Goal: Task Accomplishment & Management: Manage account settings

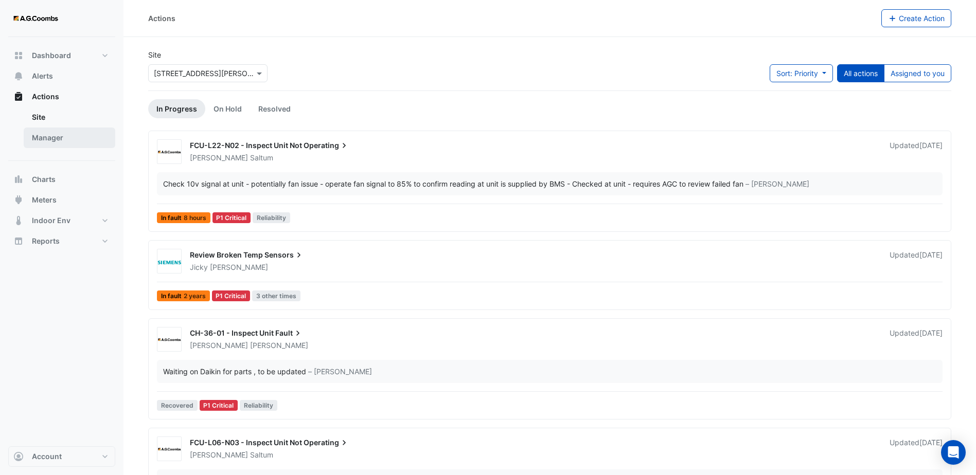
click at [42, 144] on link "Manager" at bounding box center [70, 138] width 92 height 21
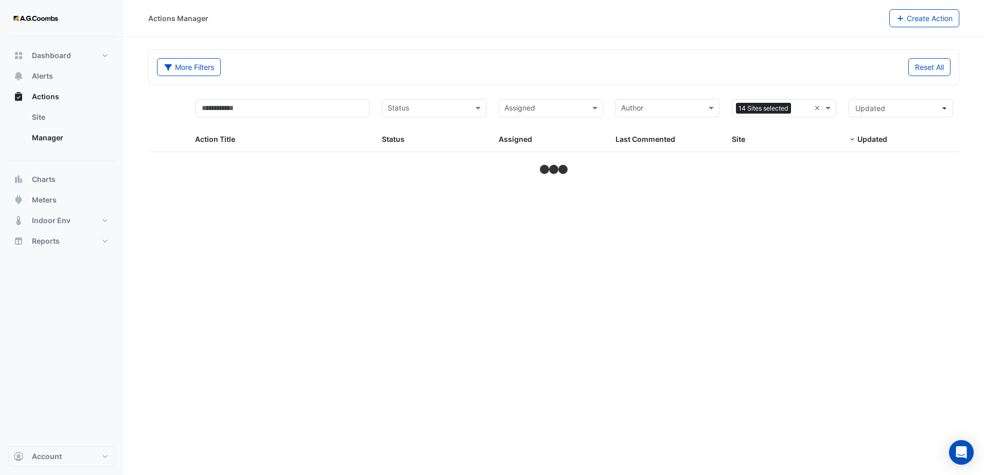
select select "***"
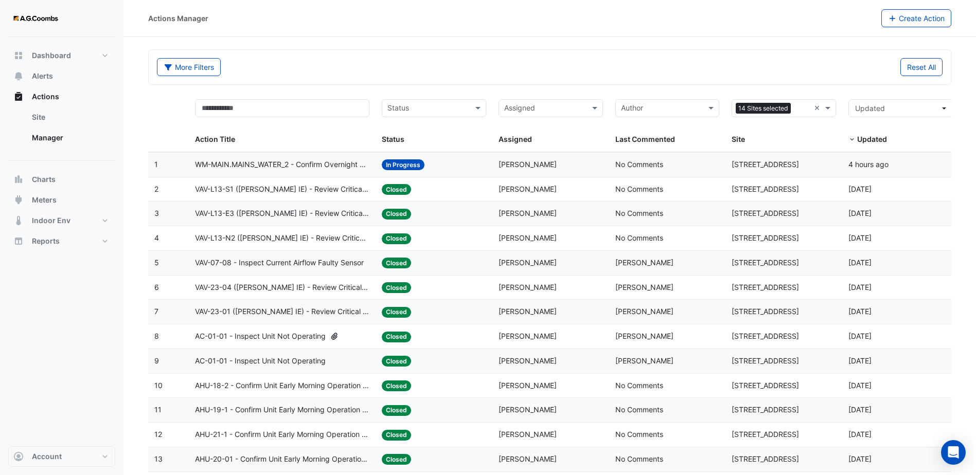
click at [562, 108] on input "text" at bounding box center [544, 109] width 81 height 12
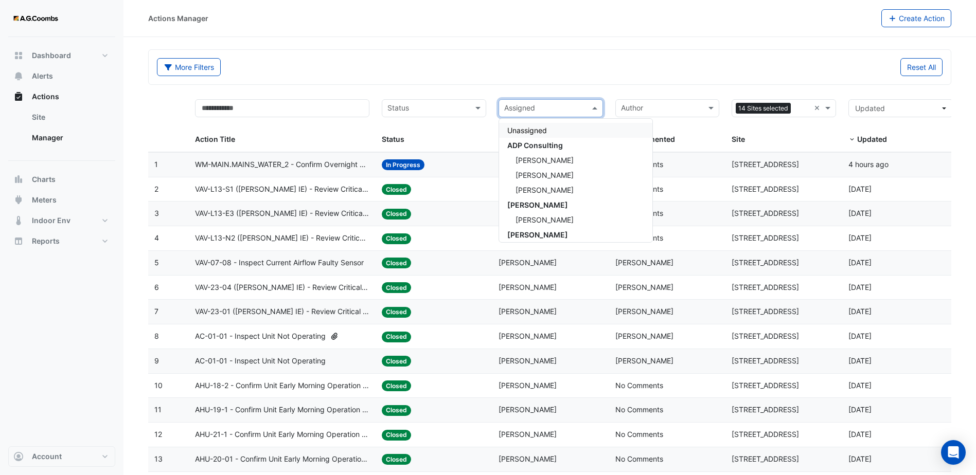
click at [663, 104] on input "text" at bounding box center [661, 109] width 81 height 12
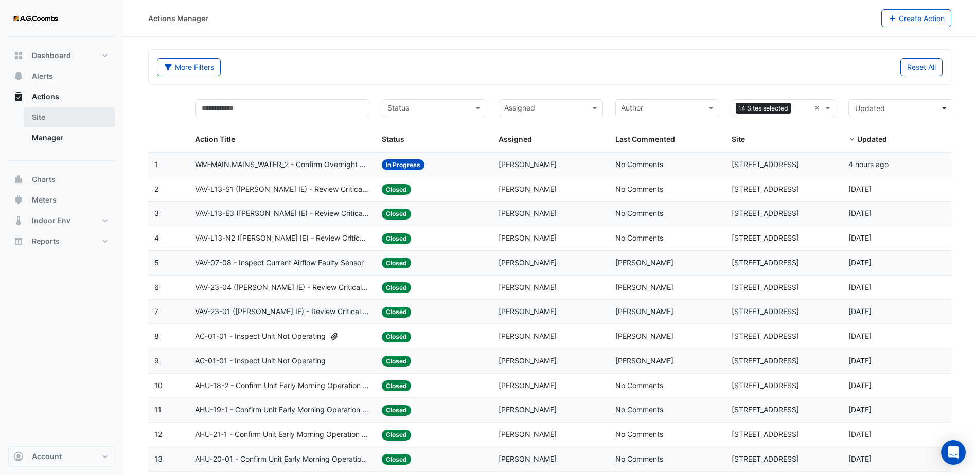
click at [48, 115] on link "Site" at bounding box center [70, 117] width 92 height 21
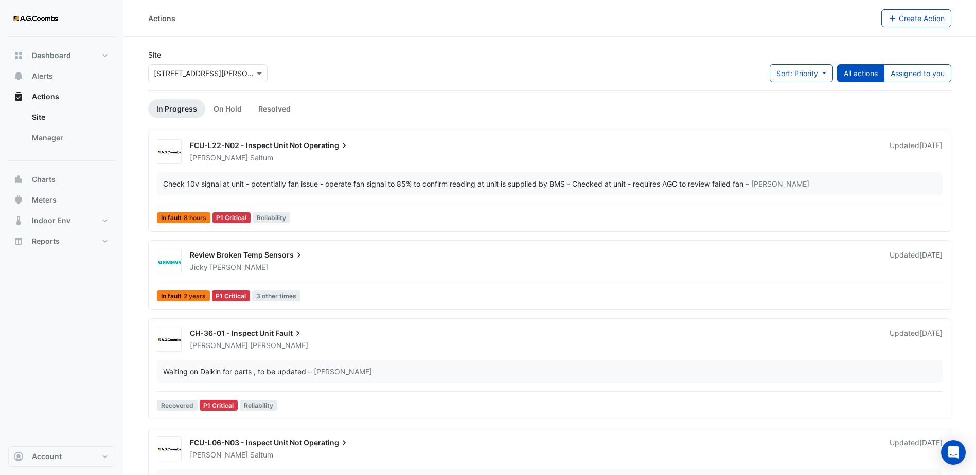
click at [53, 151] on ul "Site Manager" at bounding box center [61, 129] width 107 height 45
click at [50, 140] on link "Manager" at bounding box center [70, 138] width 92 height 21
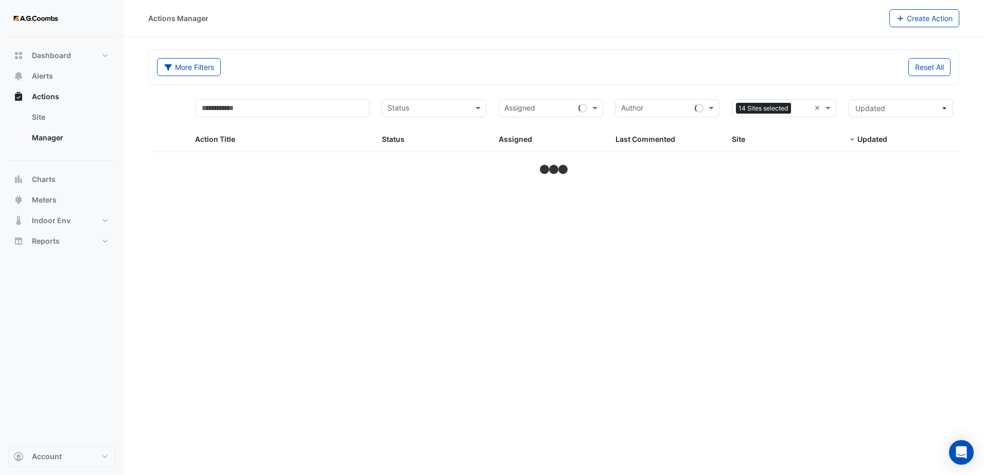
select select "***"
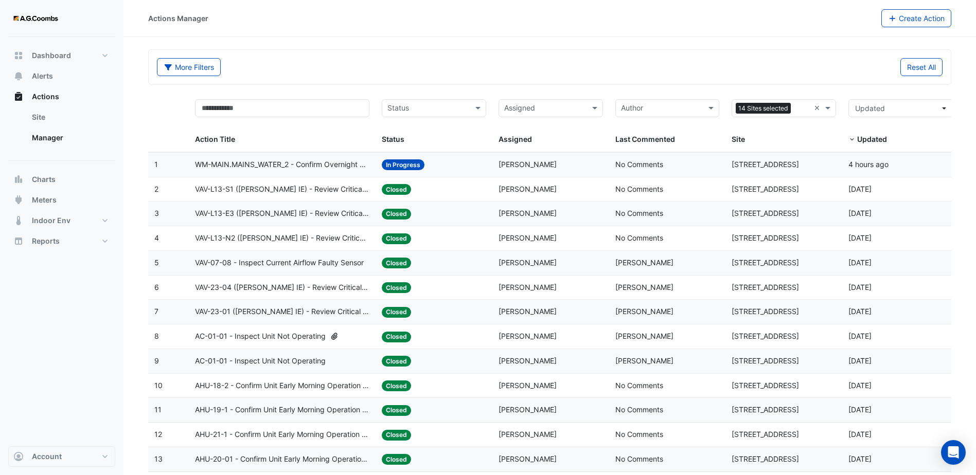
click at [546, 97] on datatable-header-cell "Assigned Assigned" at bounding box center [550, 122] width 117 height 59
click at [547, 100] on div "Assigned" at bounding box center [542, 108] width 86 height 16
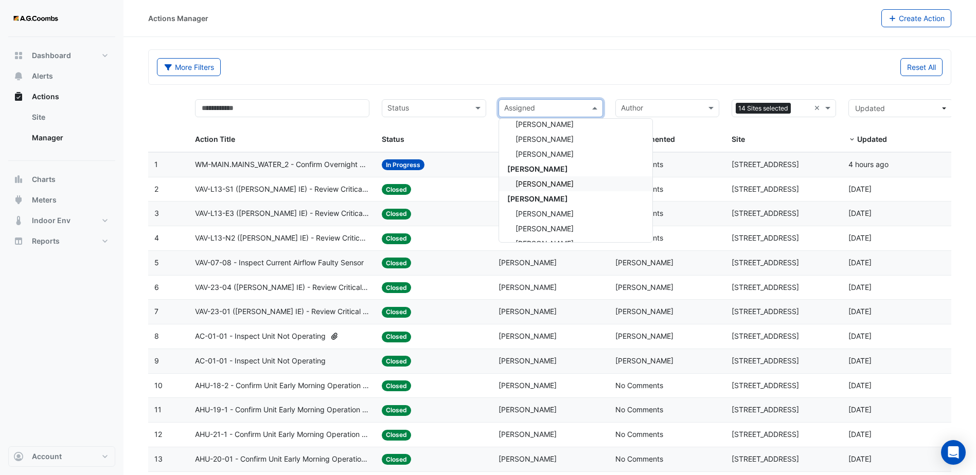
scroll to position [51, 0]
click at [542, 185] on span "[PERSON_NAME]" at bounding box center [537, 183] width 61 height 9
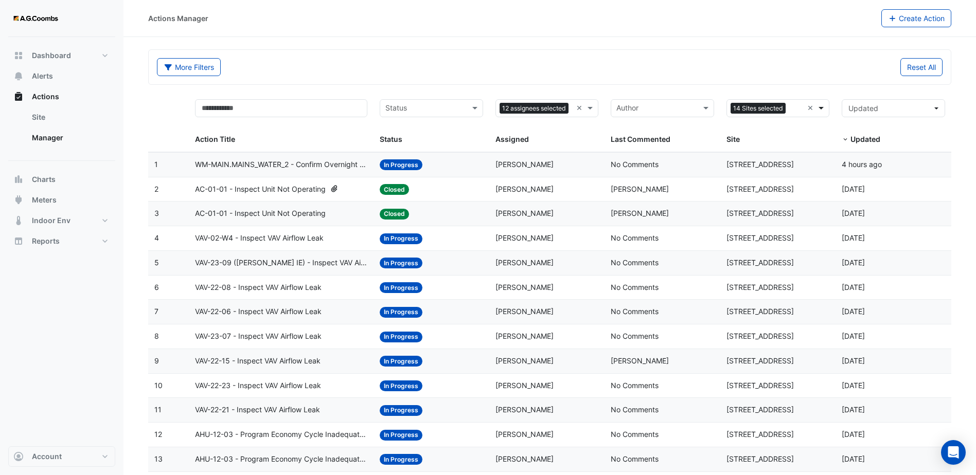
click at [824, 105] on span at bounding box center [822, 108] width 13 height 12
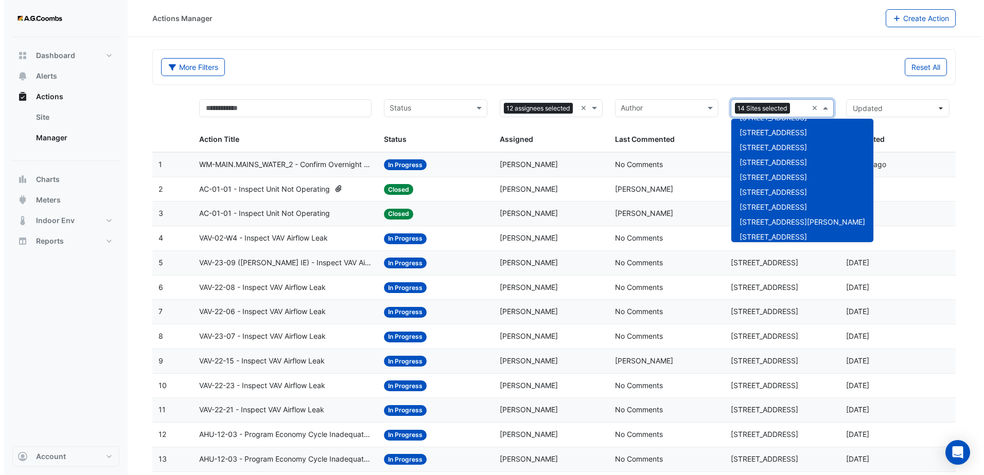
scroll to position [42, 0]
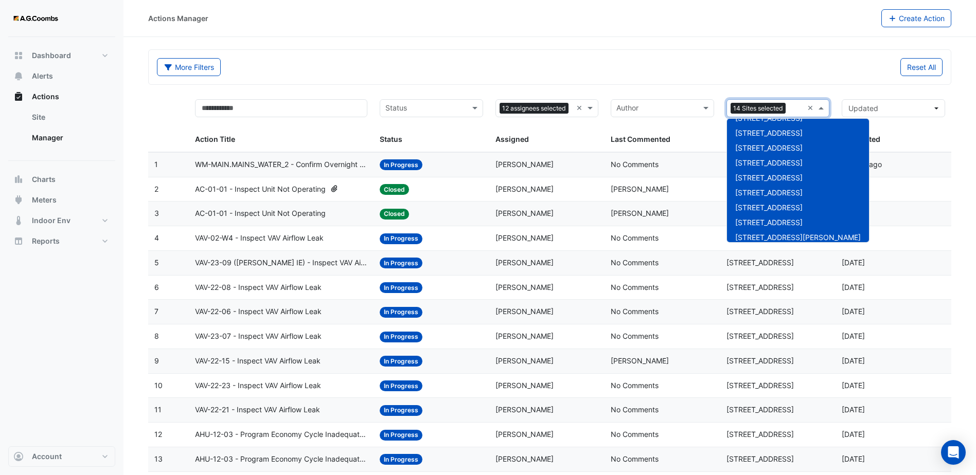
click at [762, 146] on span "[STREET_ADDRESS]" at bounding box center [768, 148] width 67 height 9
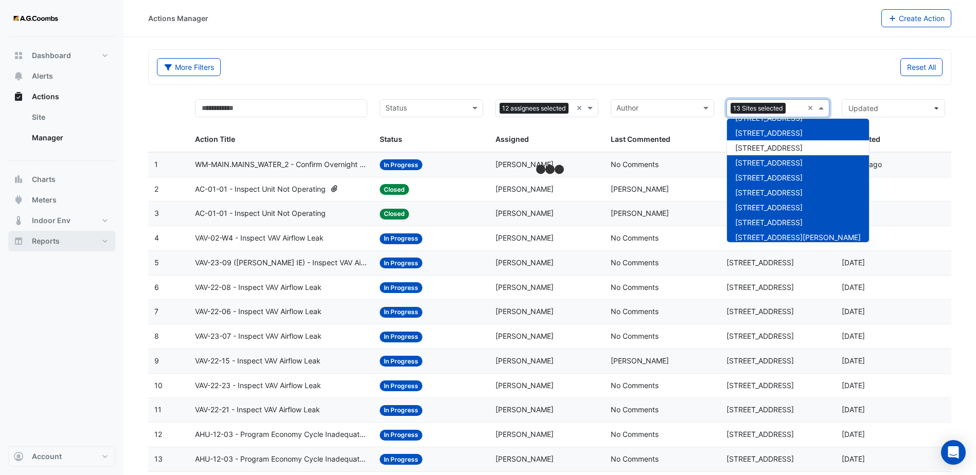
click at [92, 241] on button "Reports" at bounding box center [61, 241] width 107 height 21
select select "***"
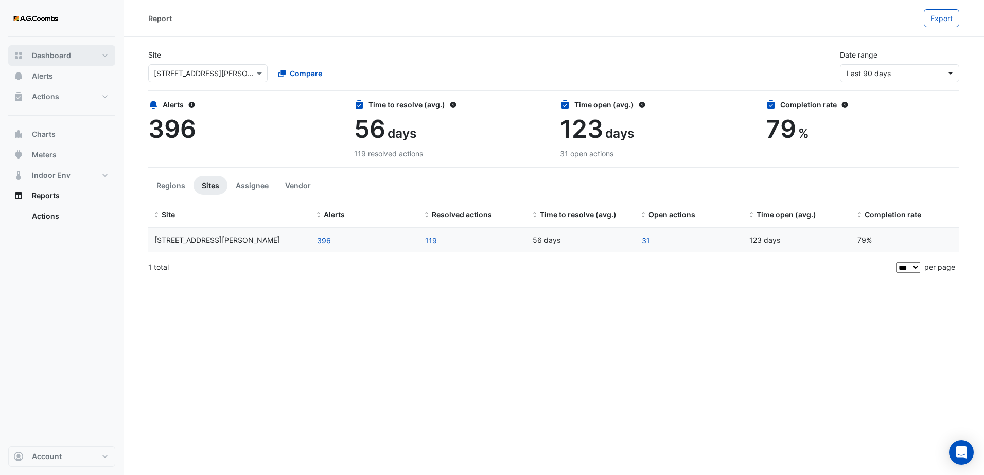
click at [51, 57] on span "Dashboard" at bounding box center [51, 55] width 39 height 10
select select "***"
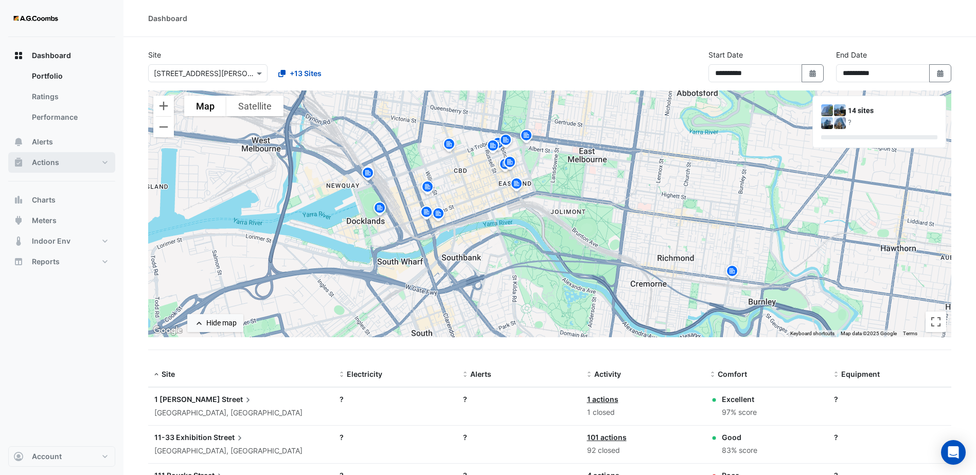
click at [82, 161] on button "Actions" at bounding box center [61, 162] width 107 height 21
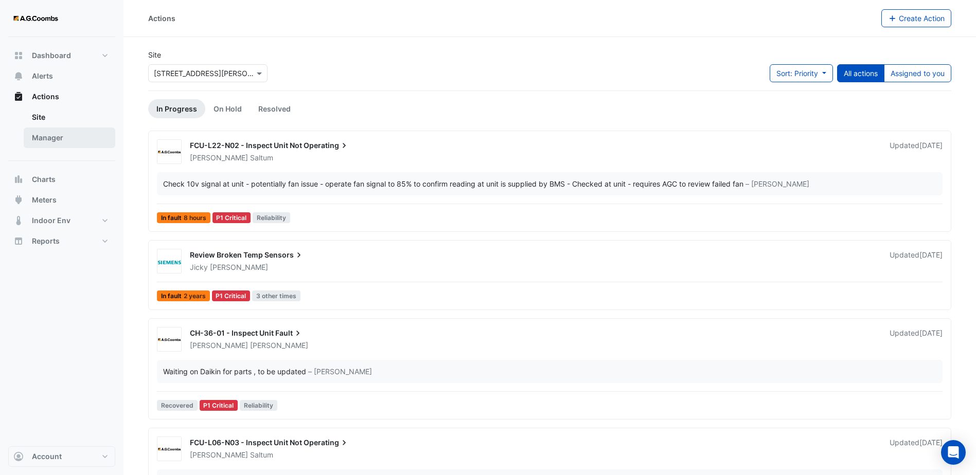
click at [53, 134] on link "Manager" at bounding box center [70, 138] width 92 height 21
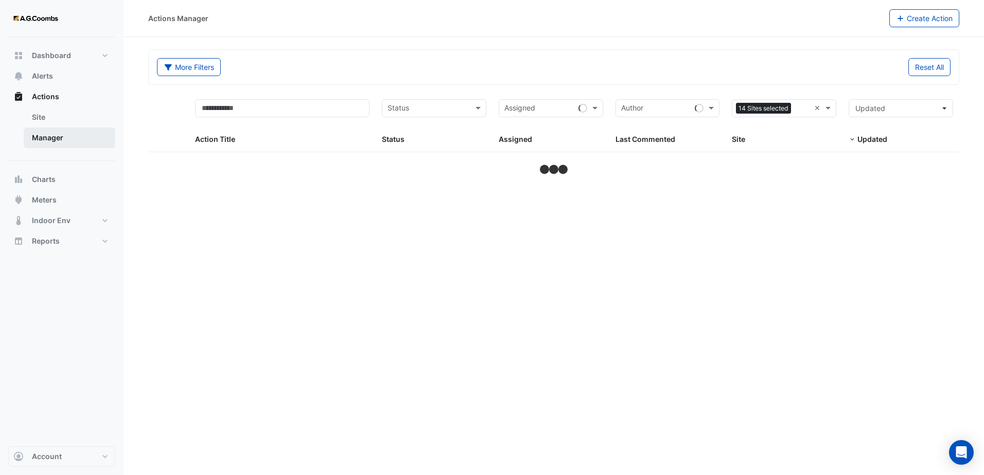
select select "***"
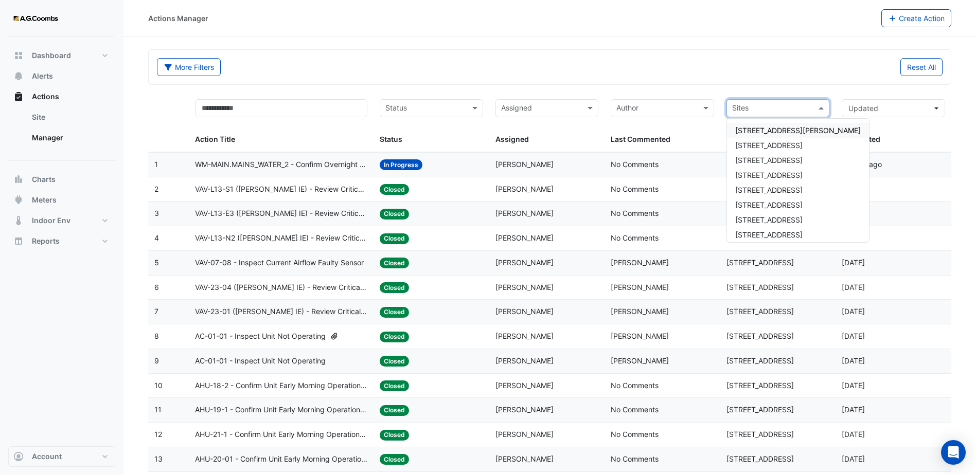
click at [823, 104] on span at bounding box center [822, 108] width 13 height 12
click at [783, 189] on span "[STREET_ADDRESS]" at bounding box center [768, 190] width 67 height 9
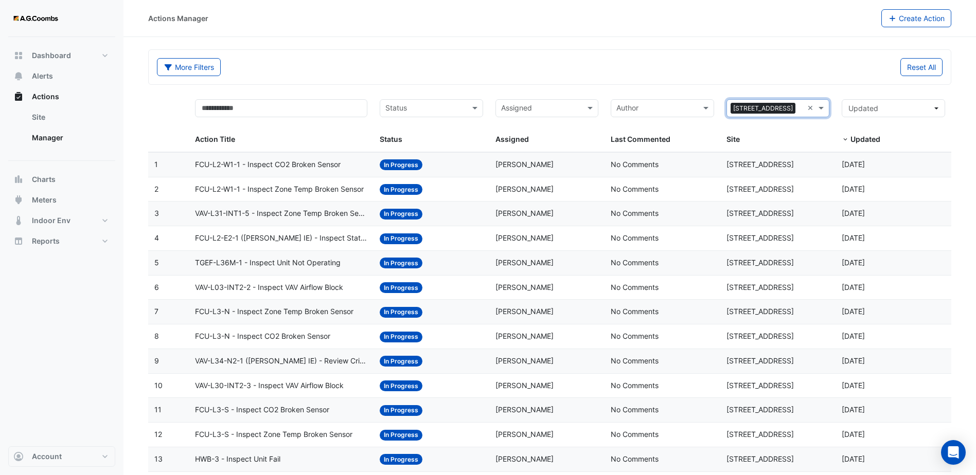
click at [557, 110] on input "text" at bounding box center [541, 109] width 80 height 12
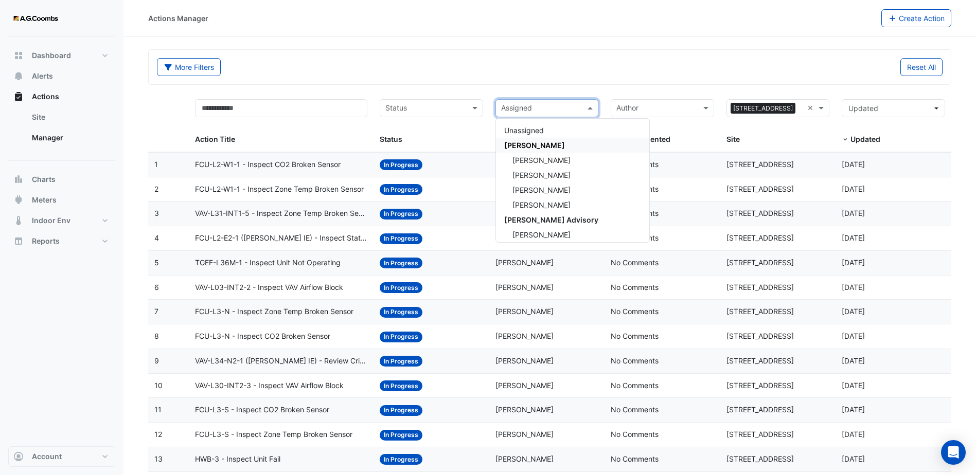
click at [551, 144] on div "[PERSON_NAME]" at bounding box center [572, 145] width 153 height 15
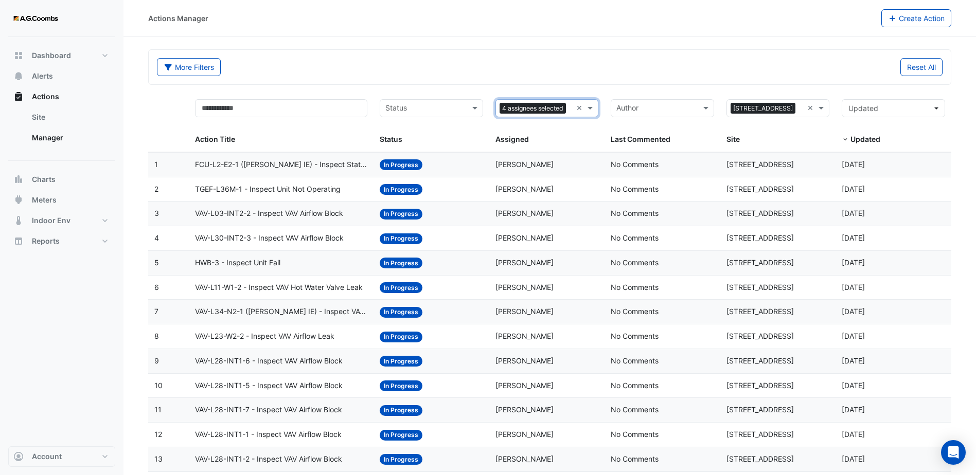
click at [338, 212] on span "VAV-L03-INT2-2 - Inspect VAV Airflow Block" at bounding box center [269, 214] width 148 height 12
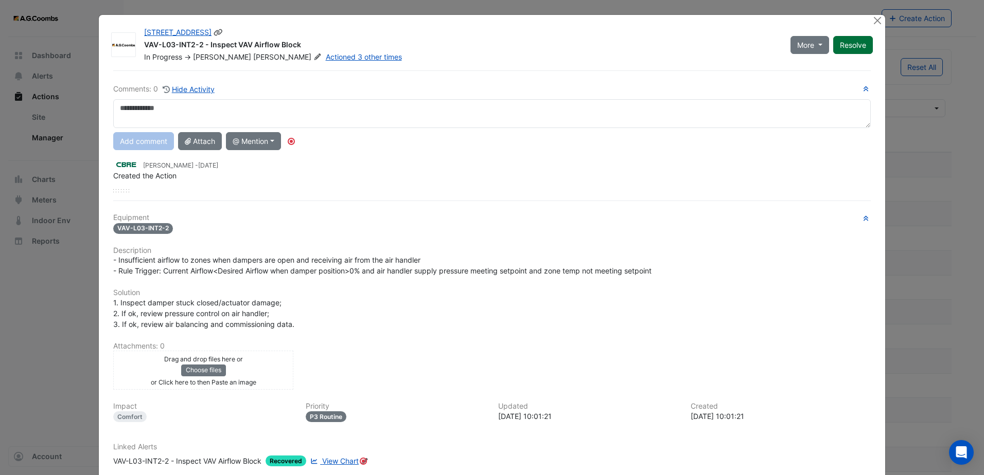
click at [858, 49] on button "Resolve" at bounding box center [853, 45] width 40 height 18
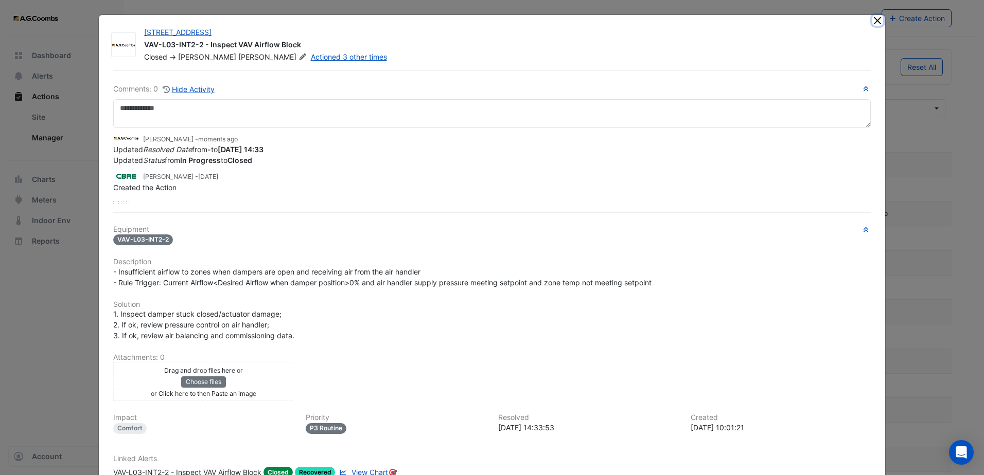
click at [873, 18] on button "Close" at bounding box center [877, 20] width 11 height 11
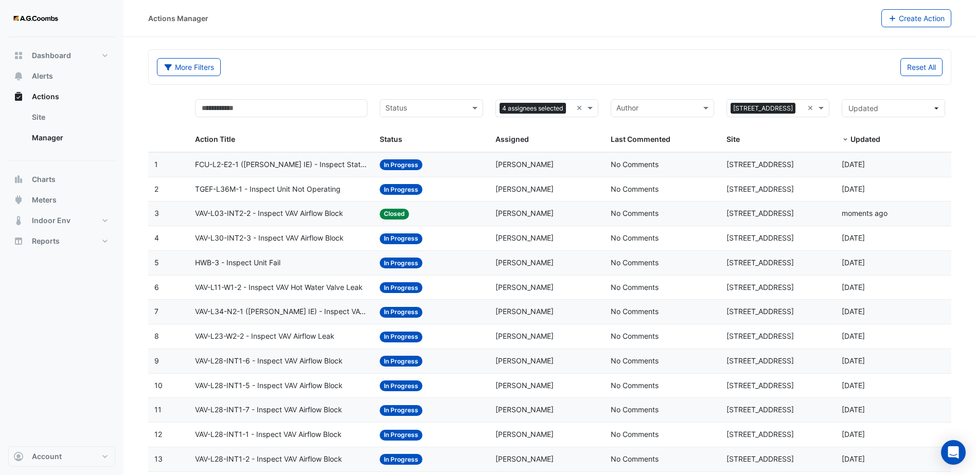
click at [323, 238] on span "VAV-L30-INT2-3 - Inspect VAV Airflow Block" at bounding box center [269, 239] width 149 height 12
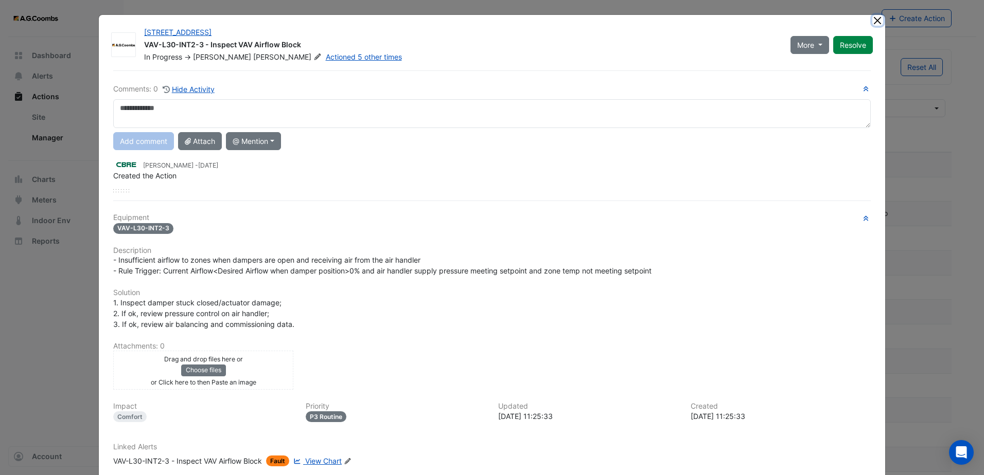
click at [878, 20] on button "Close" at bounding box center [877, 20] width 11 height 11
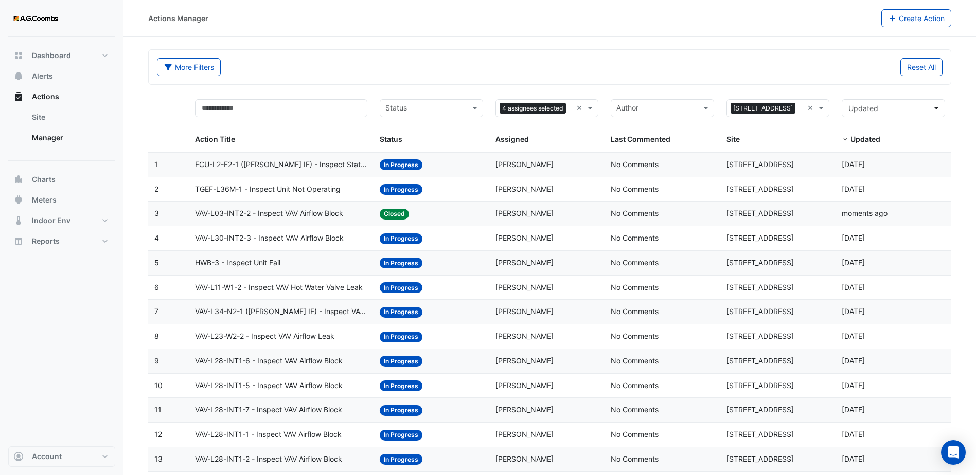
click at [321, 258] on div "HWB-3 - Inspect Unit Fail" at bounding box center [281, 263] width 172 height 12
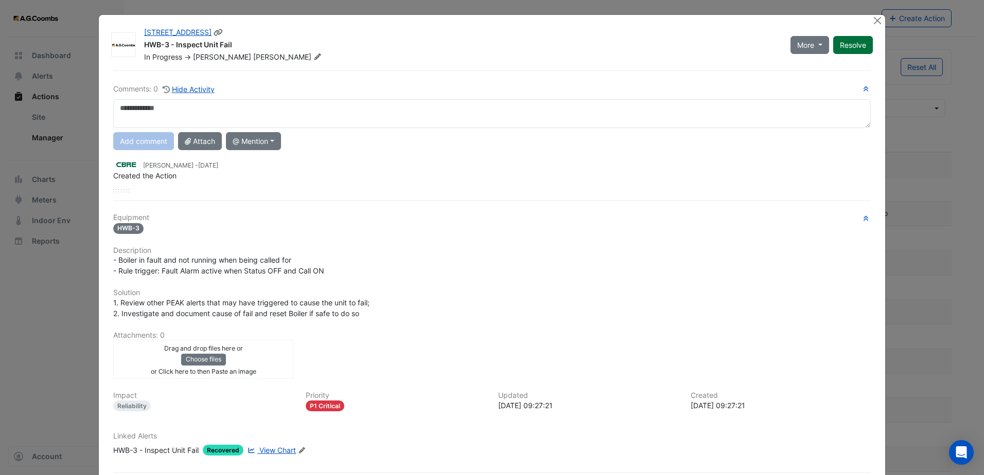
click at [858, 52] on button "Resolve" at bounding box center [853, 45] width 40 height 18
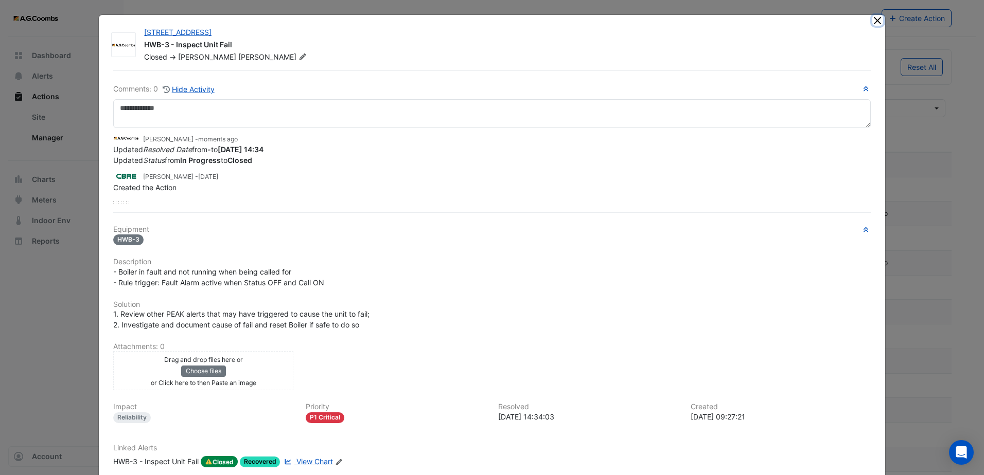
click at [873, 24] on button "Close" at bounding box center [877, 20] width 11 height 11
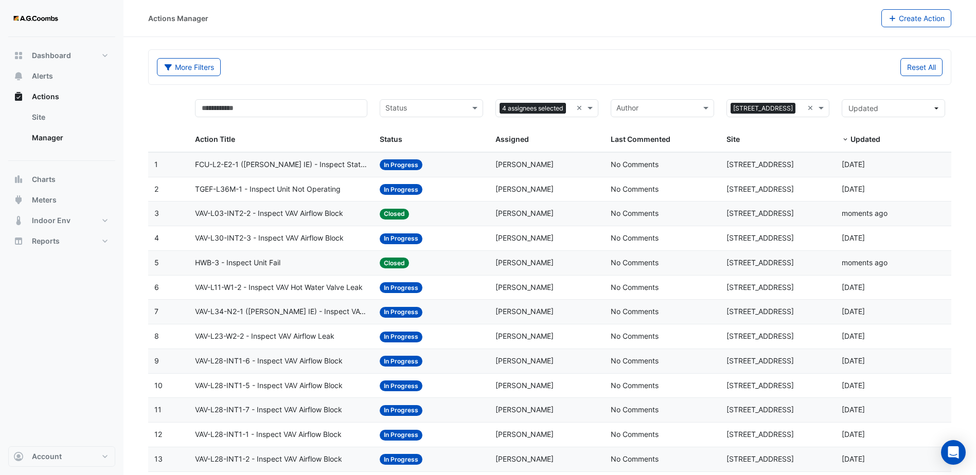
click at [332, 289] on span "VAV-L11-W1-2 - Inspect VAV Hot Water Valve Leak" at bounding box center [279, 288] width 168 height 12
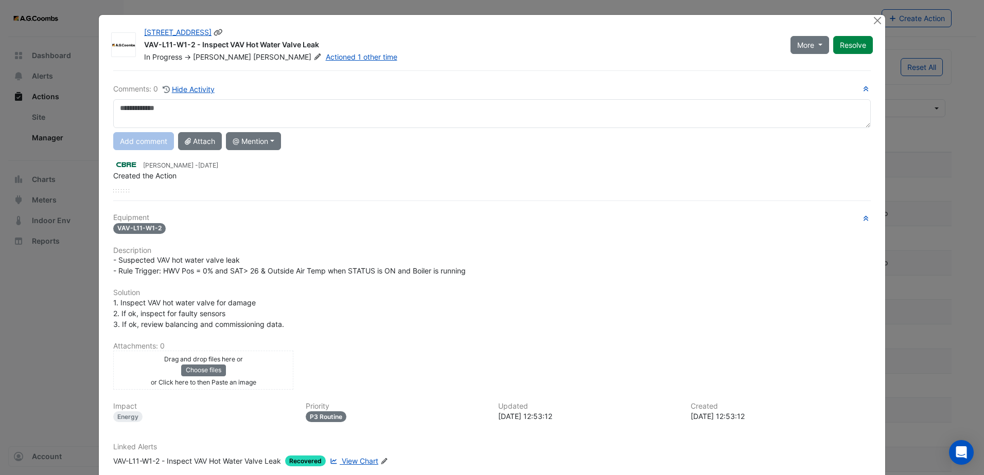
click at [865, 33] on div "More On Hold Not Doing Resolve" at bounding box center [831, 44] width 95 height 35
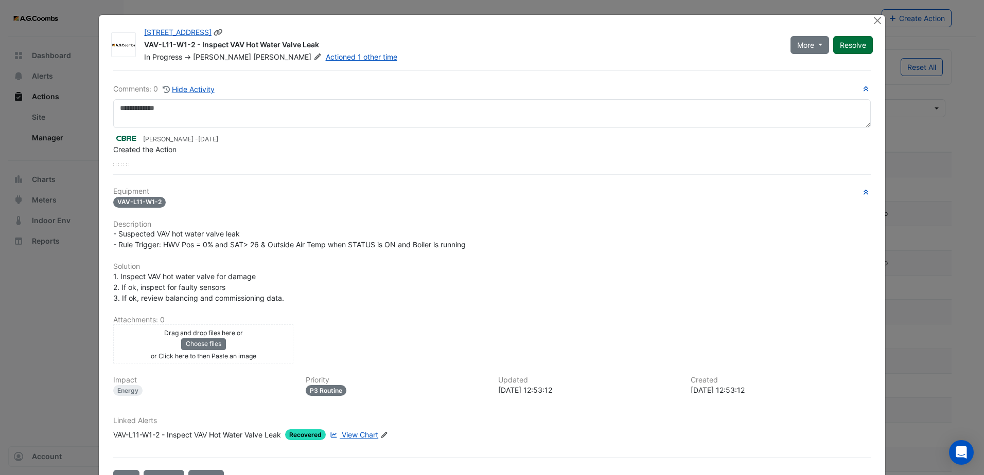
click at [852, 43] on button "Resolve" at bounding box center [853, 45] width 40 height 18
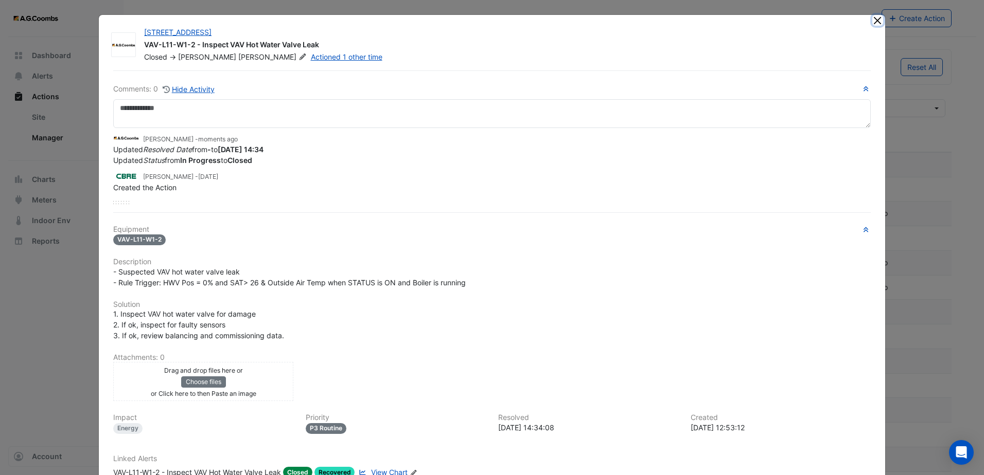
click at [874, 23] on button "Close" at bounding box center [877, 20] width 11 height 11
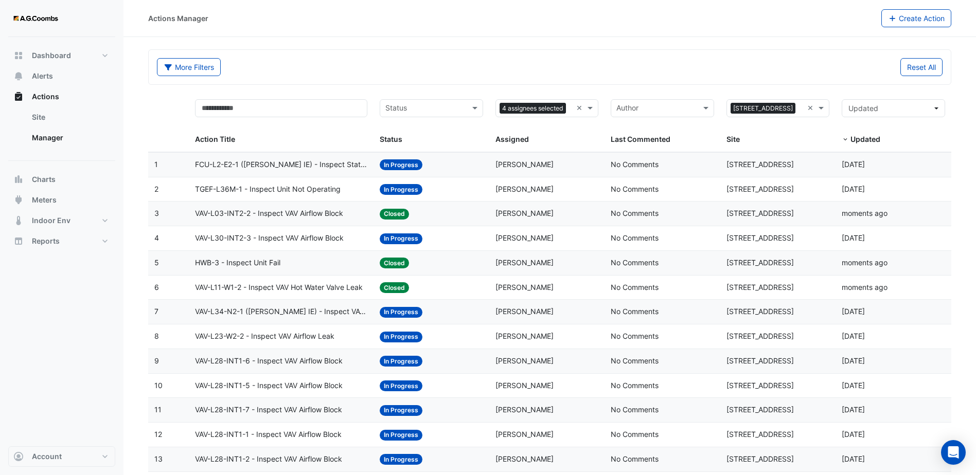
click at [311, 311] on span "VAV-L34-N2-1 ([PERSON_NAME] IE) - Inspect VAV Airflow Block" at bounding box center [281, 312] width 172 height 12
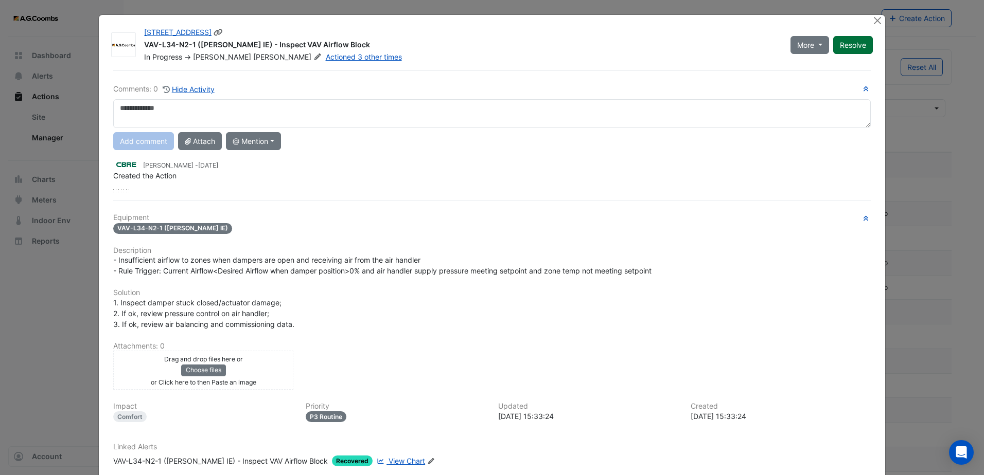
click at [849, 48] on button "Resolve" at bounding box center [853, 45] width 40 height 18
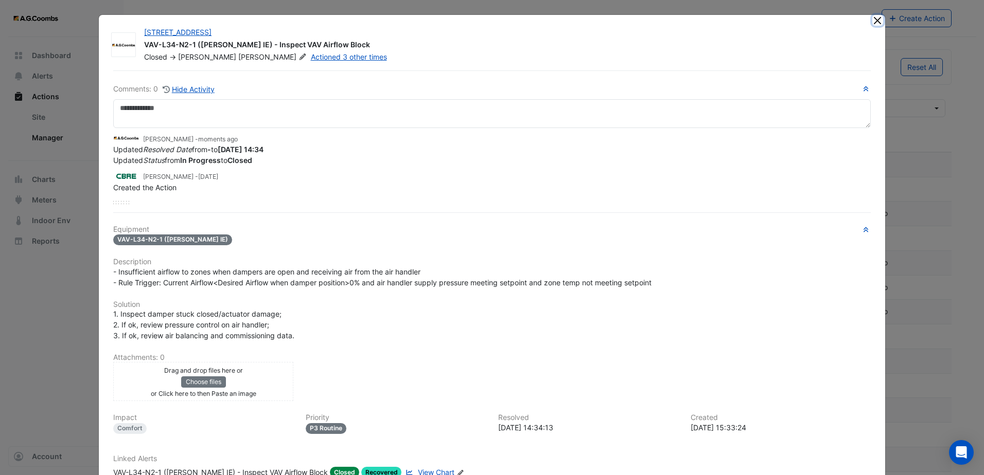
click at [872, 22] on button "Close" at bounding box center [877, 20] width 11 height 11
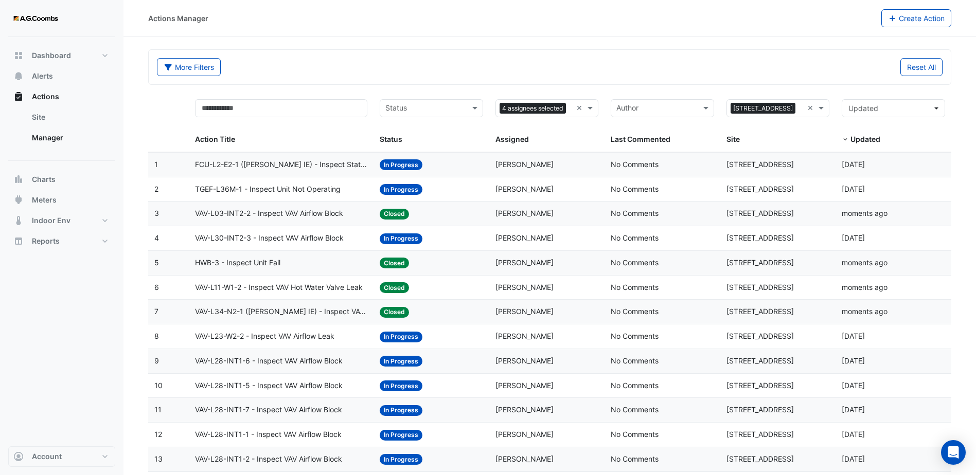
click at [298, 341] on span "VAV-L23-W2-2 - Inspect VAV Airflow Leak" at bounding box center [264, 337] width 139 height 12
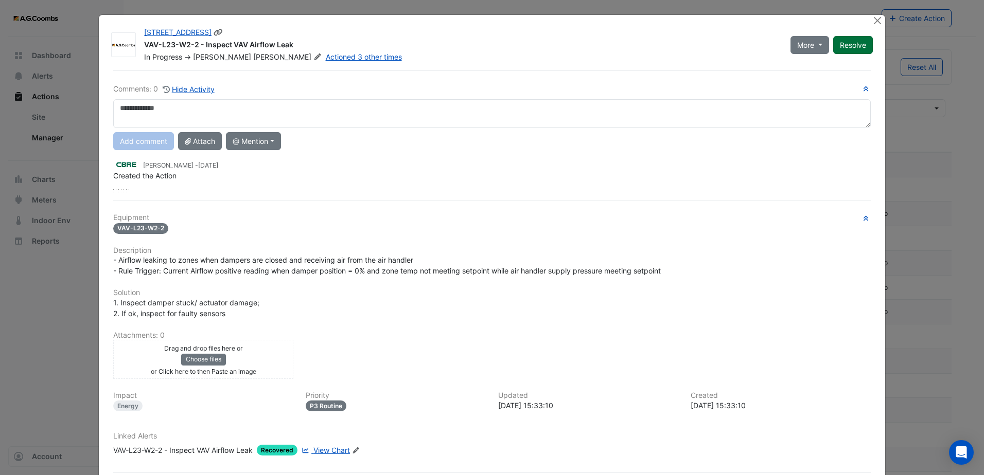
click at [843, 50] on button "Resolve" at bounding box center [853, 45] width 40 height 18
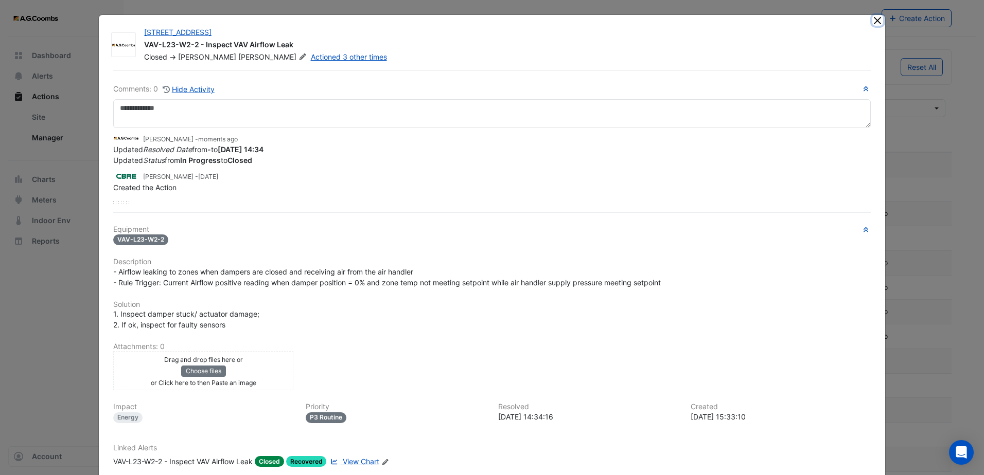
click at [872, 21] on button "Close" at bounding box center [877, 20] width 11 height 11
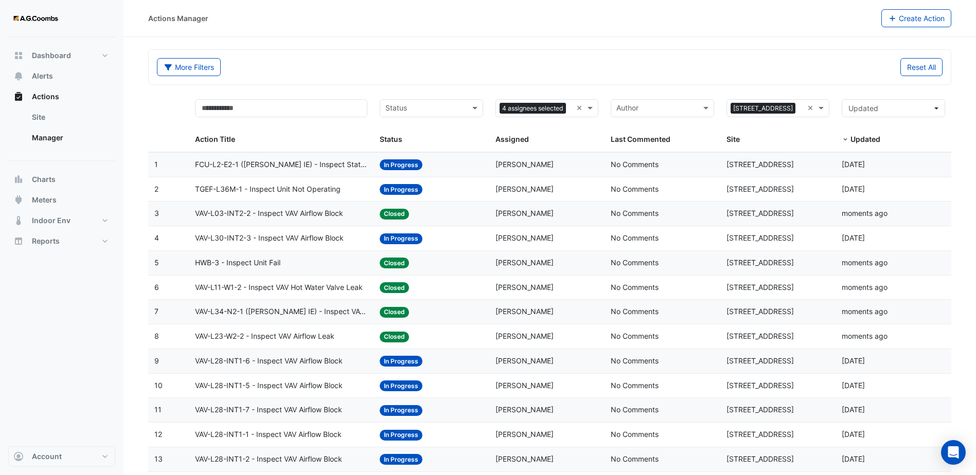
click at [336, 364] on span "VAV-L28-INT1-6 - Inspect VAV Airflow Block" at bounding box center [269, 361] width 148 height 12
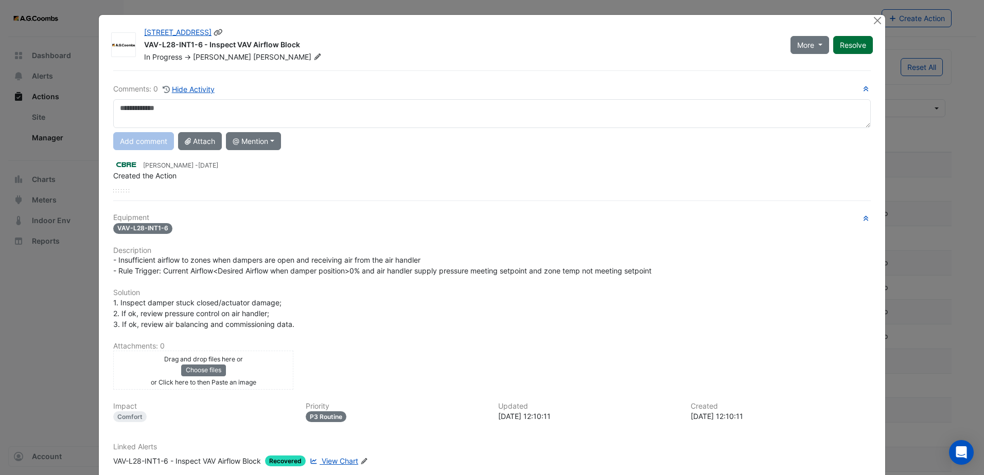
click at [849, 51] on button "Resolve" at bounding box center [853, 45] width 40 height 18
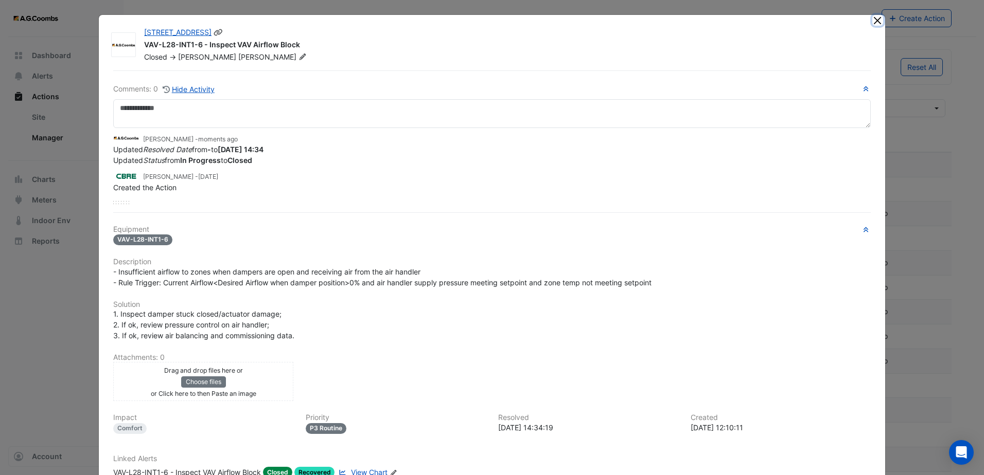
click at [873, 23] on button "Close" at bounding box center [877, 20] width 11 height 11
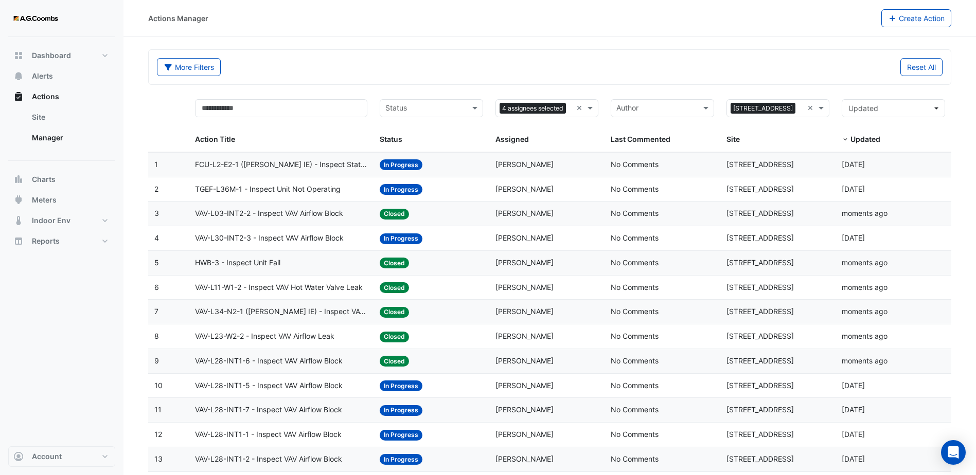
click at [269, 387] on span "VAV-L28-INT1-5 - Inspect VAV Airflow Block" at bounding box center [269, 386] width 148 height 12
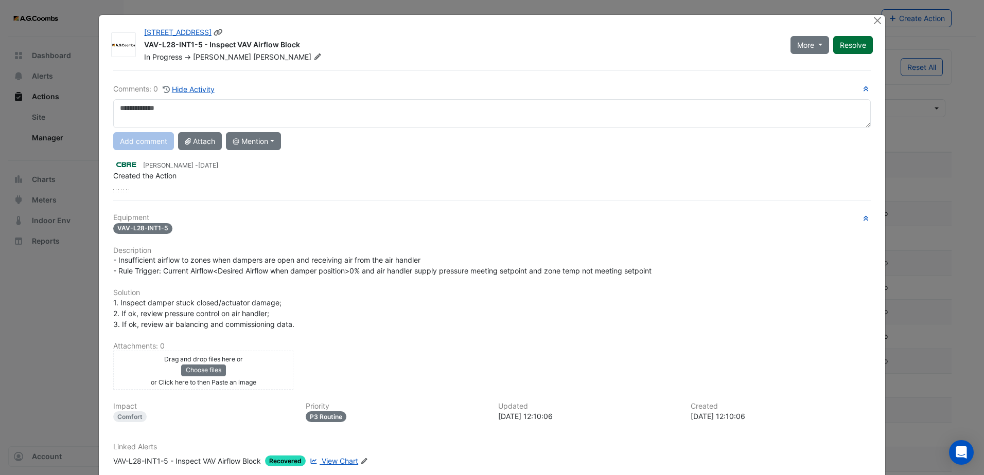
click at [853, 48] on button "Resolve" at bounding box center [853, 45] width 40 height 18
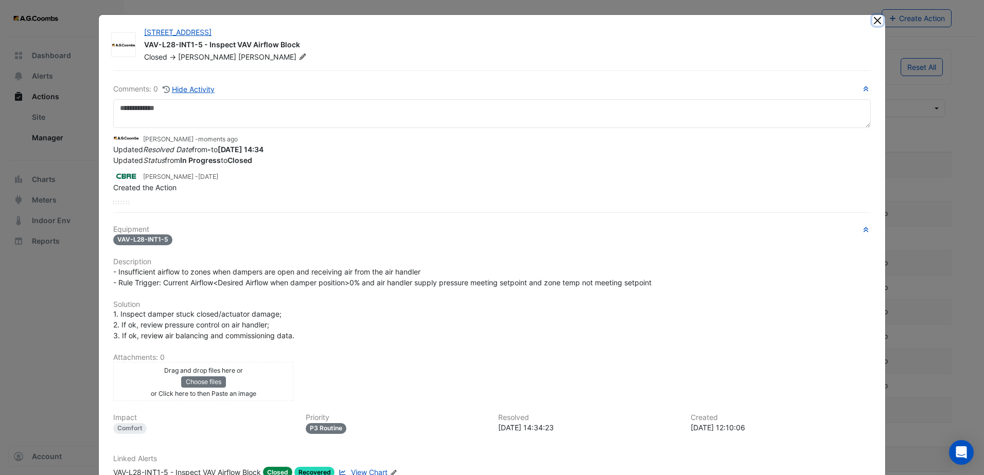
click at [872, 23] on button "Close" at bounding box center [877, 20] width 11 height 11
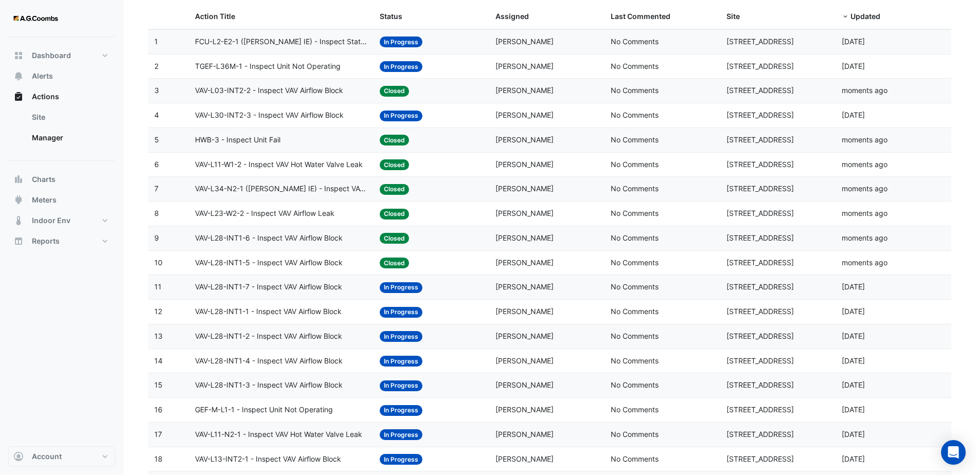
scroll to position [154, 0]
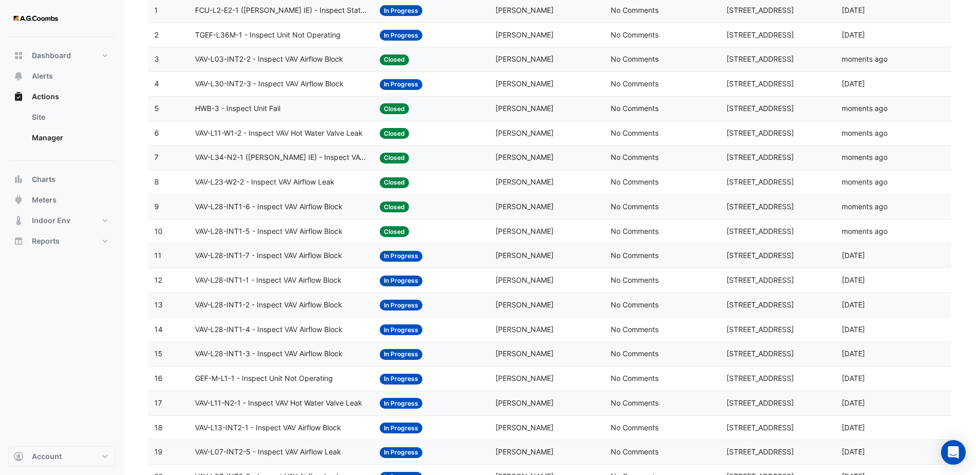
click at [283, 260] on span "VAV-L28-INT1-7 - Inspect VAV Airflow Block" at bounding box center [268, 256] width 147 height 12
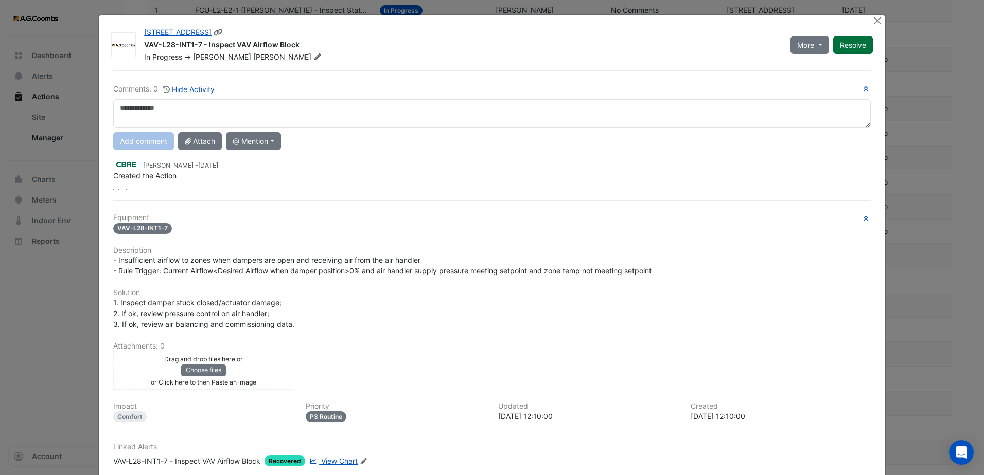
click at [834, 50] on button "Resolve" at bounding box center [853, 45] width 40 height 18
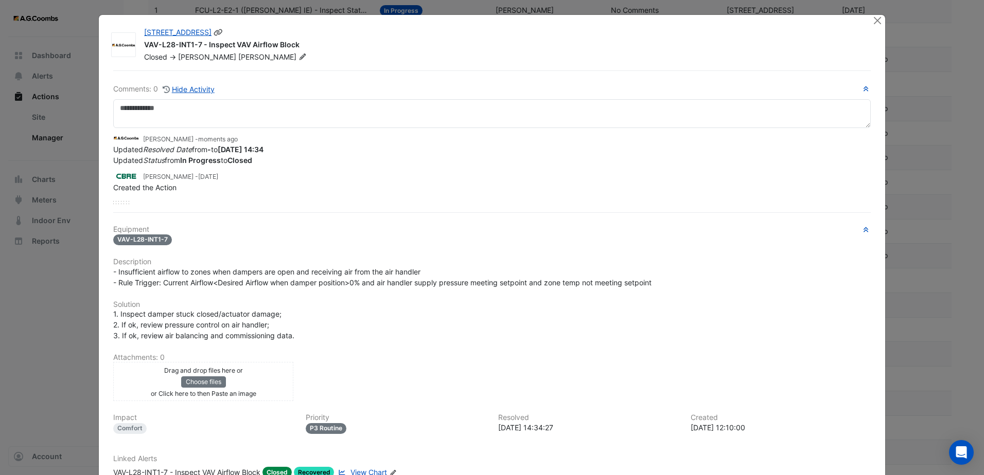
click at [867, 25] on div "[STREET_ADDRESS] VAV-L28-INT1-7 - Inspect VAV Airflow Block Closed -> [PERSON_N…" at bounding box center [508, 42] width 741 height 39
click at [873, 20] on button "Close" at bounding box center [877, 20] width 11 height 11
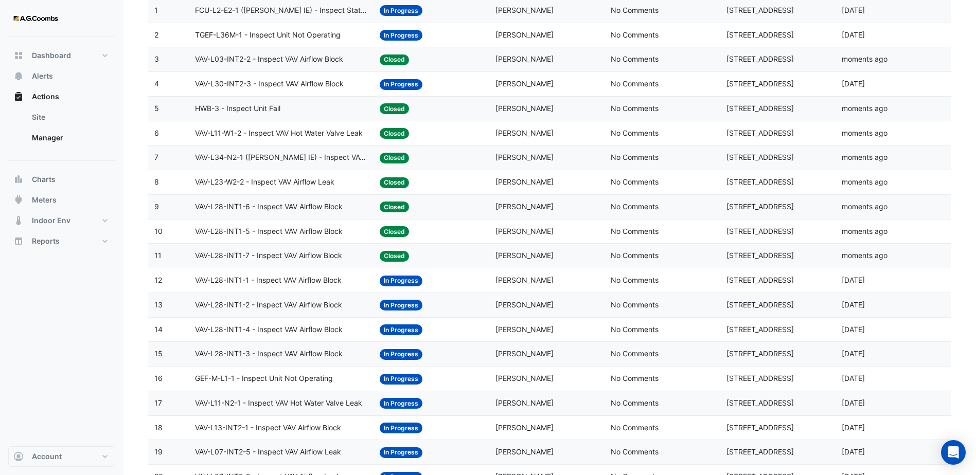
click at [327, 289] on datatable-body-cell "Action Title: VAV-L28-INT1-1 - Inspect VAV Airflow Block" at bounding box center [281, 281] width 185 height 24
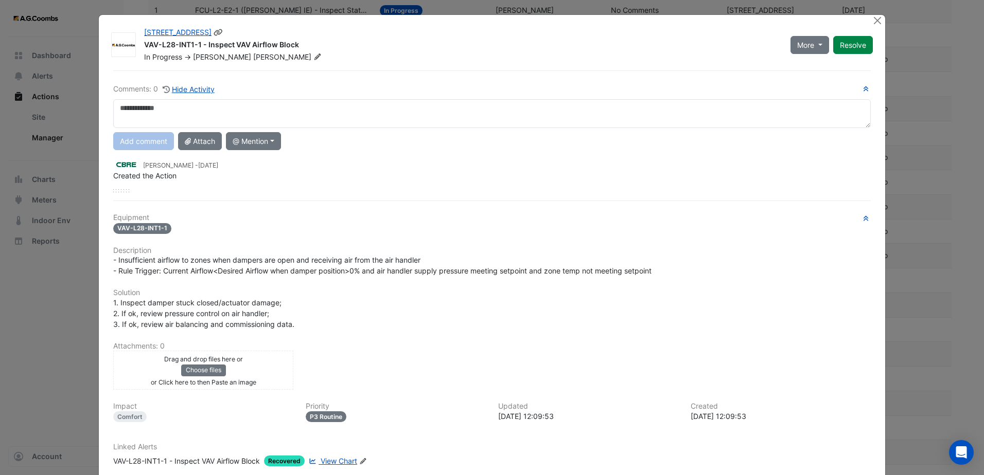
click at [854, 40] on button "Resolve" at bounding box center [853, 45] width 40 height 18
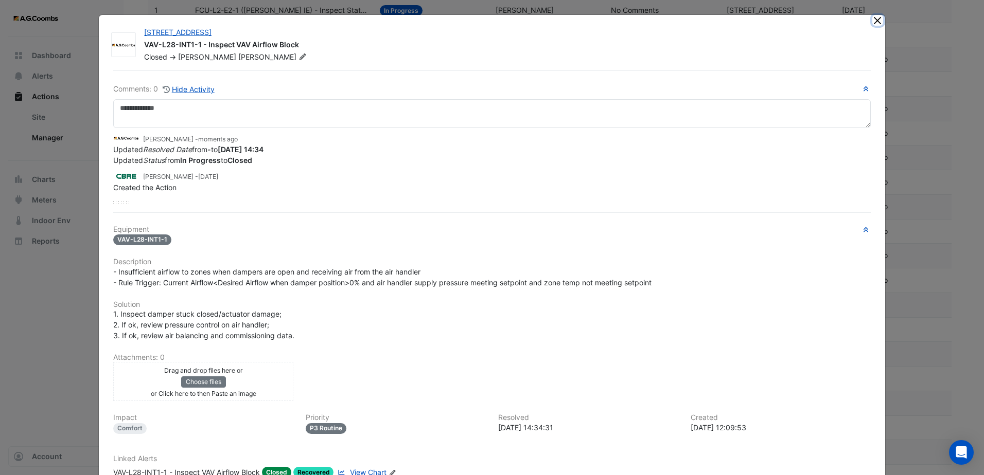
click at [873, 23] on button "Close" at bounding box center [877, 20] width 11 height 11
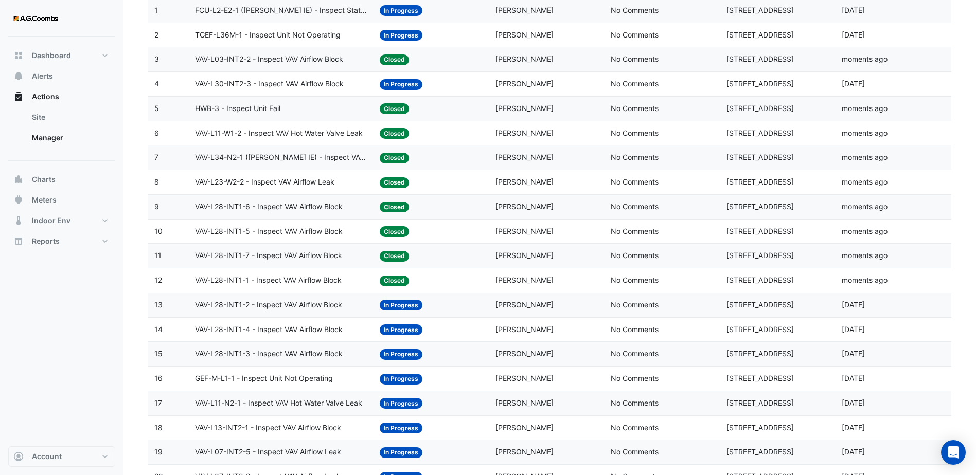
click at [292, 314] on datatable-body-cell "Action Title: VAV-L28-INT1-2 - Inspect VAV Airflow Block" at bounding box center [281, 305] width 185 height 24
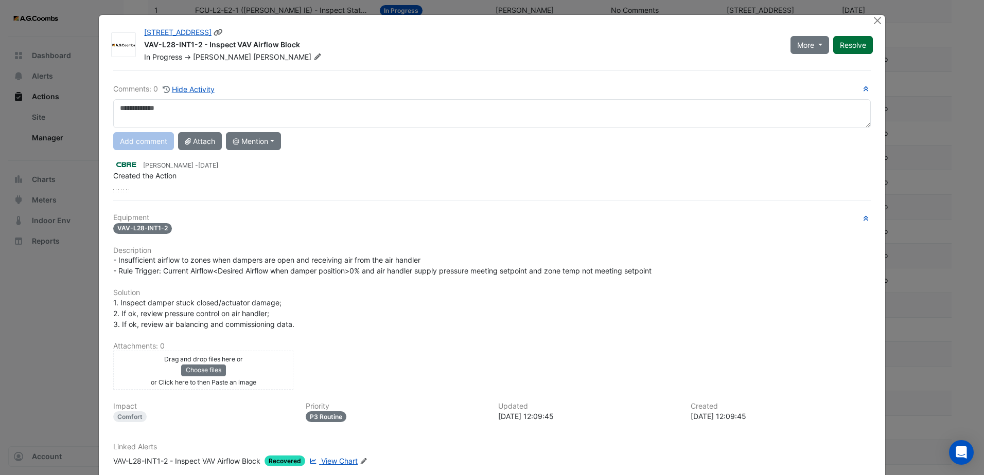
click at [866, 47] on button "Resolve" at bounding box center [853, 45] width 40 height 18
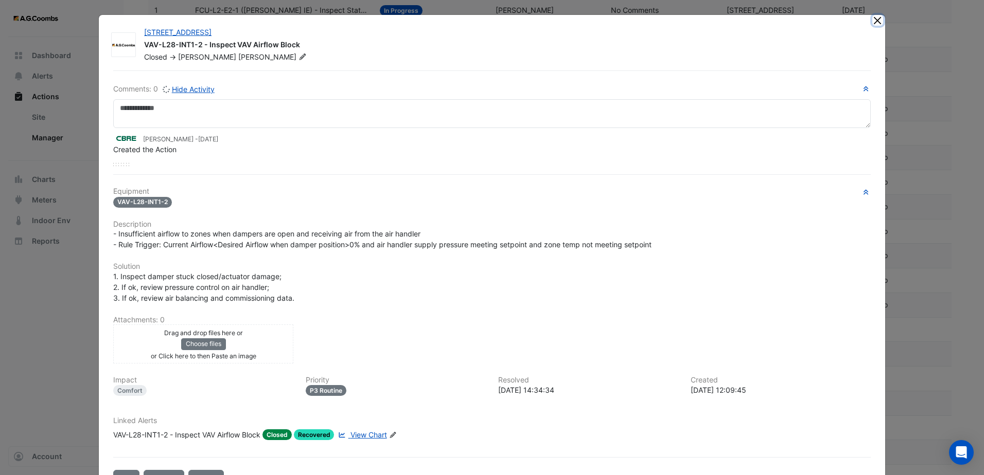
click at [875, 19] on button "Close" at bounding box center [877, 20] width 11 height 11
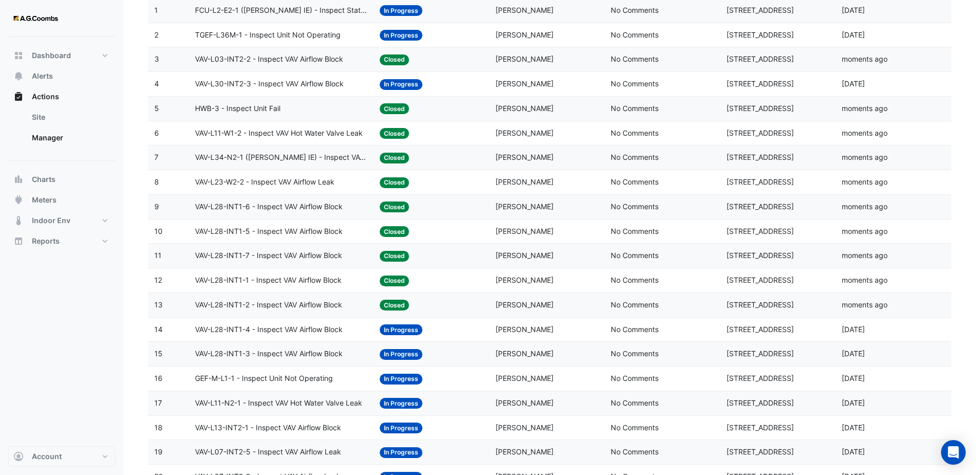
click at [335, 324] on span "VAV-L28-INT1-4 - Inspect VAV Airflow Block" at bounding box center [269, 330] width 148 height 12
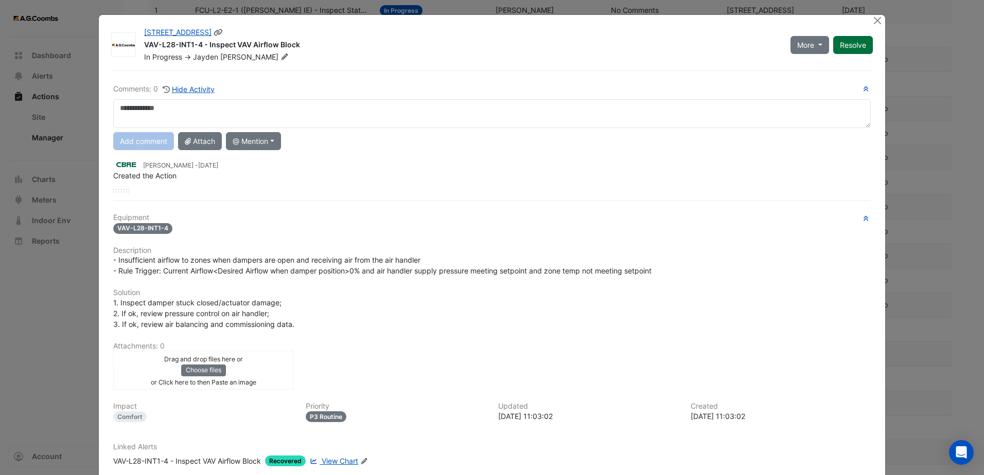
click at [835, 40] on button "Resolve" at bounding box center [853, 45] width 40 height 18
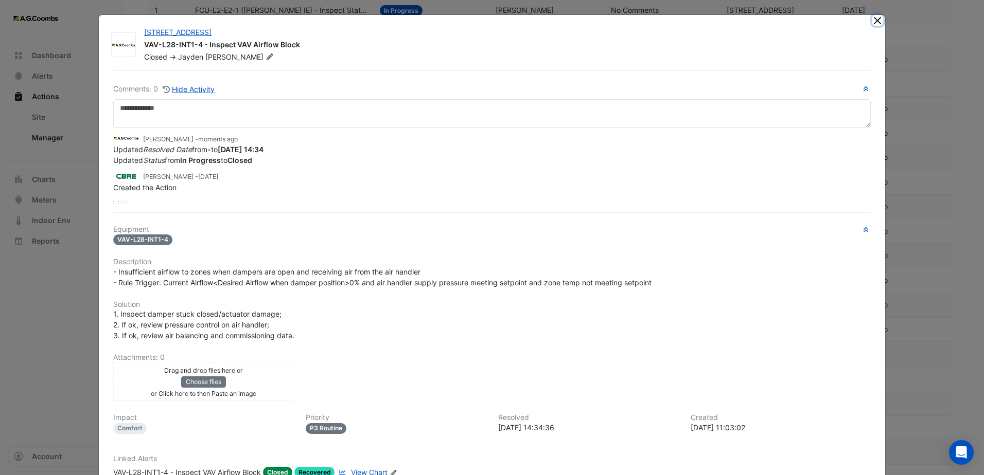
click at [873, 24] on button "Close" at bounding box center [877, 20] width 11 height 11
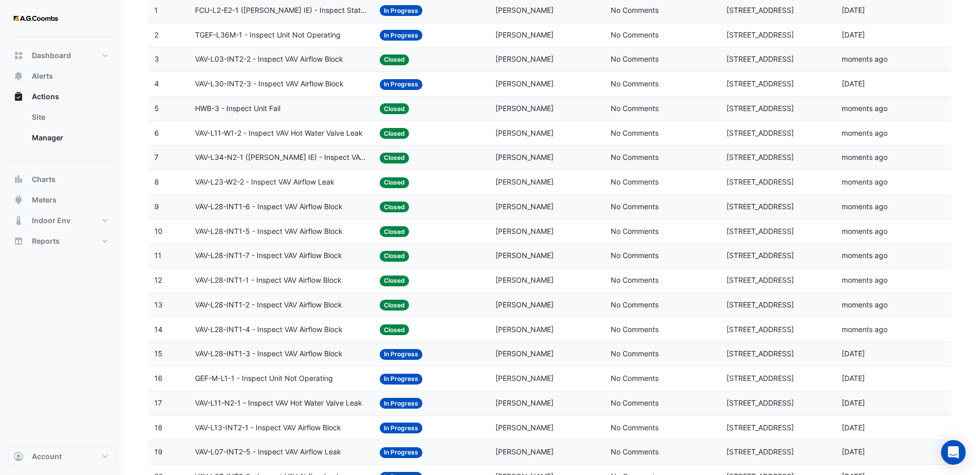
click at [327, 357] on span "VAV-L28-INT1-3 - Inspect VAV Airflow Block" at bounding box center [269, 354] width 148 height 12
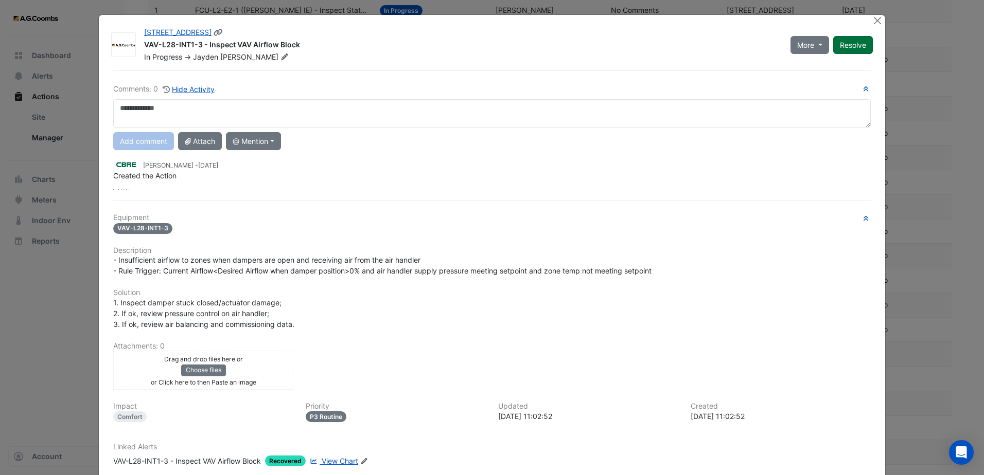
click at [843, 47] on button "Resolve" at bounding box center [853, 45] width 40 height 18
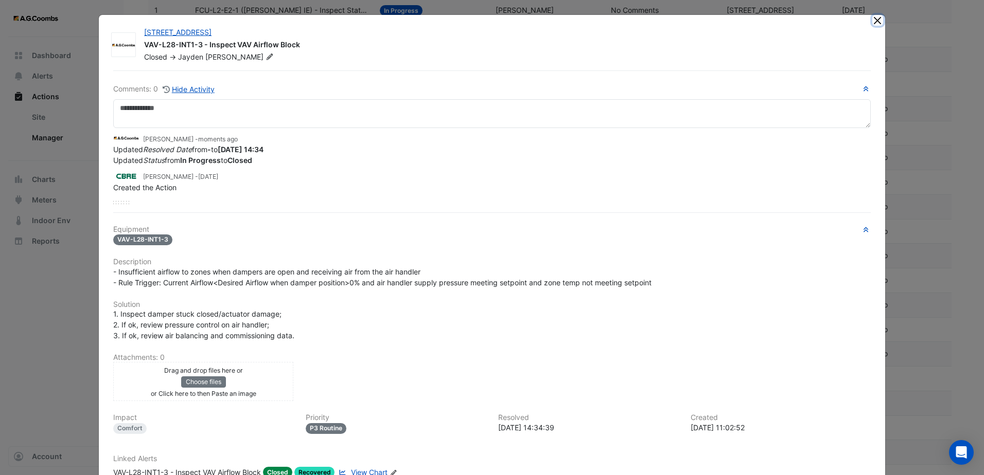
click at [872, 22] on button "Close" at bounding box center [877, 20] width 11 height 11
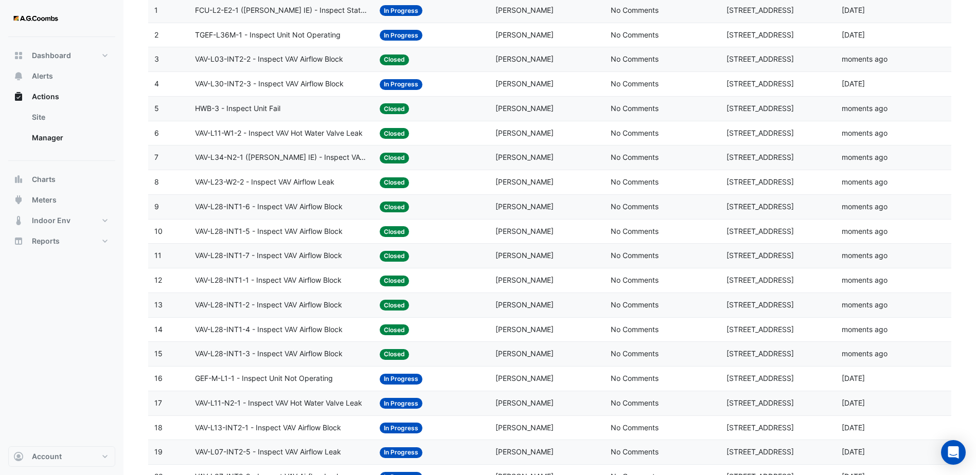
click at [355, 382] on div "GEF-M-L1-1 - Inspect Unit Not Operating" at bounding box center [281, 379] width 172 height 12
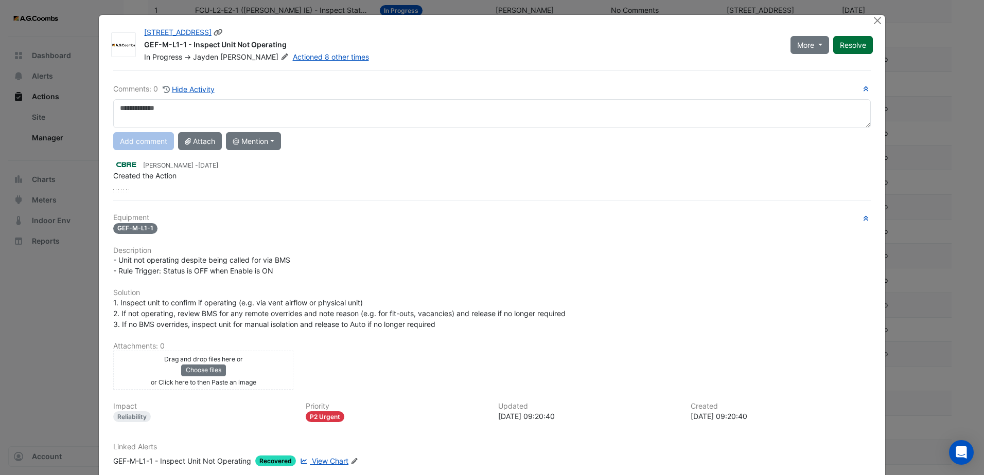
click at [847, 51] on button "Resolve" at bounding box center [853, 45] width 40 height 18
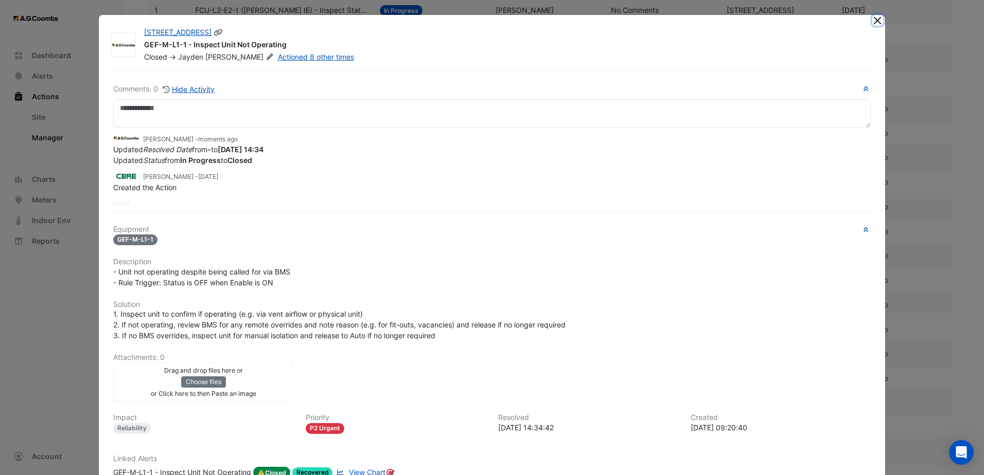
click at [874, 24] on button "Close" at bounding box center [877, 20] width 11 height 11
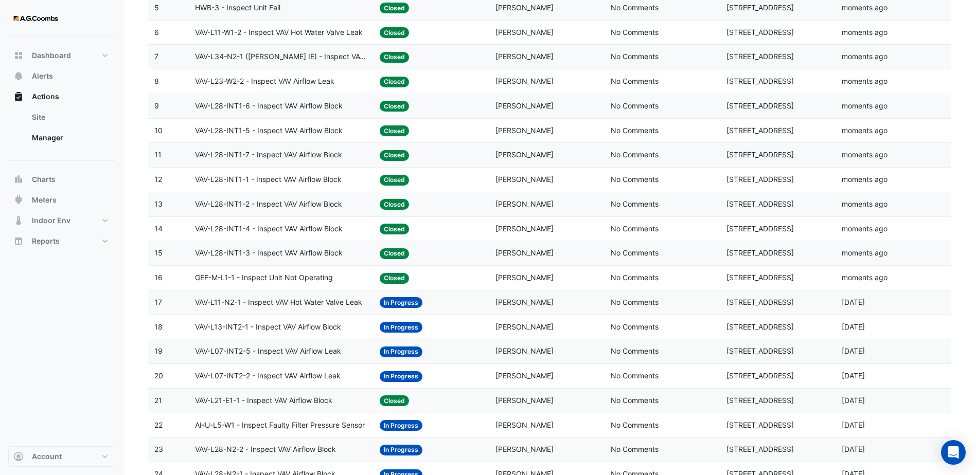
scroll to position [257, 0]
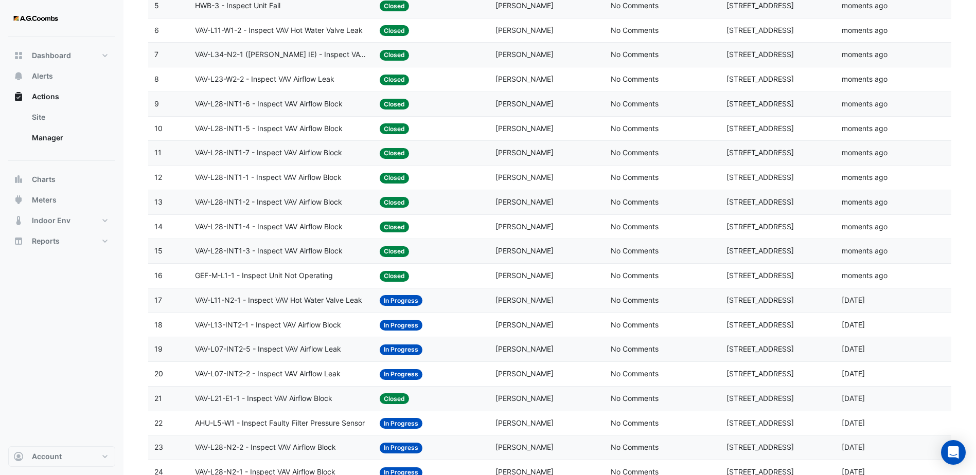
click at [345, 307] on datatable-body-cell "Action Title: VAV-L11-N2-1 - Inspect VAV Hot Water Valve Leak" at bounding box center [281, 301] width 185 height 24
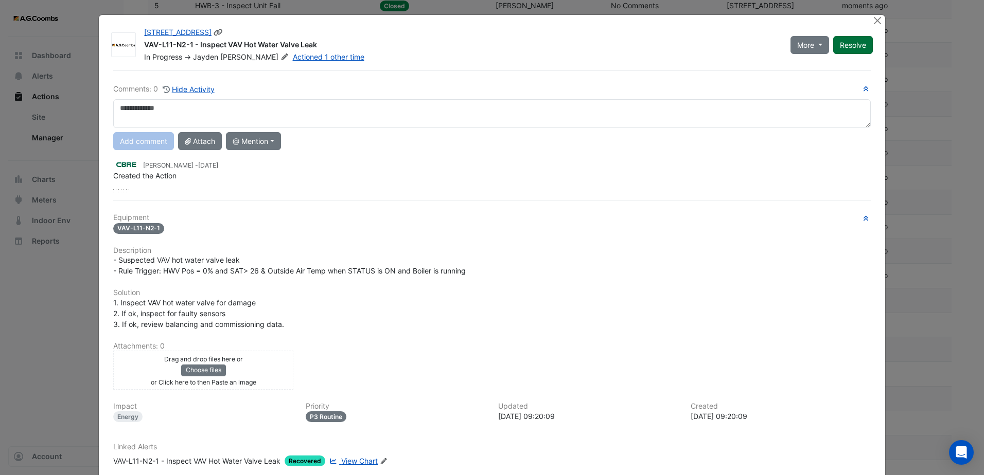
click at [845, 50] on button "Resolve" at bounding box center [853, 45] width 40 height 18
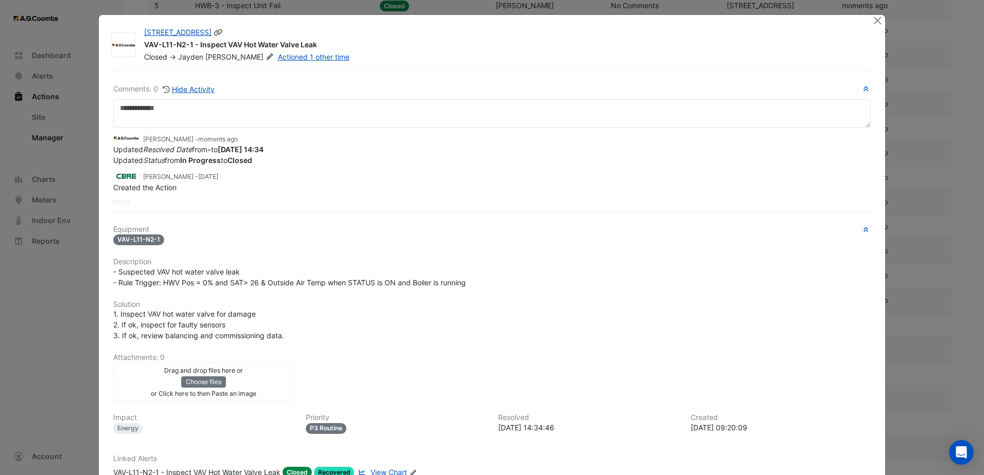
click at [872, 27] on div "[STREET_ADDRESS] VAV-L11-N2-1 - Inspect VAV Hot Water Valve Leak Closed -> [PER…" at bounding box center [508, 42] width 741 height 39
click at [873, 22] on button "Close" at bounding box center [877, 20] width 11 height 11
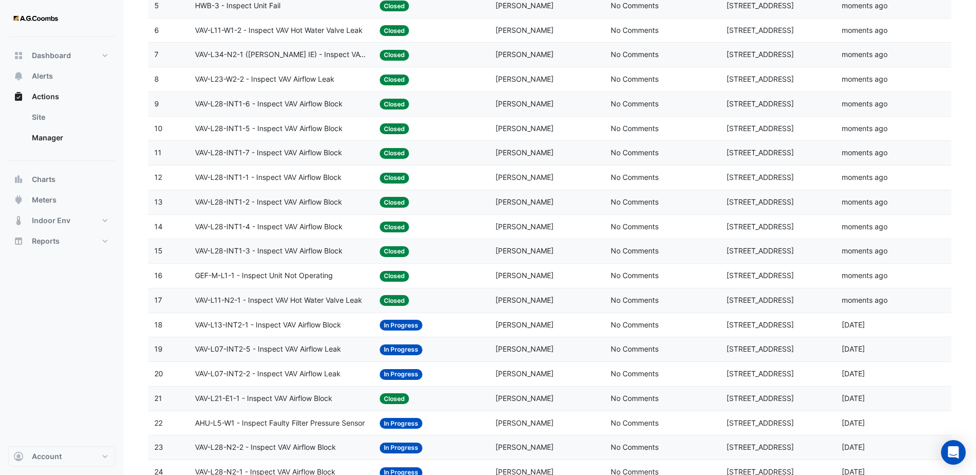
click at [344, 330] on div "VAV-L13-INT2-1 - Inspect VAV Airflow Block" at bounding box center [281, 325] width 172 height 12
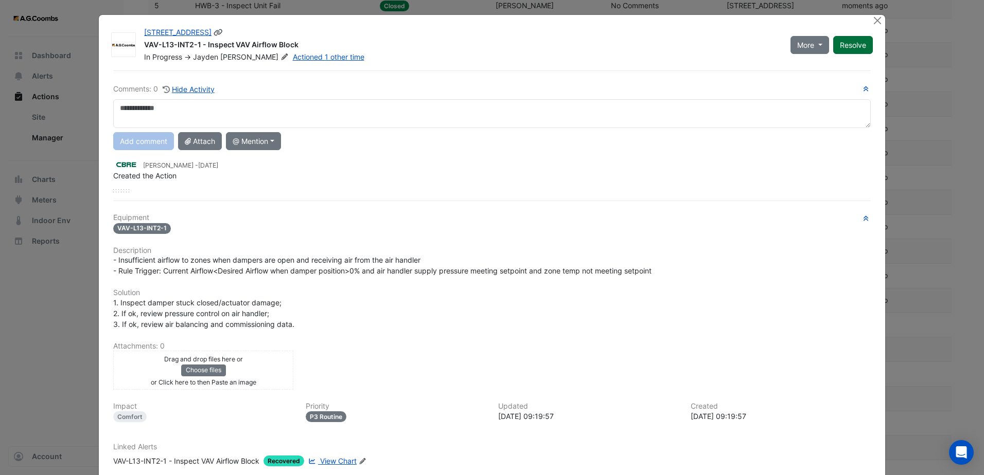
click at [850, 52] on button "Resolve" at bounding box center [853, 45] width 40 height 18
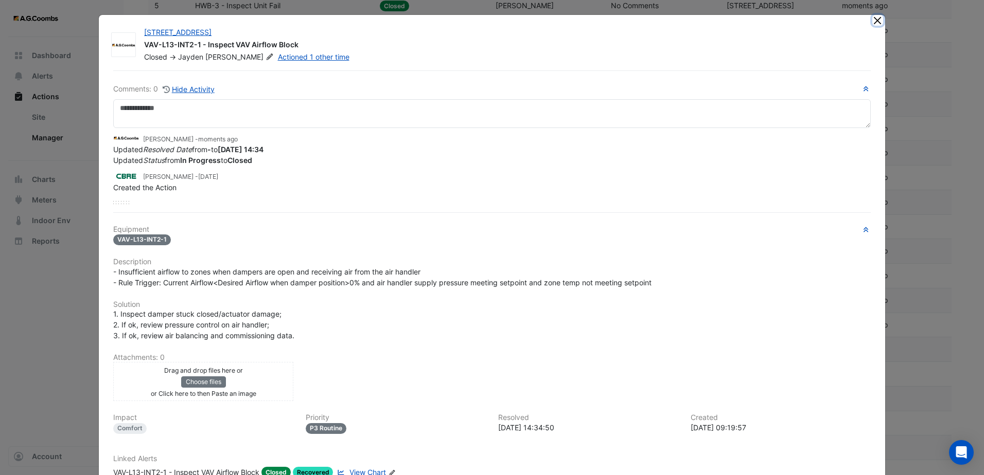
click at [874, 22] on button "Close" at bounding box center [877, 20] width 11 height 11
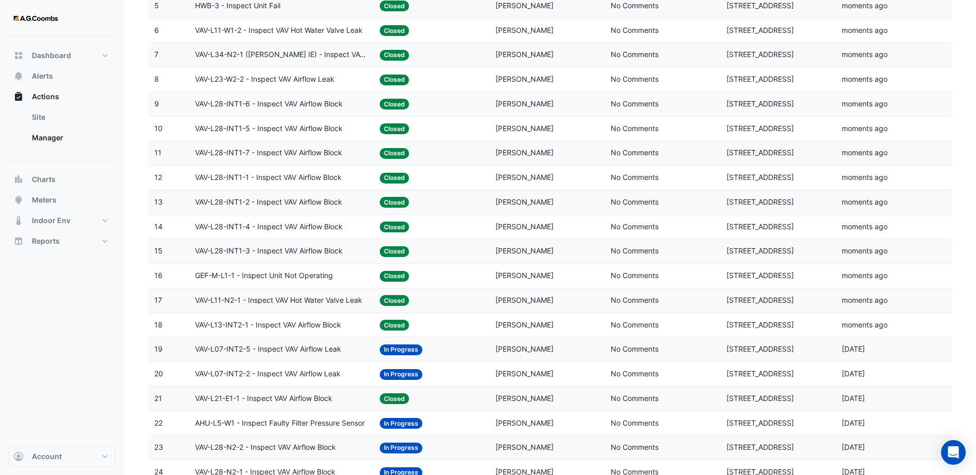
click at [335, 350] on span "VAV-L07-INT2-5 - Inspect VAV Airflow Leak" at bounding box center [268, 350] width 146 height 12
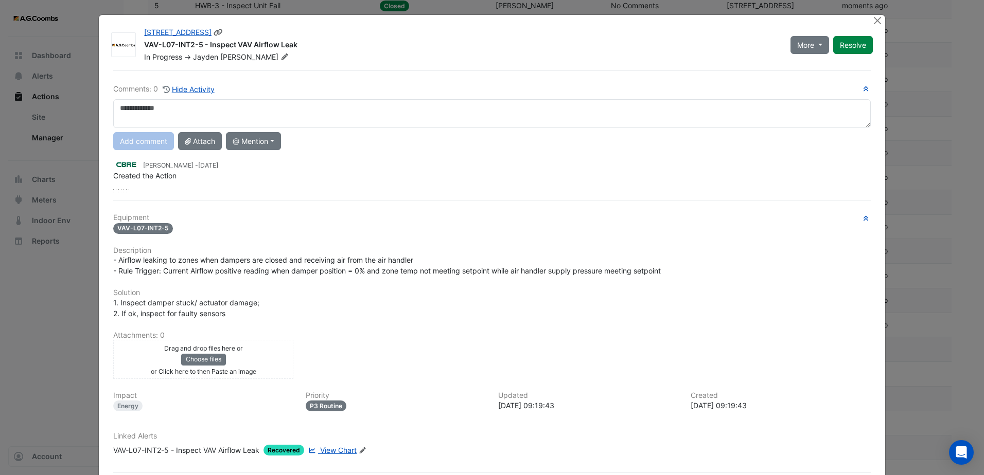
click at [842, 55] on div "More On Hold Not Doing Resolve" at bounding box center [831, 44] width 95 height 35
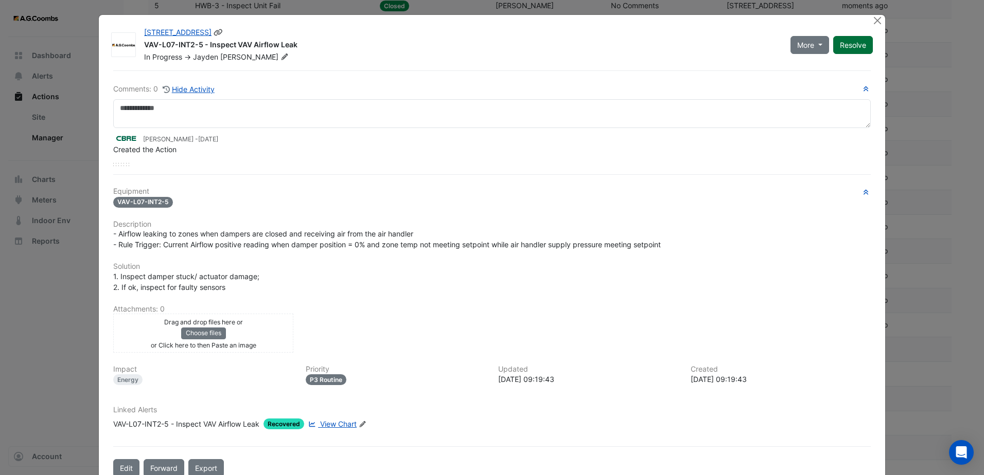
click at [862, 44] on button "Resolve" at bounding box center [853, 45] width 40 height 18
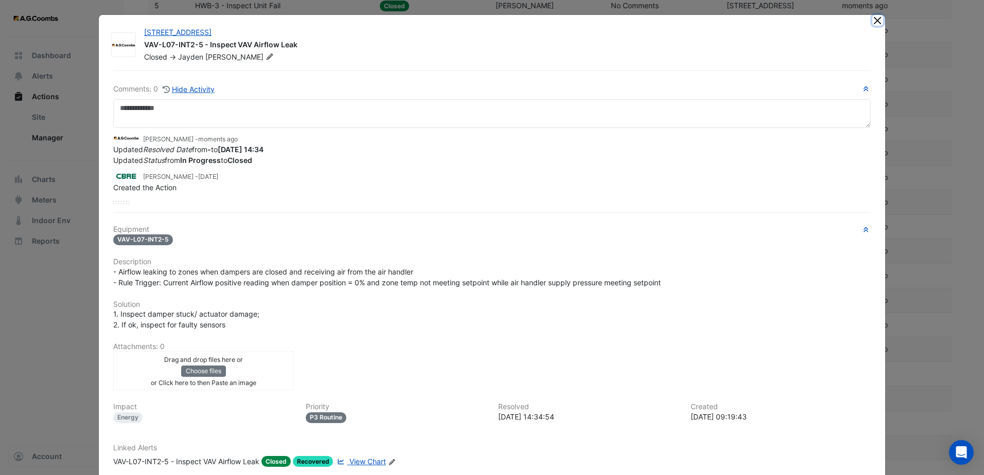
click at [873, 24] on button "Close" at bounding box center [877, 20] width 11 height 11
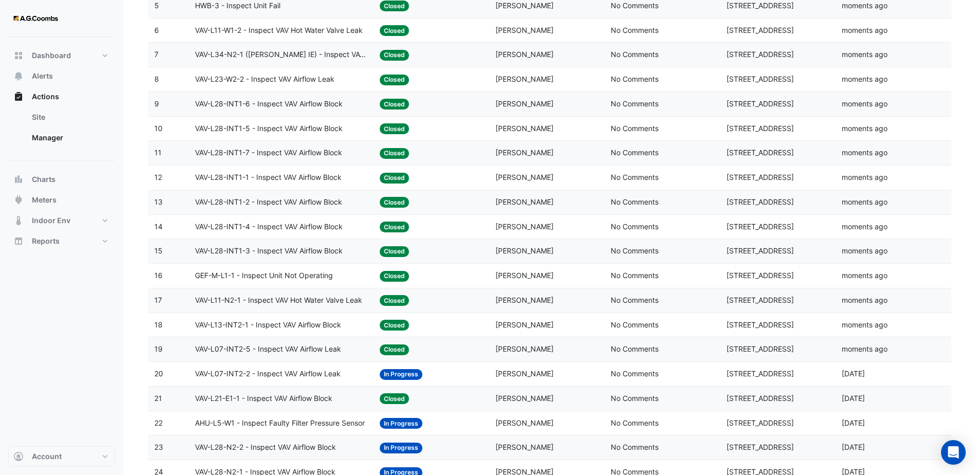
click at [337, 380] on span "VAV-L07-INT2-2 - Inspect VAV Airflow Leak" at bounding box center [268, 374] width 146 height 12
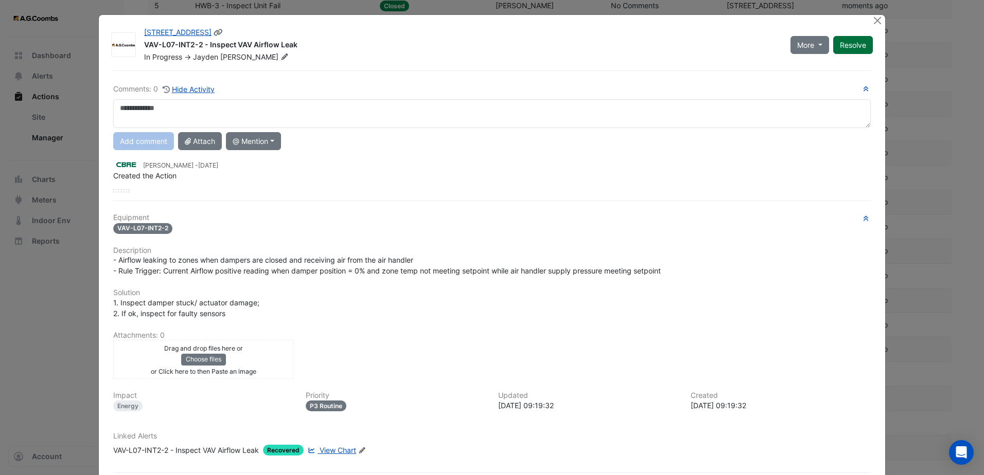
click at [842, 50] on button "Resolve" at bounding box center [853, 45] width 40 height 18
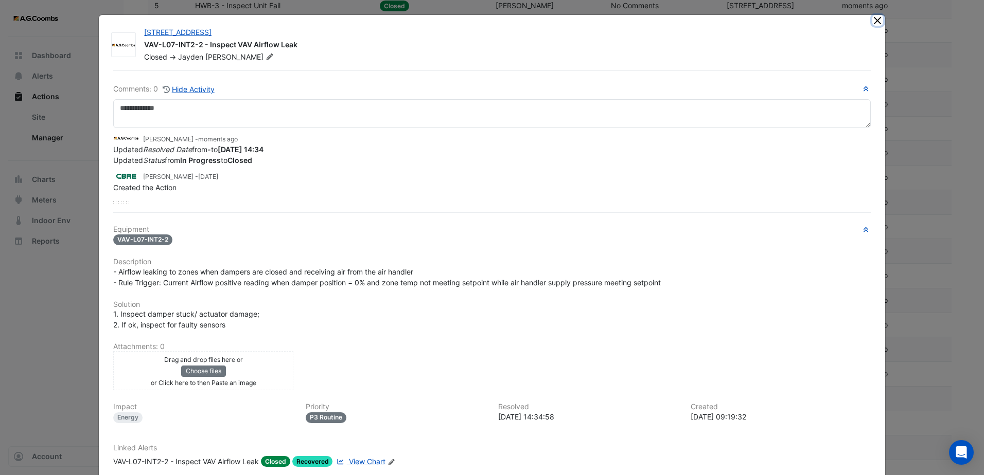
click at [878, 20] on button "Close" at bounding box center [877, 20] width 11 height 11
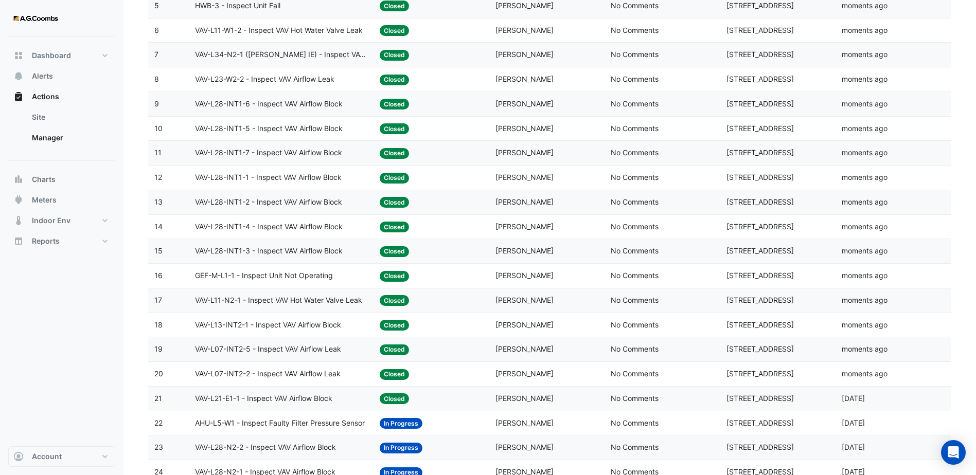
click at [309, 419] on span "AHU-L5-W1 - Inspect Faulty Filter Pressure Sensor" at bounding box center [280, 424] width 170 height 12
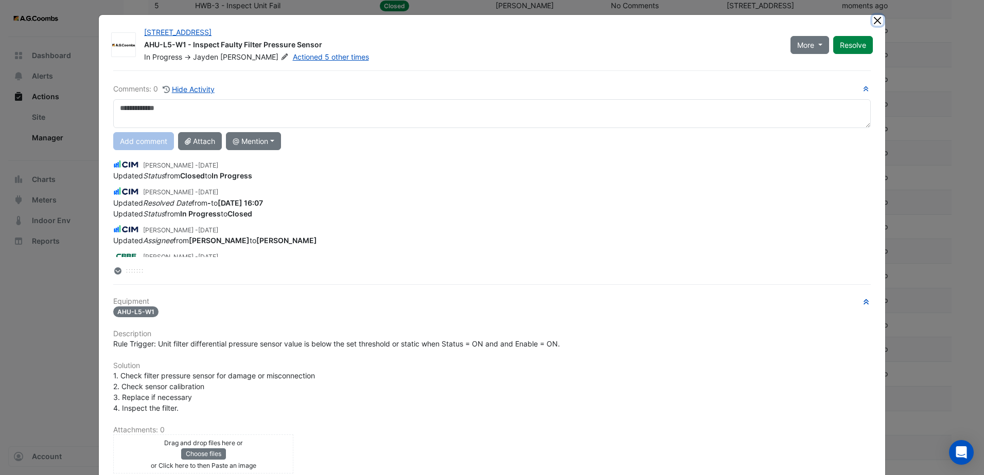
click at [873, 17] on button "Close" at bounding box center [877, 20] width 11 height 11
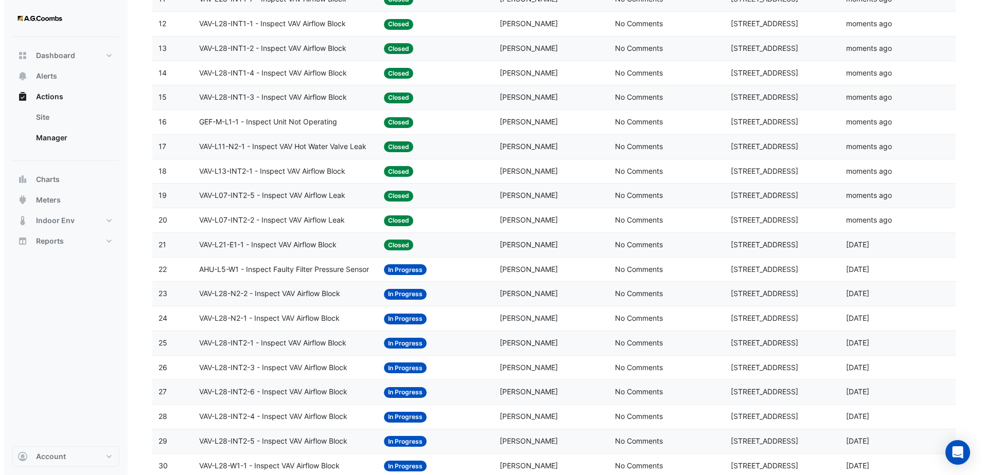
scroll to position [412, 0]
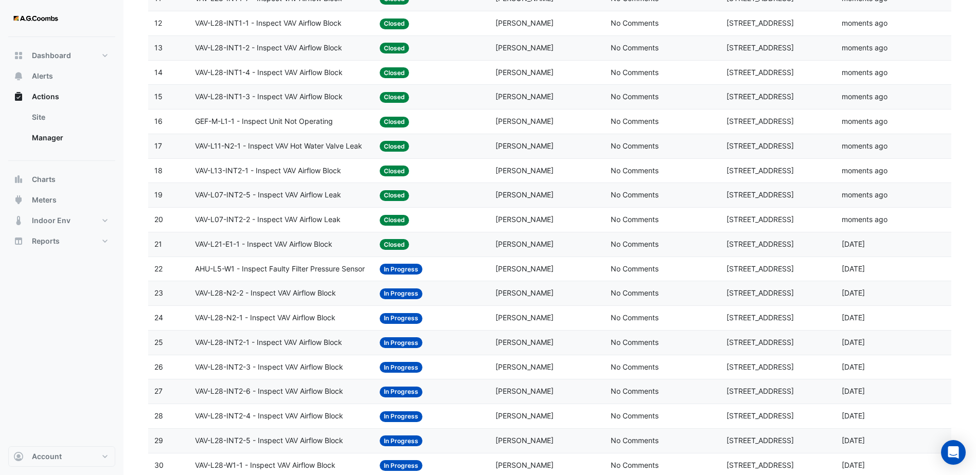
click at [307, 273] on span "AHU-L5-W1 - Inspect Faulty Filter Pressure Sensor" at bounding box center [280, 269] width 170 height 12
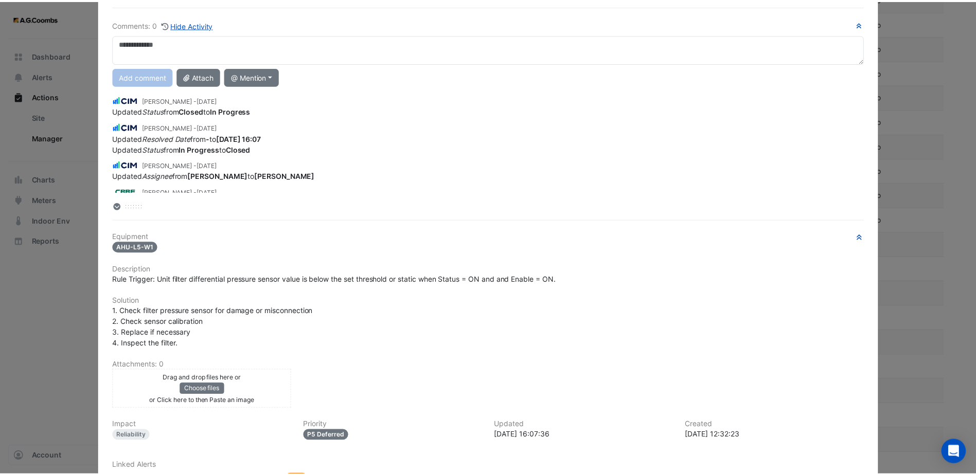
scroll to position [0, 0]
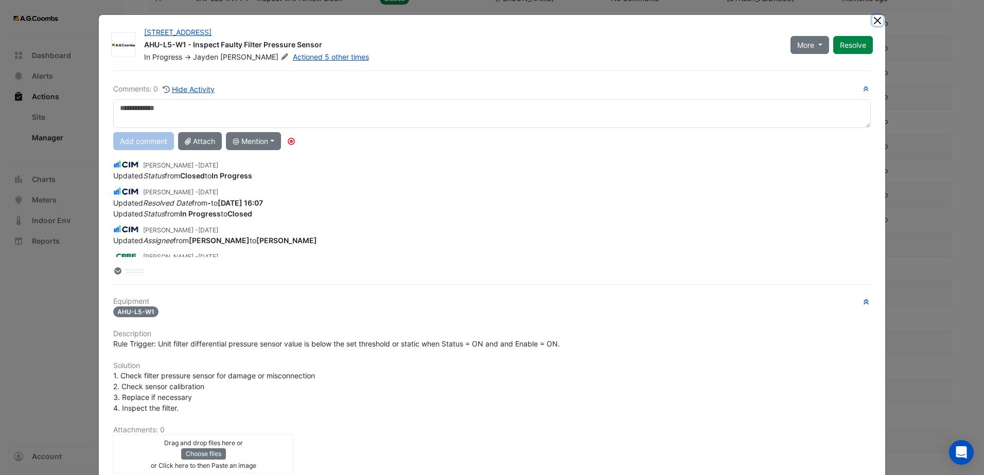
click at [872, 19] on button "Close" at bounding box center [877, 20] width 11 height 11
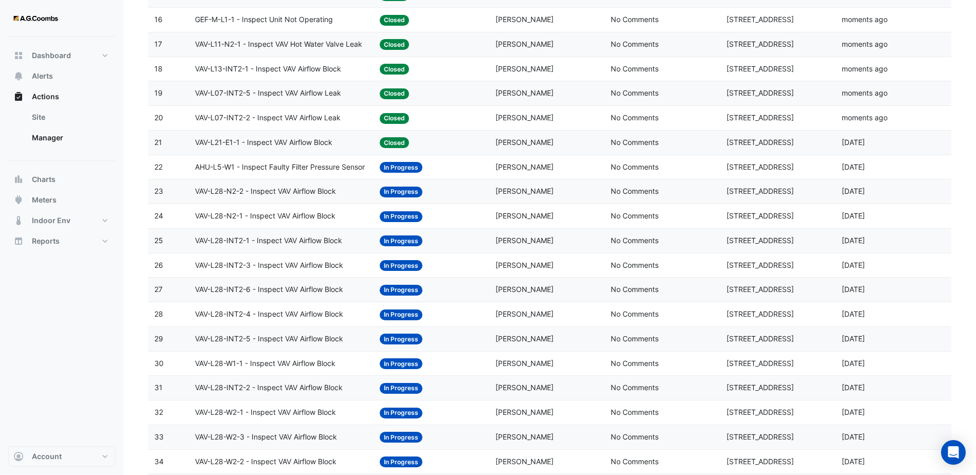
scroll to position [514, 0]
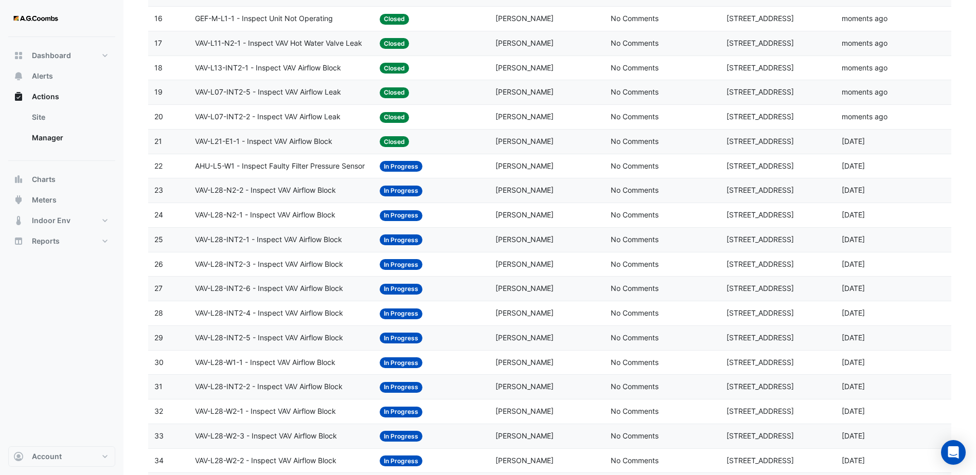
click at [346, 189] on div "VAV-L28-N2-2 - Inspect VAV Airflow Block" at bounding box center [281, 191] width 172 height 12
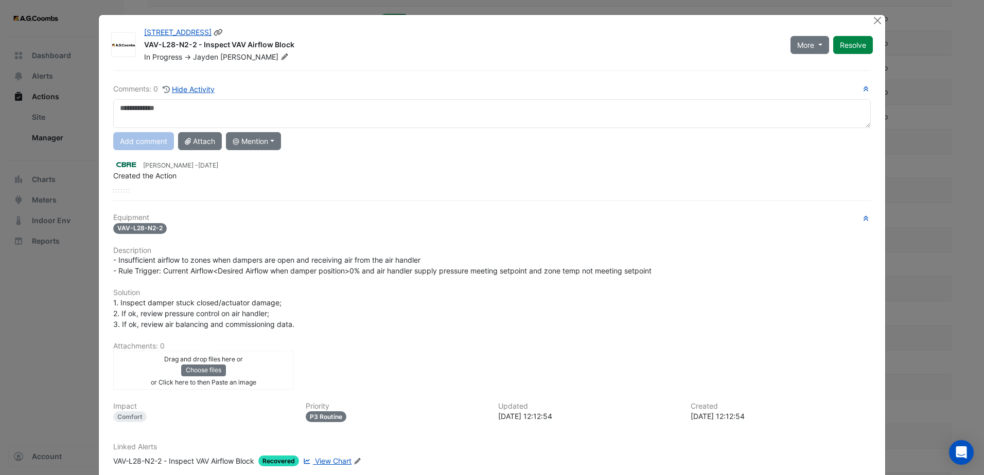
drag, startPoint x: 851, startPoint y: 46, endPoint x: 725, endPoint y: 86, distance: 132.8
click at [851, 46] on button "Resolve" at bounding box center [853, 45] width 40 height 18
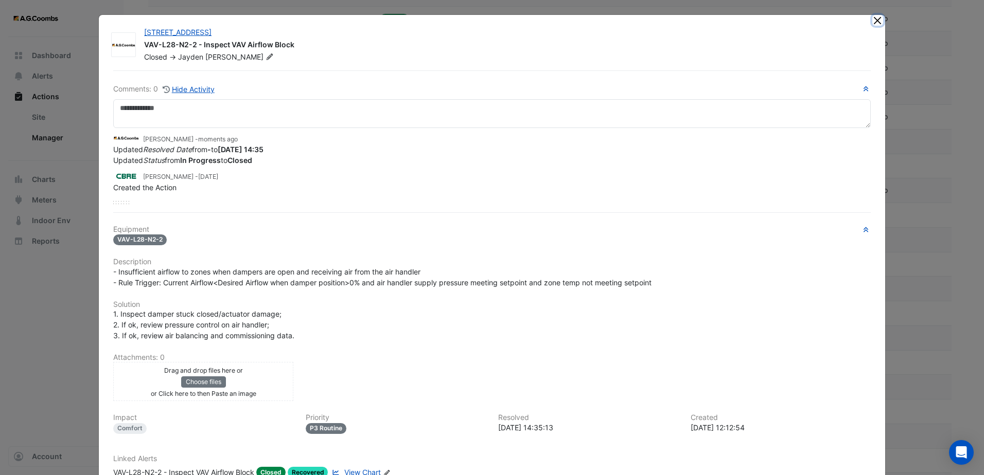
click at [872, 24] on button "Close" at bounding box center [877, 20] width 11 height 11
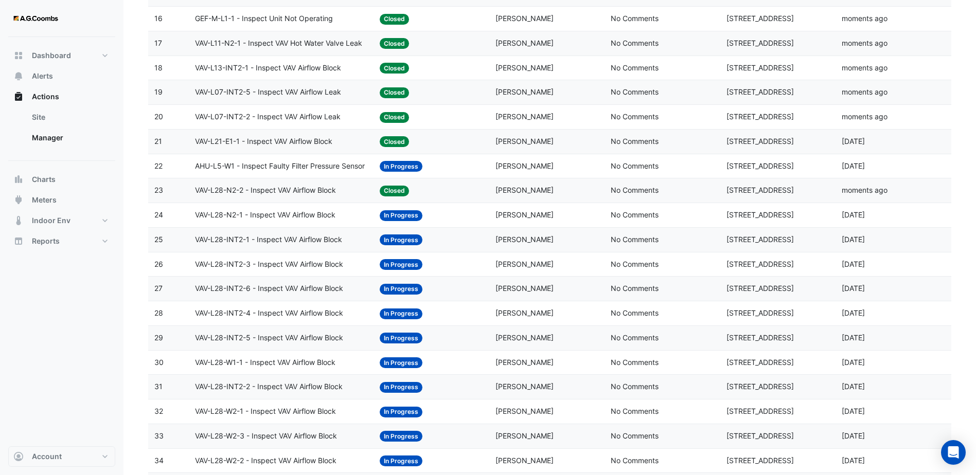
click at [335, 220] on span "VAV-L28-N2-1 - Inspect VAV Airflow Block" at bounding box center [265, 215] width 140 height 12
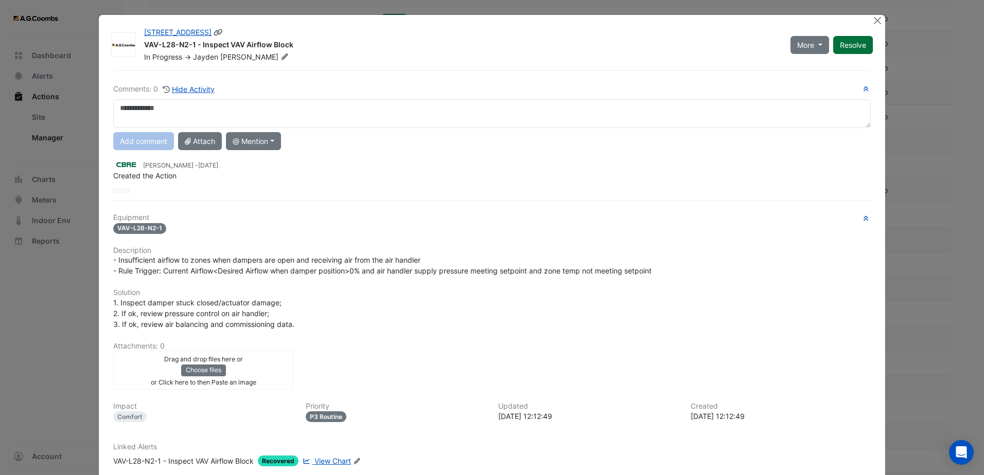
click at [846, 51] on button "Resolve" at bounding box center [853, 45] width 40 height 18
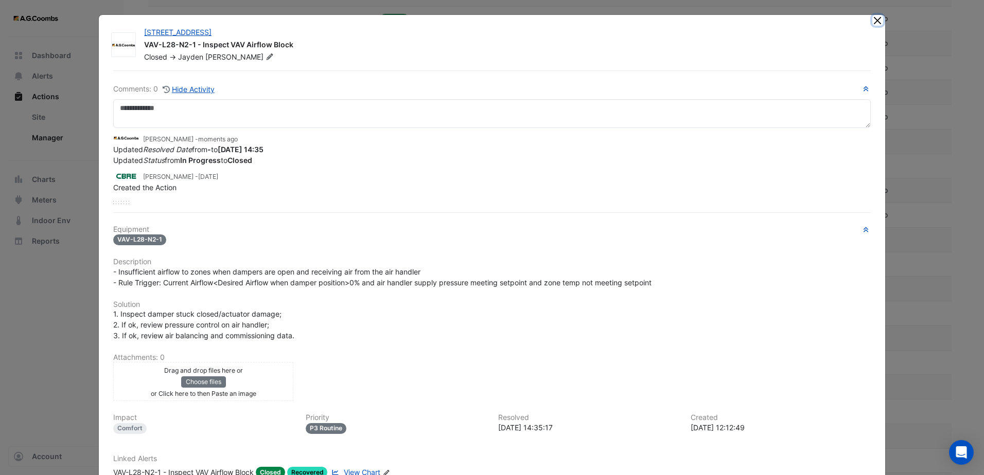
click at [879, 19] on button "Close" at bounding box center [877, 20] width 11 height 11
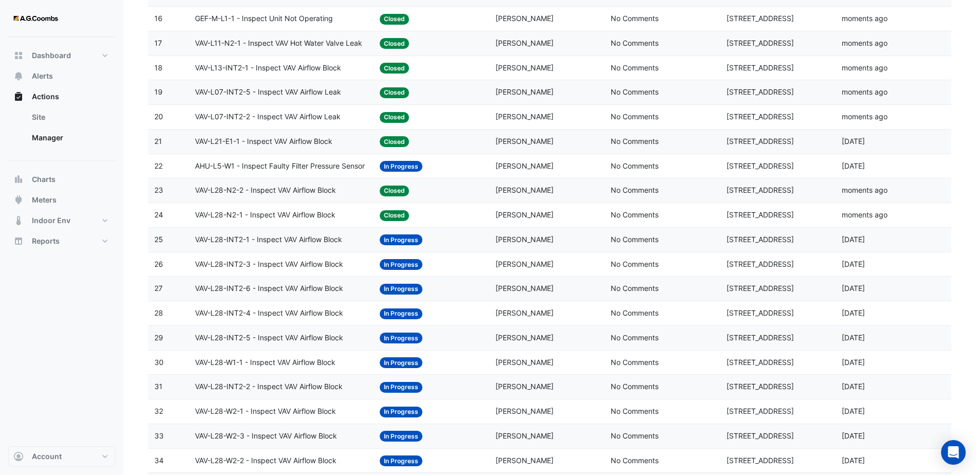
click at [352, 241] on div "VAV-L28-INT2-1 - Inspect VAV Airflow Block" at bounding box center [281, 240] width 172 height 12
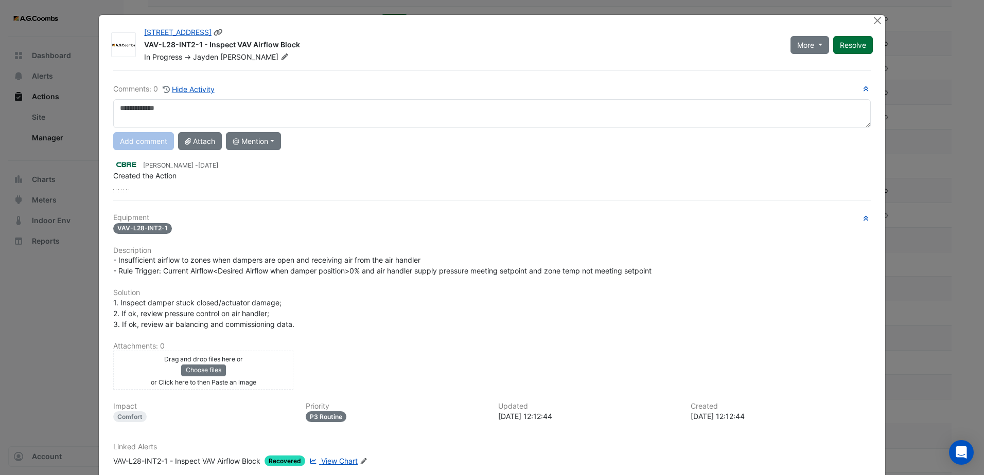
click at [850, 48] on button "Resolve" at bounding box center [853, 45] width 40 height 18
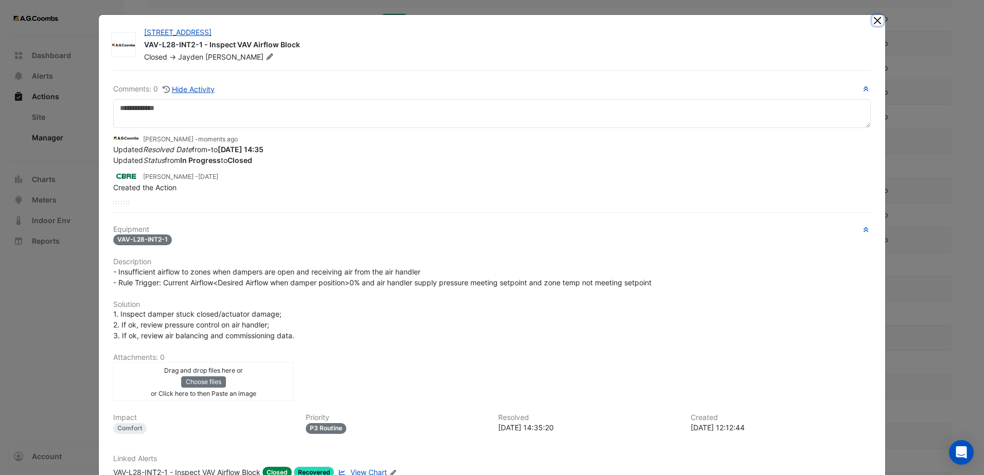
click at [872, 22] on button "Close" at bounding box center [877, 20] width 11 height 11
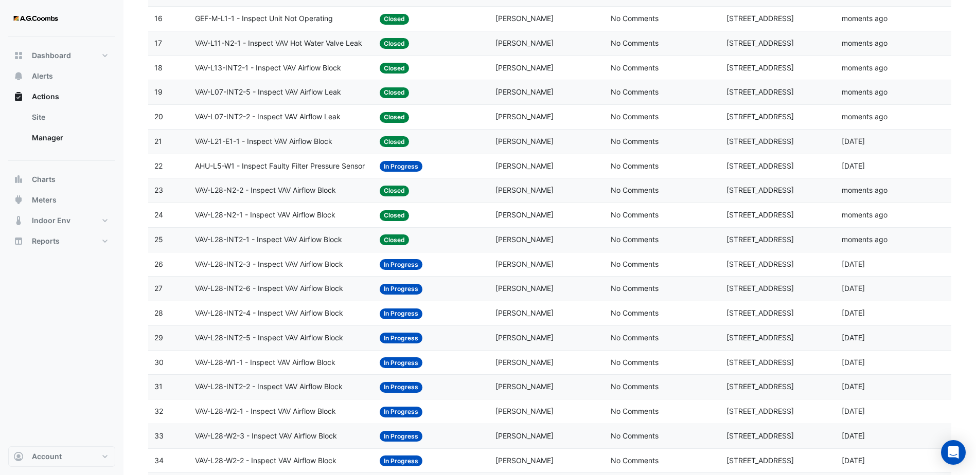
click at [365, 262] on div "VAV-L28-INT2-3 - Inspect VAV Airflow Block" at bounding box center [281, 265] width 172 height 12
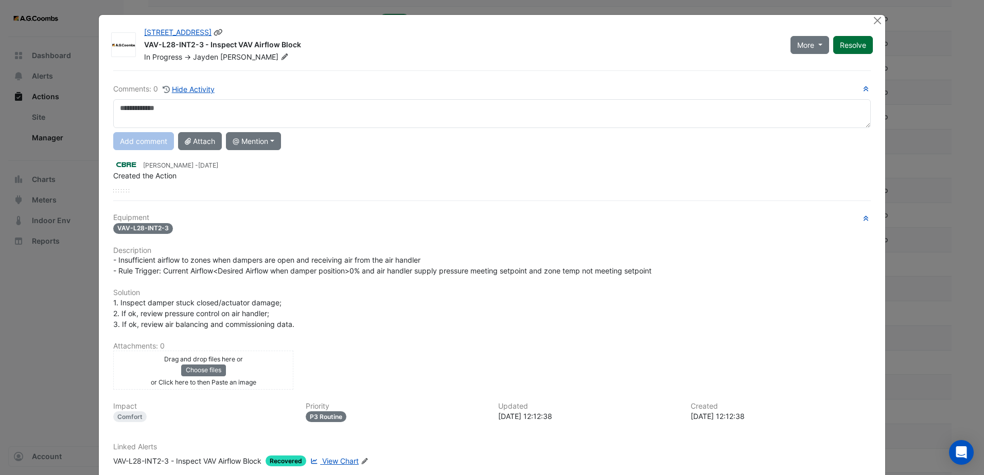
click at [840, 46] on button "Resolve" at bounding box center [853, 45] width 40 height 18
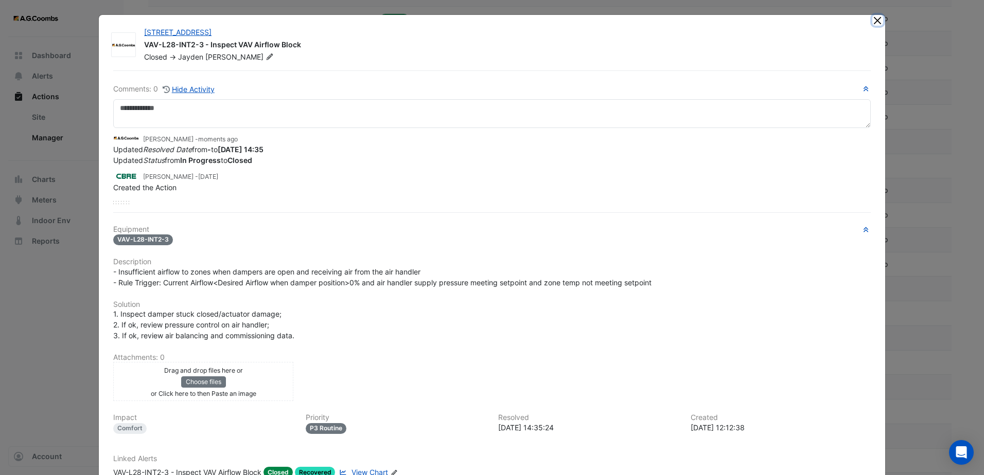
click at [878, 17] on button "Close" at bounding box center [877, 20] width 11 height 11
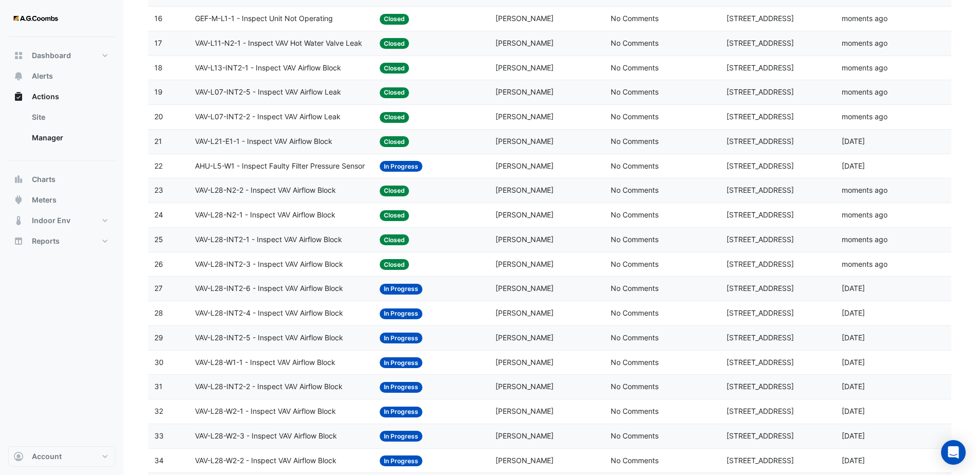
click at [333, 287] on span "VAV-L28-INT2-6 - Inspect VAV Airflow Block" at bounding box center [269, 289] width 148 height 12
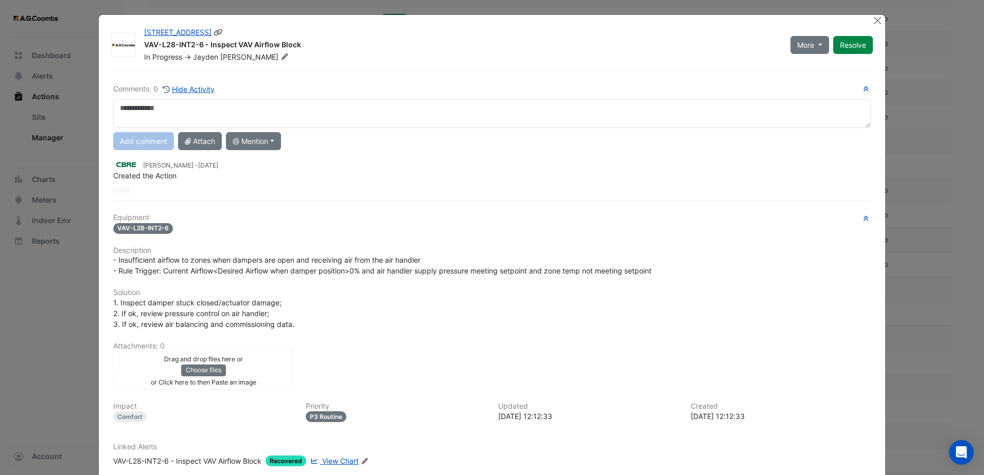
click at [852, 52] on button "Resolve" at bounding box center [853, 45] width 40 height 18
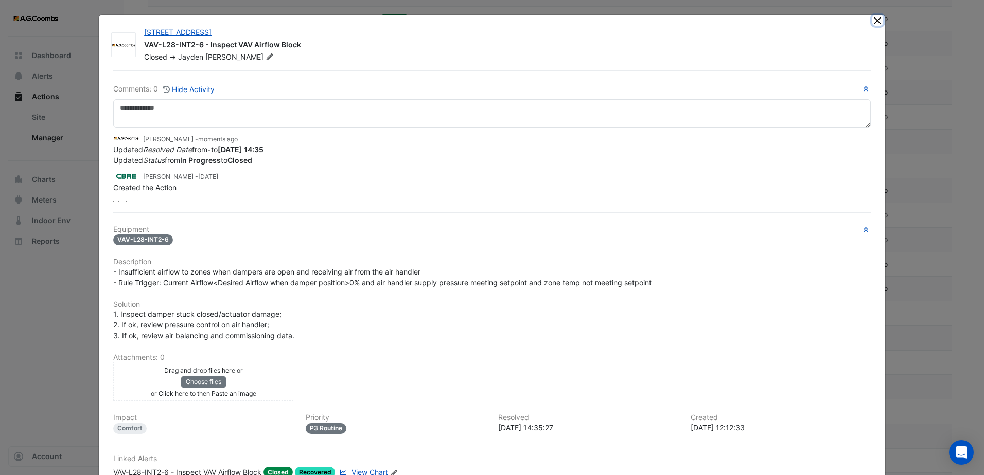
click at [874, 21] on button "Close" at bounding box center [877, 20] width 11 height 11
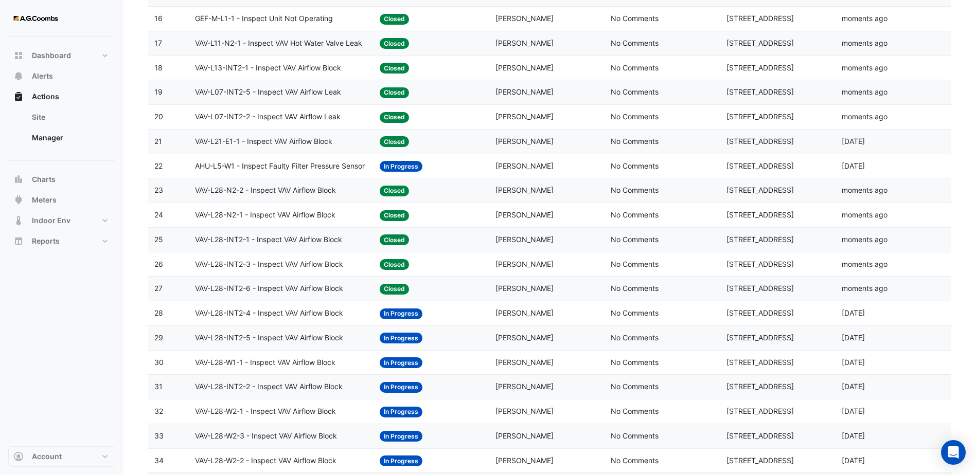
click at [333, 313] on span "VAV-L28-INT2-4 - Inspect VAV Airflow Block" at bounding box center [269, 314] width 148 height 12
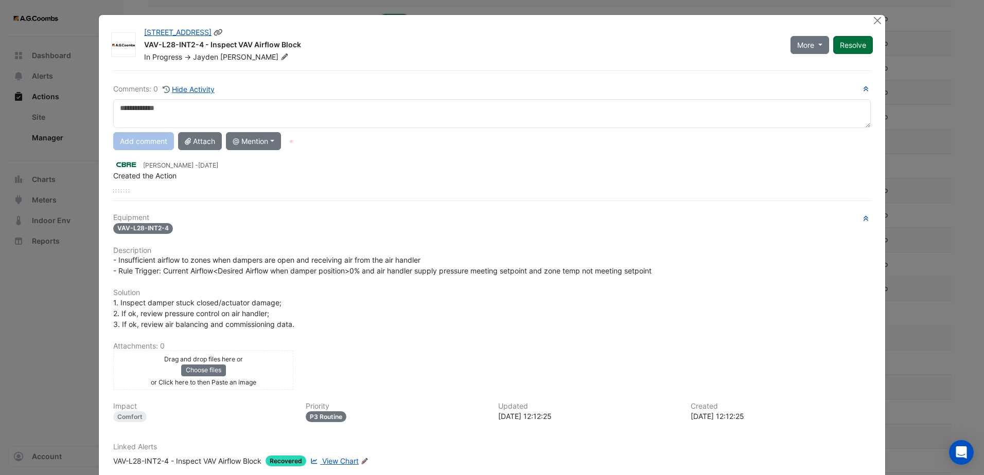
click at [850, 42] on button "Resolve" at bounding box center [853, 45] width 40 height 18
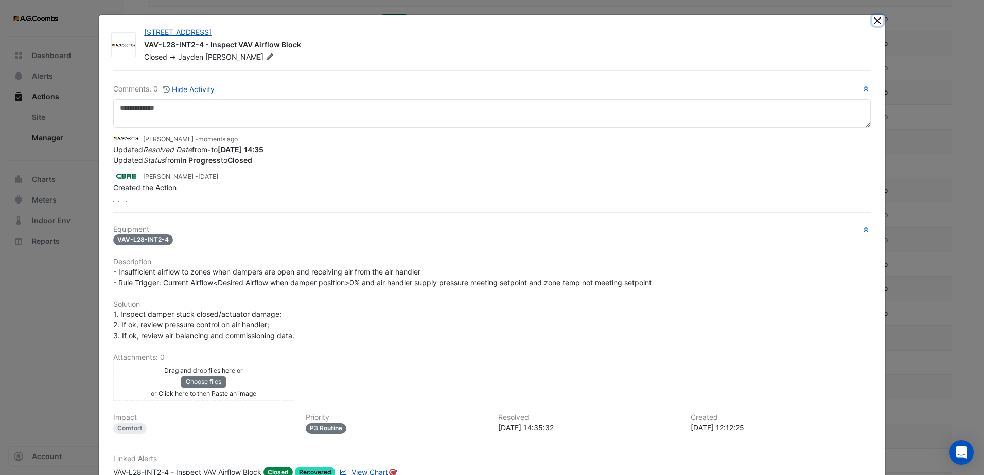
click at [876, 25] on button "Close" at bounding box center [877, 20] width 11 height 11
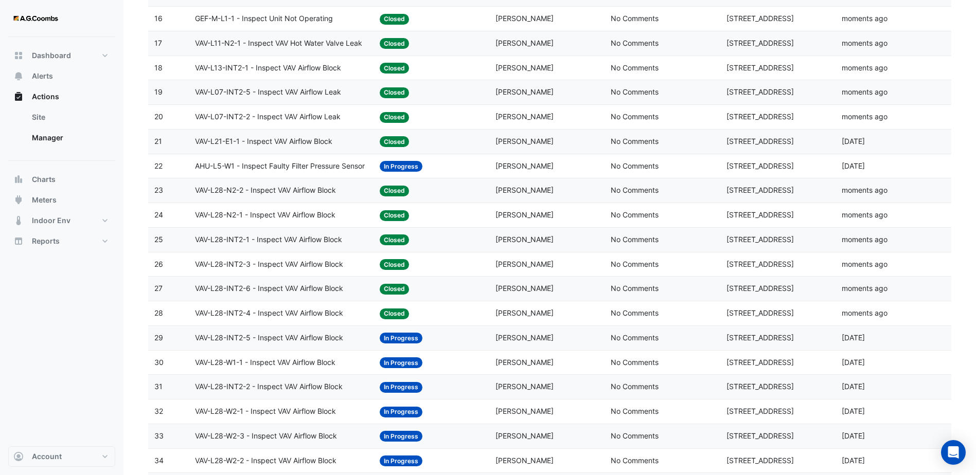
click at [304, 333] on span "VAV-L28-INT2-5 - Inspect VAV Airflow Block" at bounding box center [269, 338] width 148 height 12
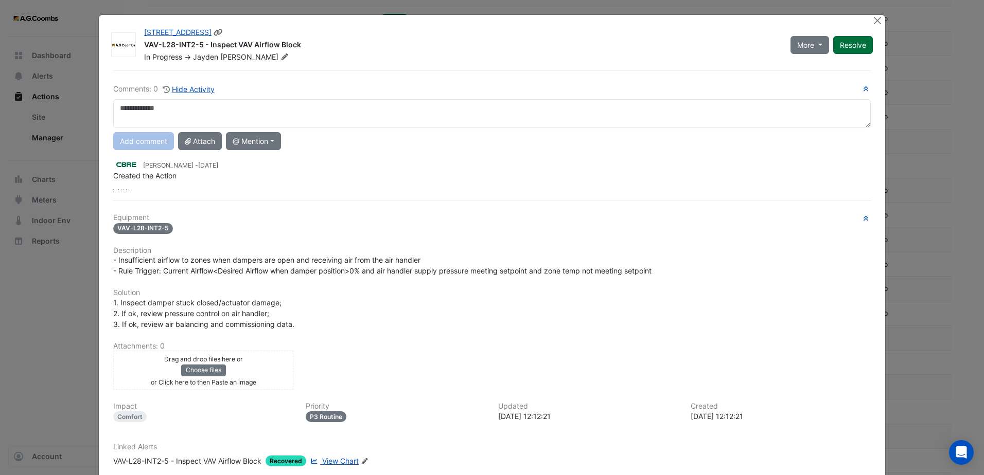
click at [838, 43] on button "Resolve" at bounding box center [853, 45] width 40 height 18
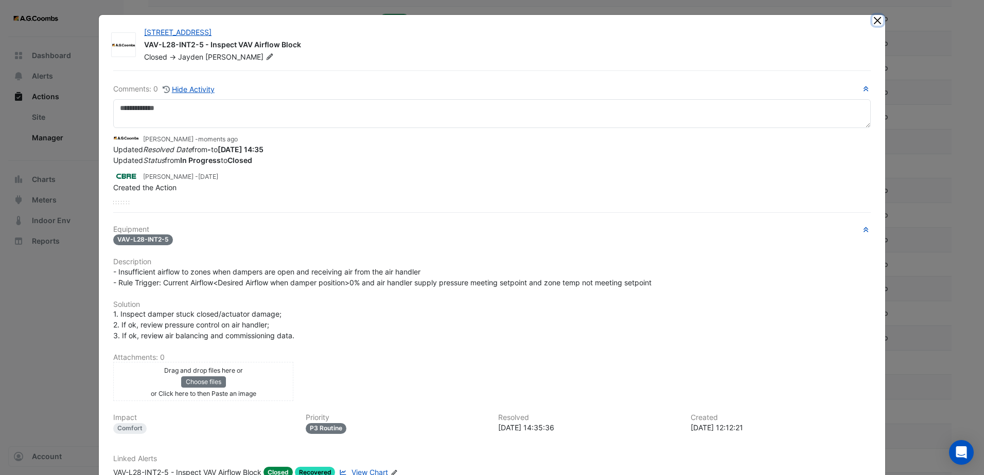
click at [873, 17] on button "Close" at bounding box center [877, 20] width 11 height 11
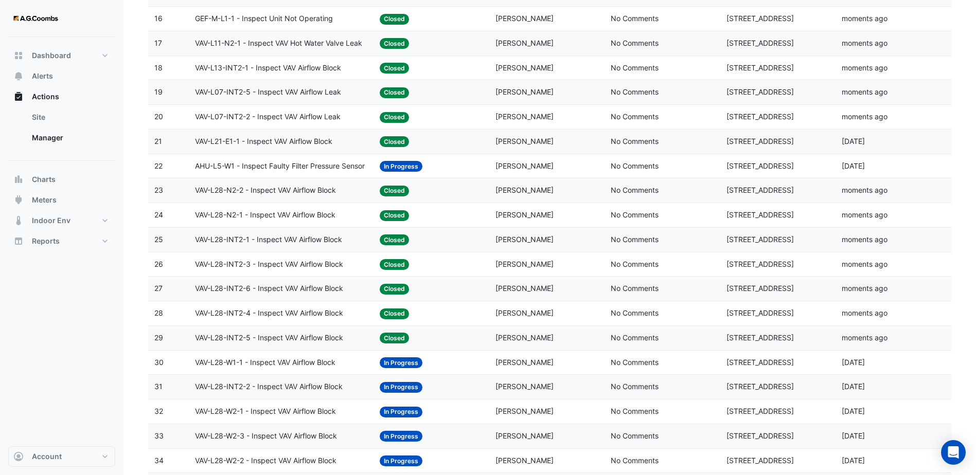
click at [301, 363] on span "VAV-L28-W1-1 - Inspect VAV Airflow Block" at bounding box center [265, 363] width 140 height 12
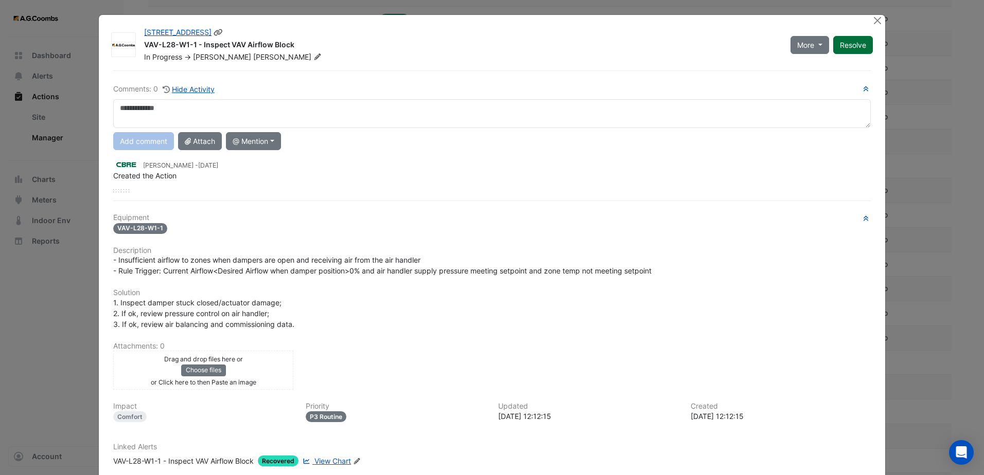
click at [845, 51] on button "Resolve" at bounding box center [853, 45] width 40 height 18
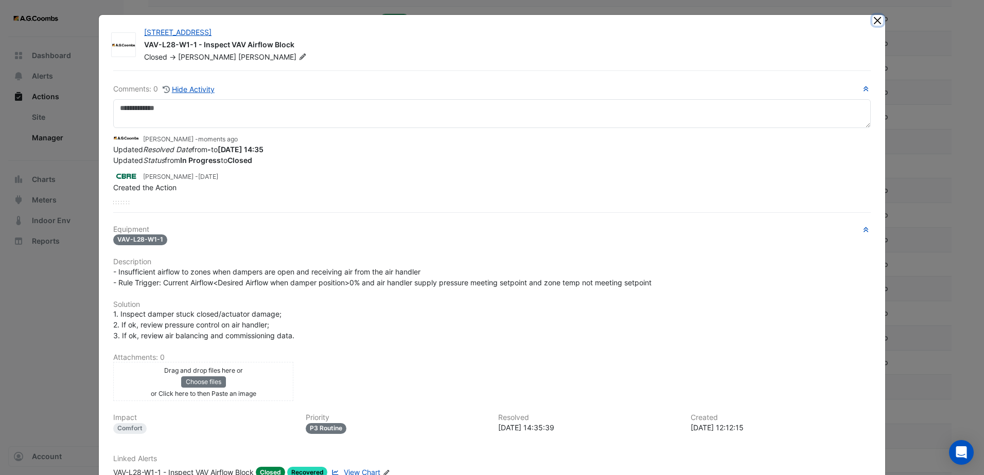
click at [872, 23] on button "Close" at bounding box center [877, 20] width 11 height 11
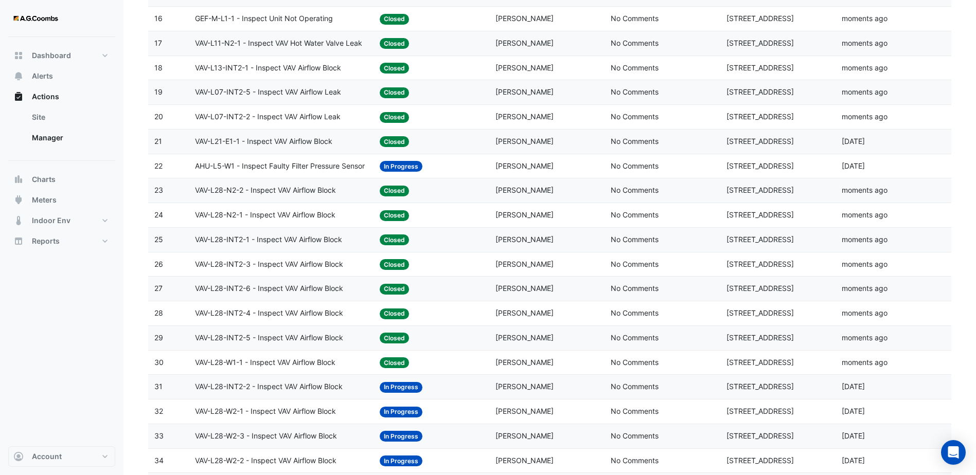
click at [312, 390] on span "VAV-L28-INT2-2 - Inspect VAV Airflow Block" at bounding box center [269, 387] width 148 height 12
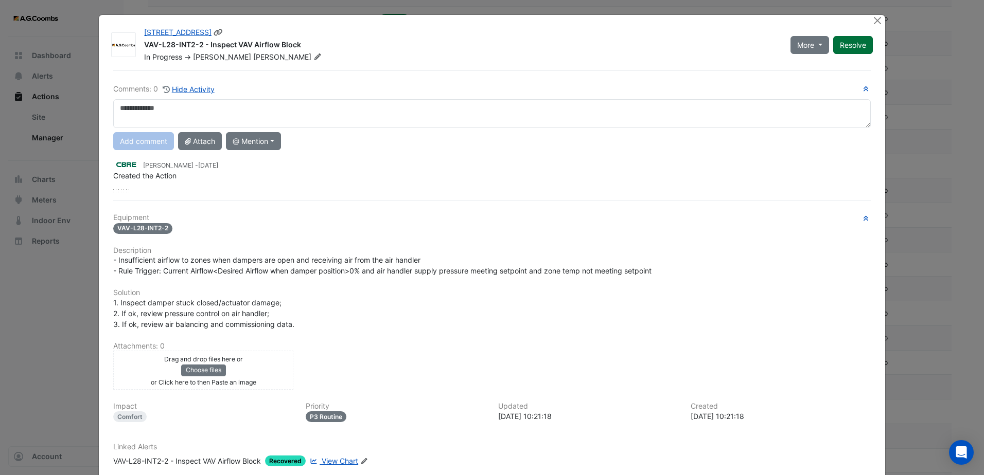
click at [838, 43] on button "Resolve" at bounding box center [853, 45] width 40 height 18
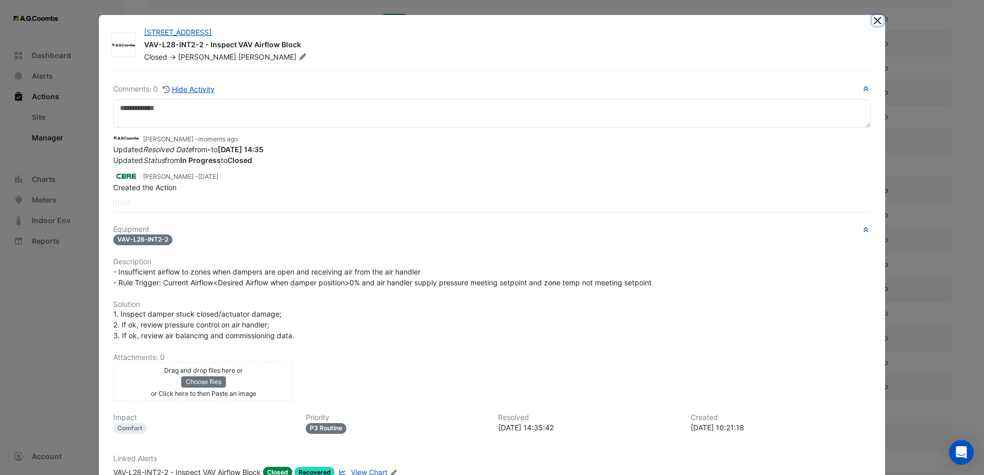
click at [876, 22] on button "Close" at bounding box center [877, 20] width 11 height 11
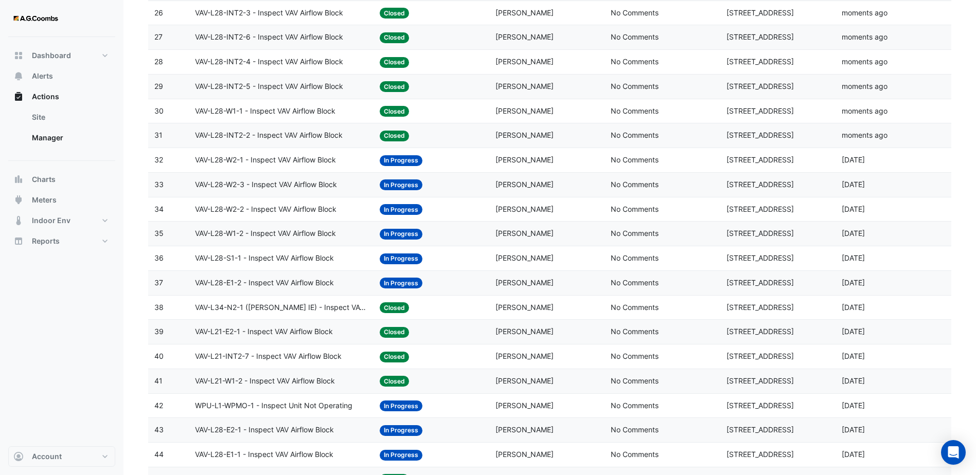
scroll to position [772, 0]
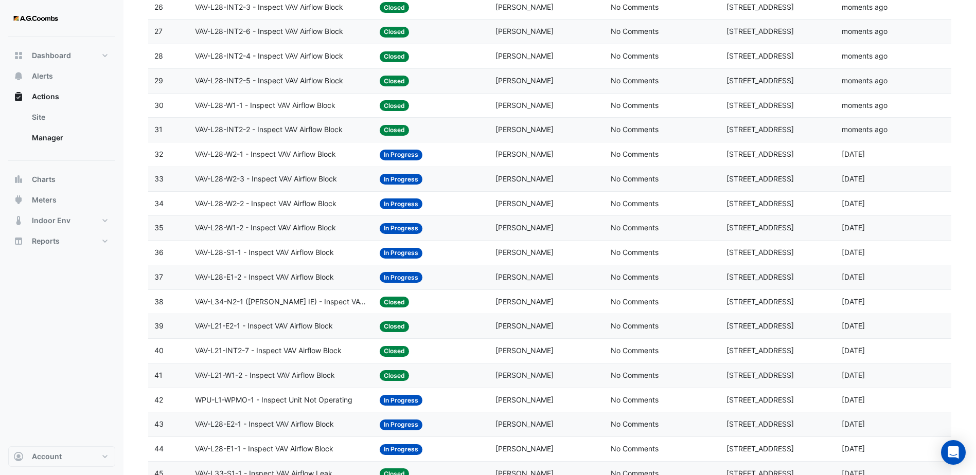
click at [360, 156] on div "VAV-L28-W2-1 - Inspect VAV Airflow Block" at bounding box center [281, 155] width 172 height 12
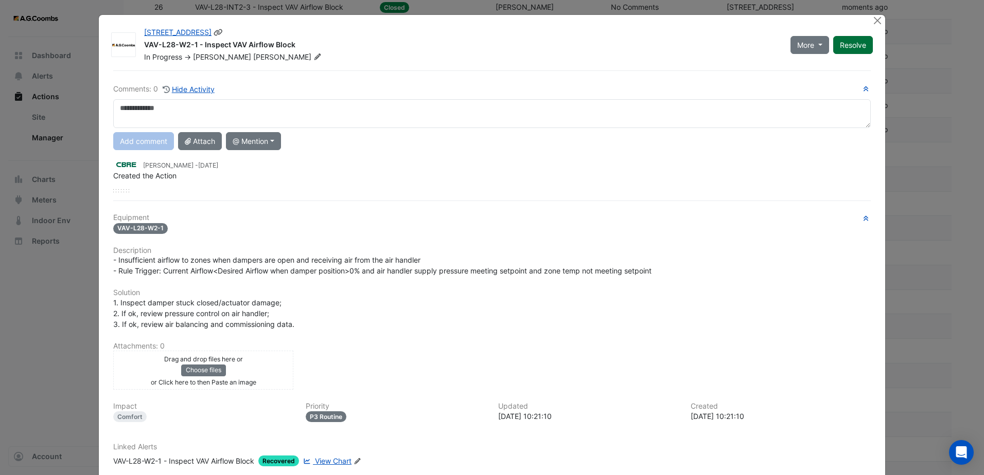
click at [846, 50] on button "Resolve" at bounding box center [853, 45] width 40 height 18
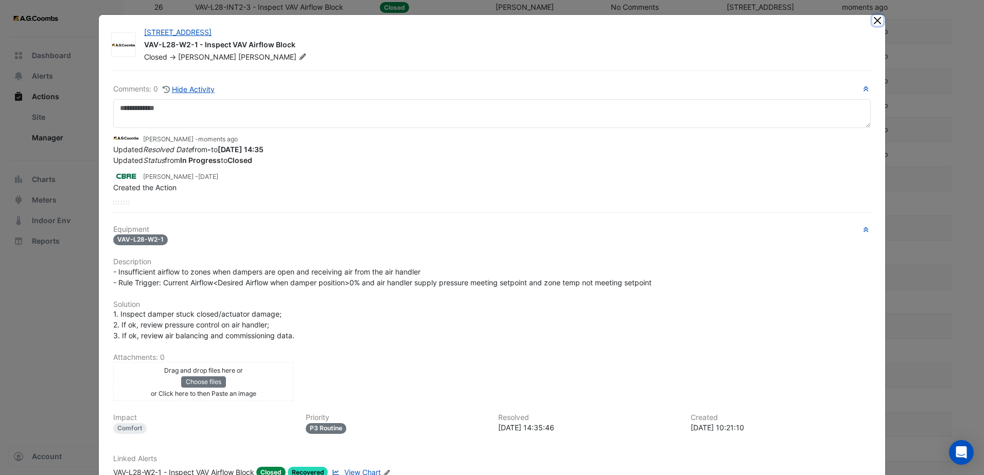
click at [872, 25] on button "Close" at bounding box center [877, 20] width 11 height 11
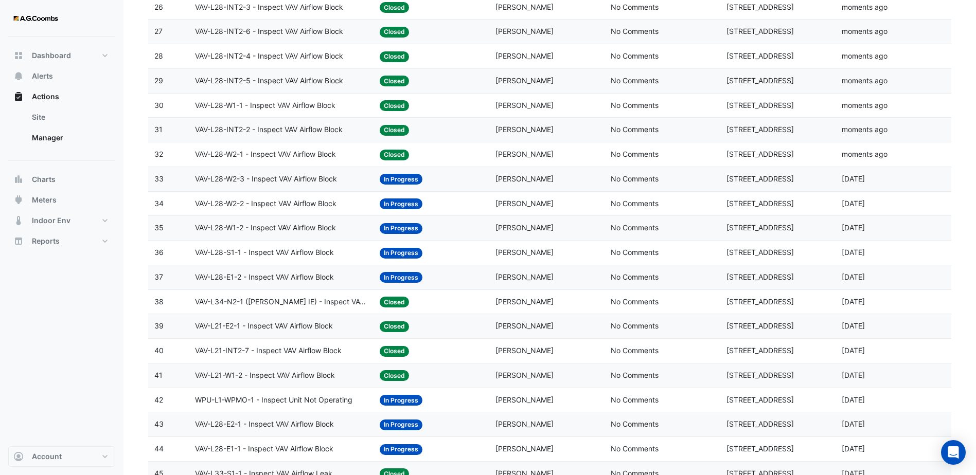
click at [350, 185] on datatable-body-cell "Action Title: VAV-L28-W2-3 - Inspect VAV Airflow Block" at bounding box center [281, 179] width 185 height 24
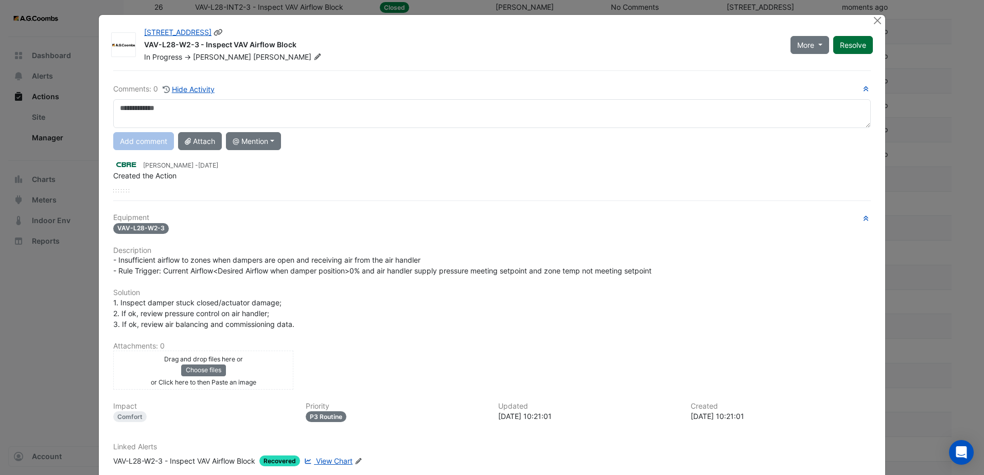
click at [862, 50] on button "Resolve" at bounding box center [853, 45] width 40 height 18
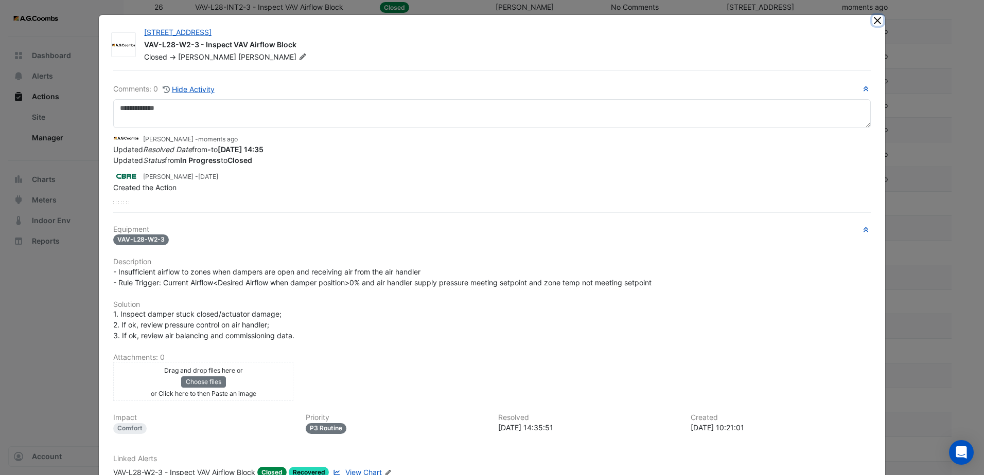
click at [874, 21] on button "Close" at bounding box center [877, 20] width 11 height 11
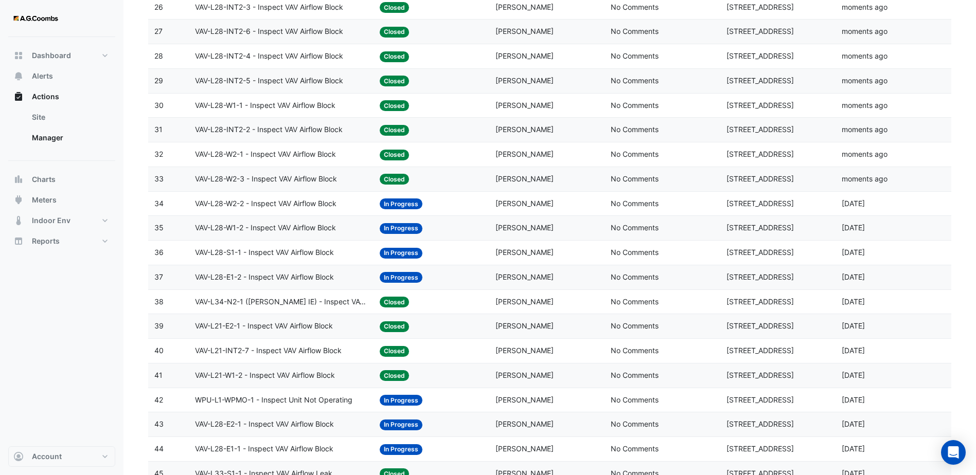
click at [327, 209] on span "VAV-L28-W2-2 - Inspect VAV Airflow Block" at bounding box center [265, 204] width 141 height 12
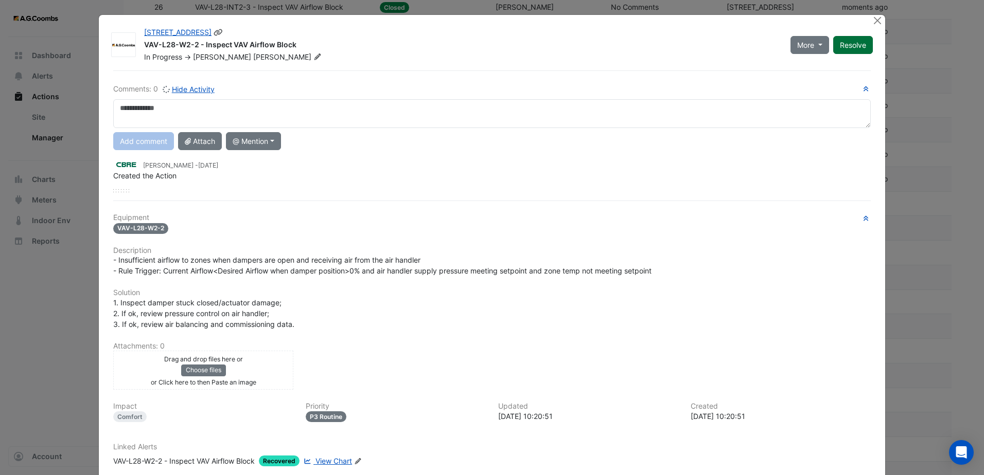
click at [842, 48] on button "Resolve" at bounding box center [853, 45] width 40 height 18
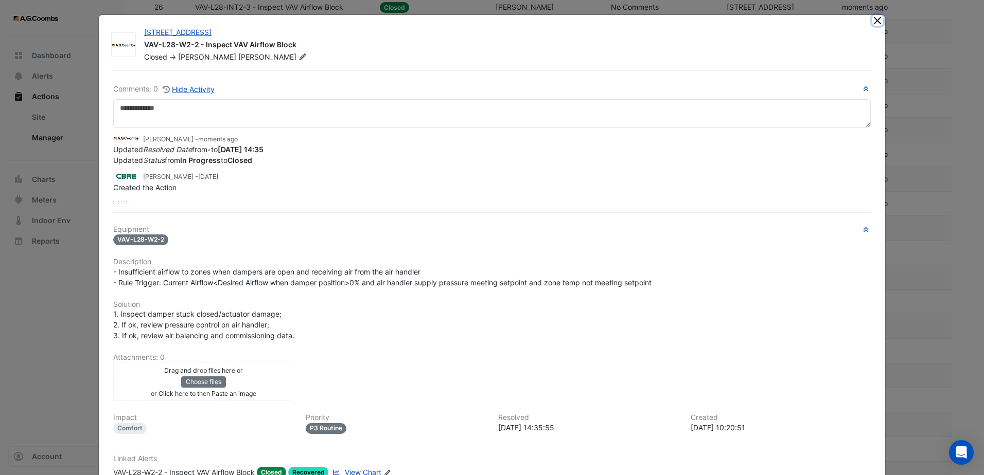
click at [873, 16] on button "Close" at bounding box center [877, 20] width 11 height 11
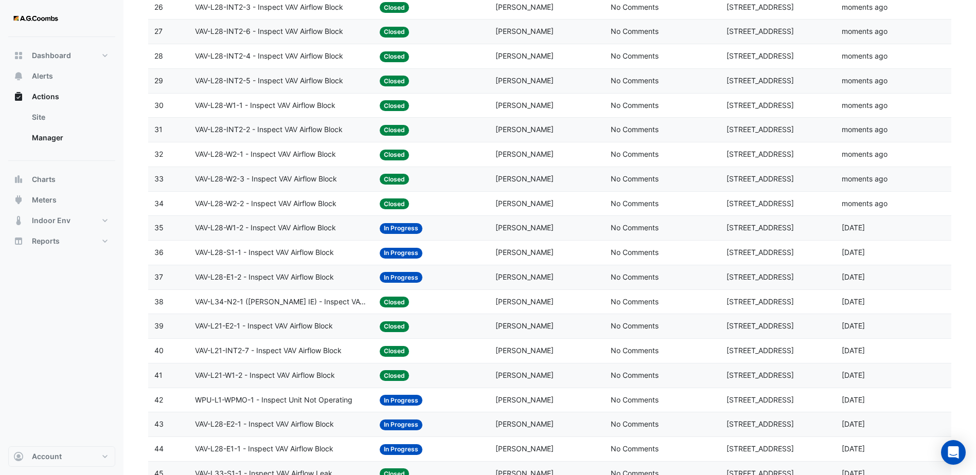
click at [312, 222] on span "VAV-L28-W1-2 - Inspect VAV Airflow Block" at bounding box center [265, 228] width 141 height 12
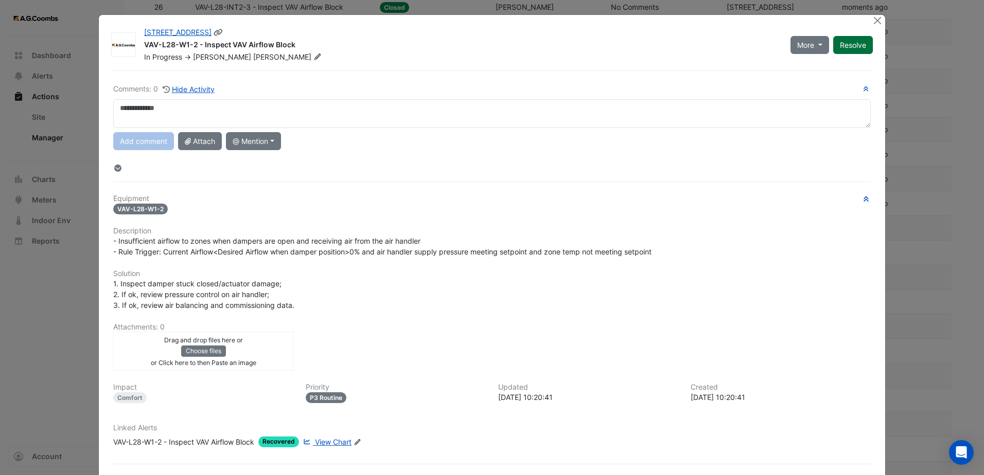
click at [861, 46] on button "Resolve" at bounding box center [853, 45] width 40 height 18
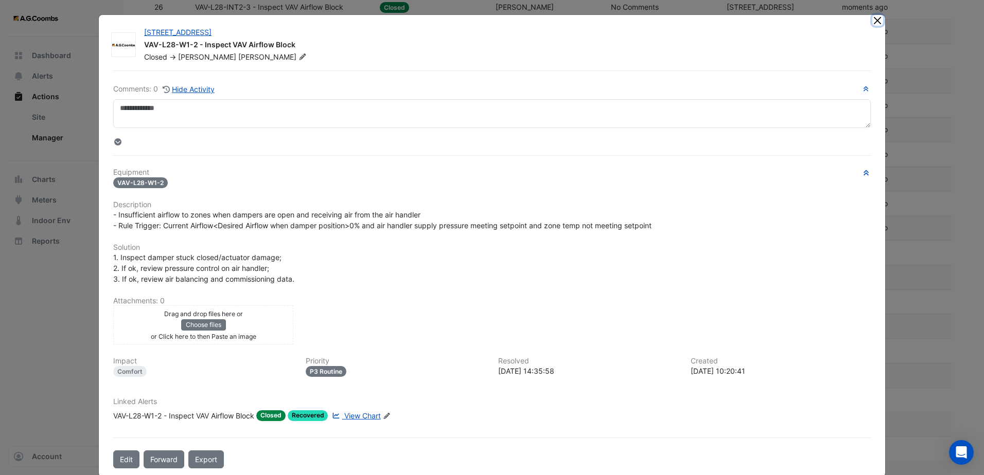
click at [872, 23] on button "Close" at bounding box center [877, 20] width 11 height 11
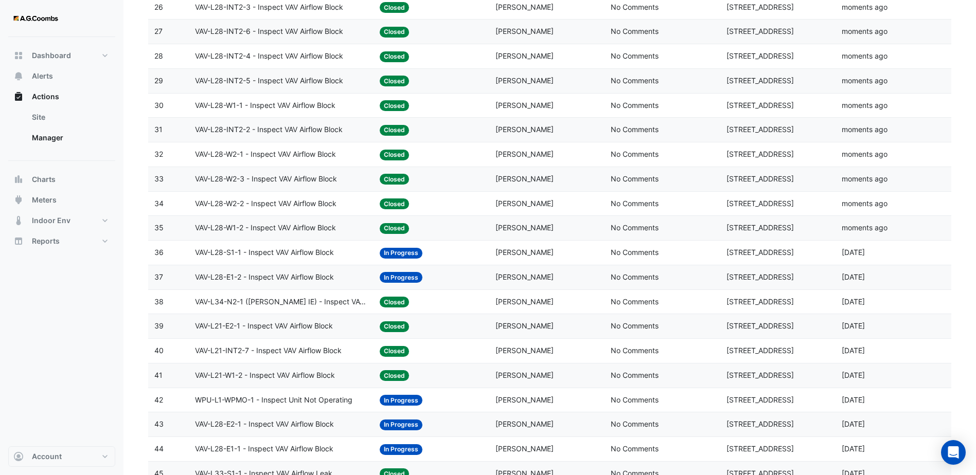
click at [326, 256] on span "VAV-L28-S1-1 - Inspect VAV Airflow Block" at bounding box center [264, 253] width 139 height 12
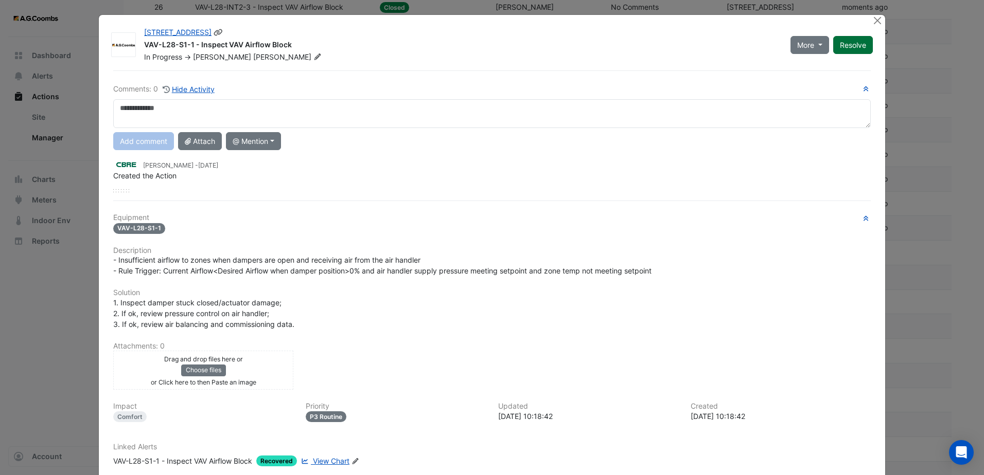
click at [853, 51] on button "Resolve" at bounding box center [853, 45] width 40 height 18
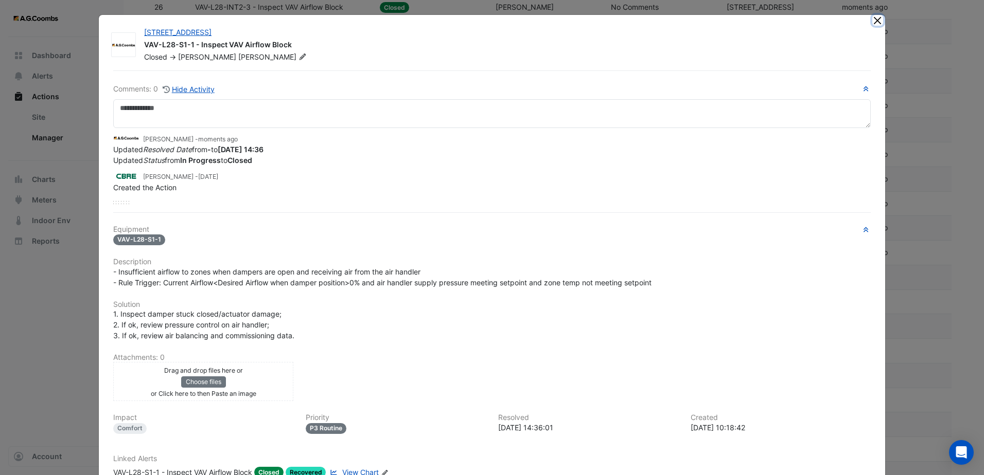
click at [875, 20] on button "Close" at bounding box center [877, 20] width 11 height 11
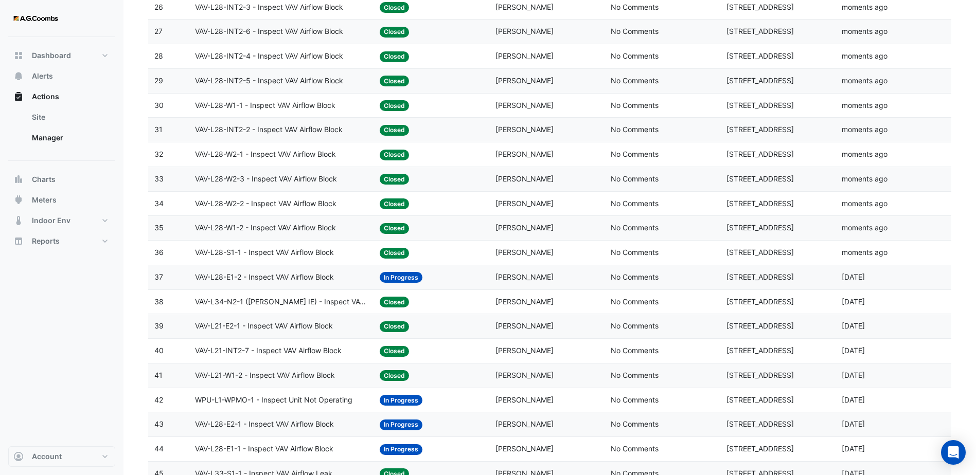
click at [313, 283] on span "VAV-L28-E1-2 - Inspect VAV Airflow Block" at bounding box center [264, 278] width 139 height 12
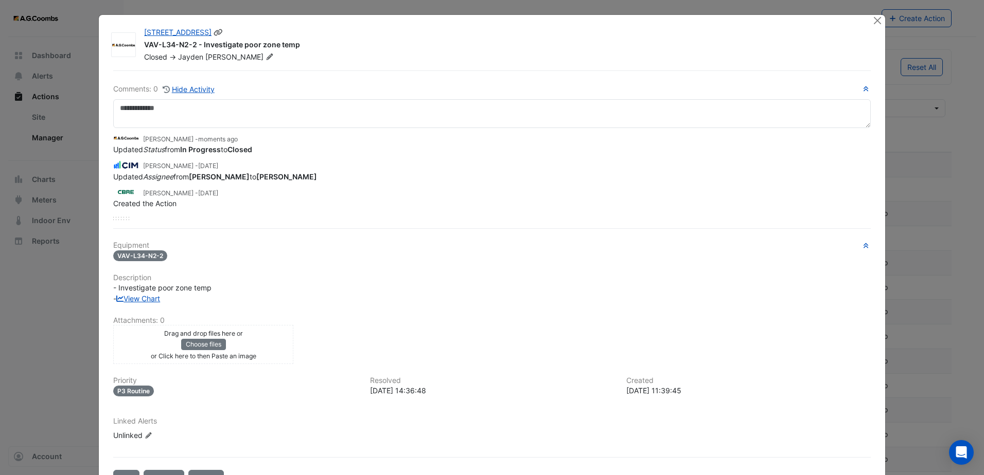
select select "***"
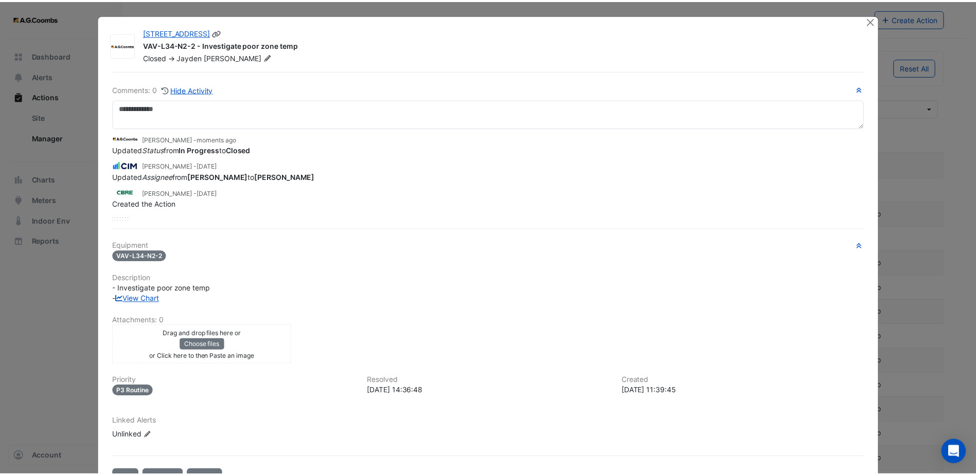
scroll to position [1338, 0]
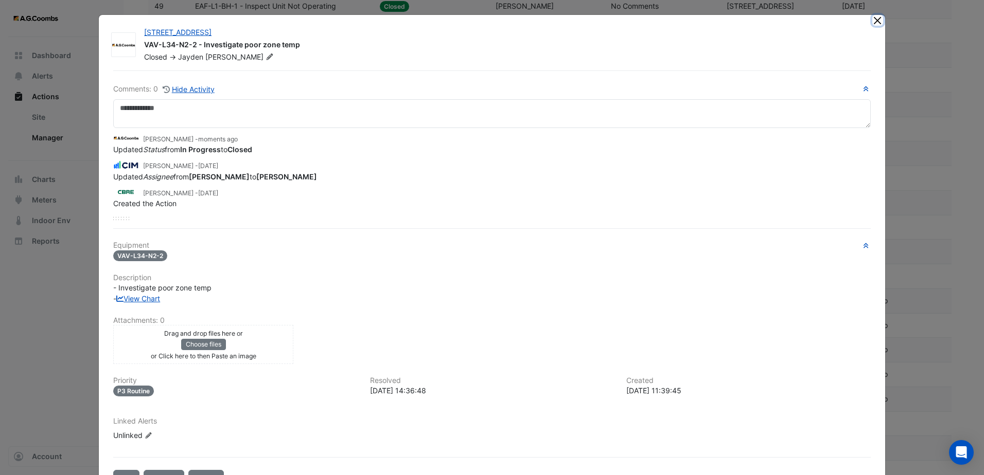
drag, startPoint x: 873, startPoint y: 22, endPoint x: 845, endPoint y: 22, distance: 27.8
click at [874, 22] on button "Close" at bounding box center [877, 20] width 11 height 11
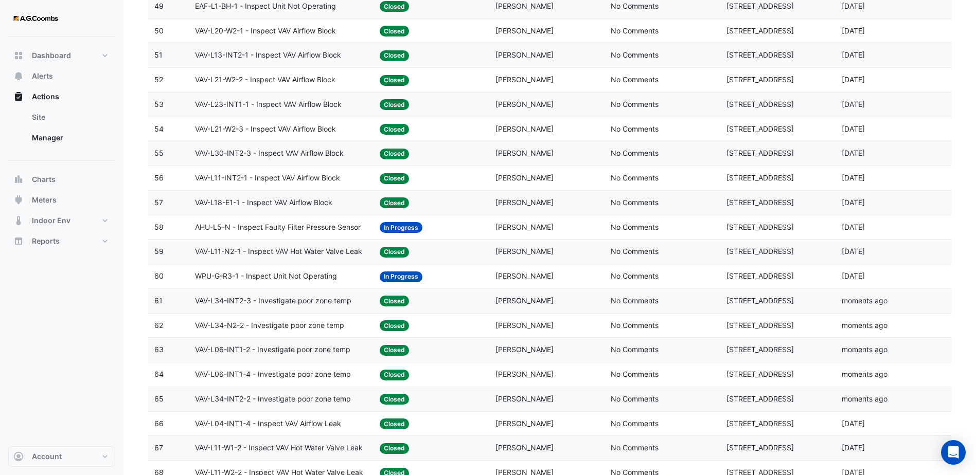
click at [323, 282] on datatable-body-cell "Action Title: WPU-G-R3-1 - Inspect Unit Not Operating" at bounding box center [281, 276] width 185 height 24
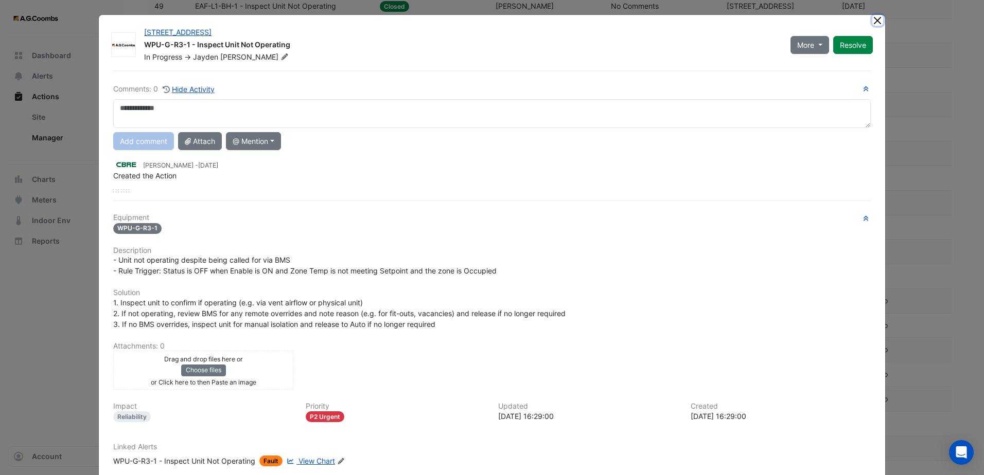
click at [878, 20] on button "Close" at bounding box center [877, 20] width 11 height 11
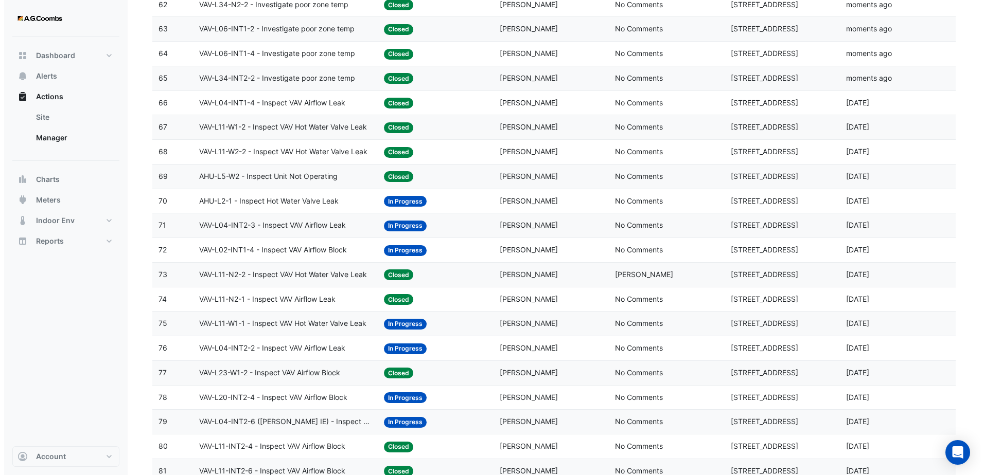
scroll to position [1698, 0]
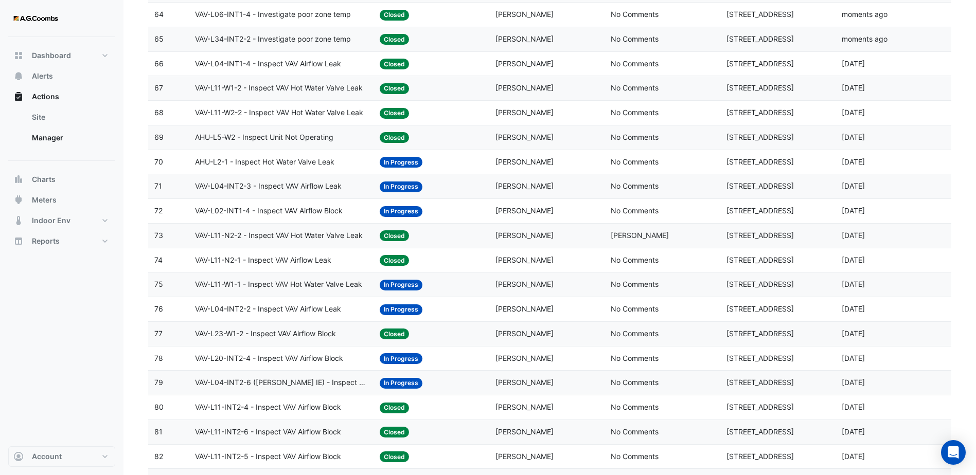
click at [351, 163] on div "AHU-L2-1 - Inspect Hot Water Valve Leak" at bounding box center [281, 162] width 172 height 12
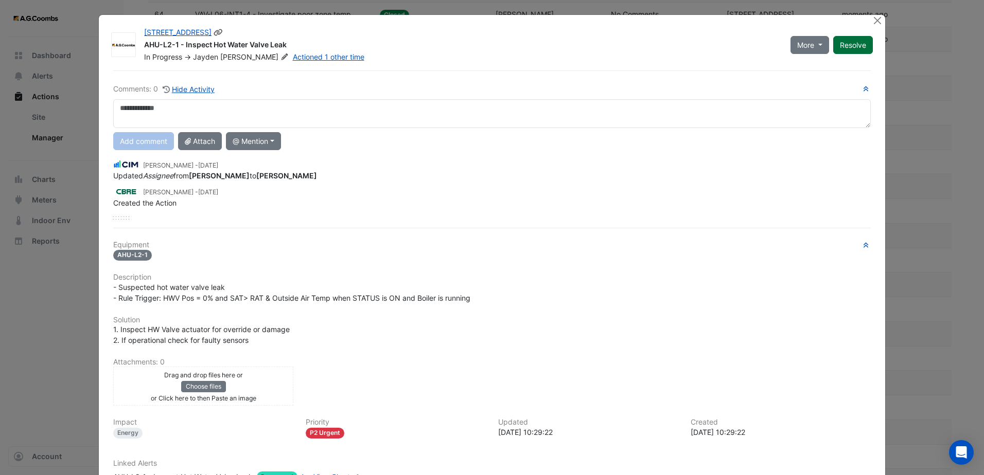
click at [855, 44] on button "Resolve" at bounding box center [853, 45] width 40 height 18
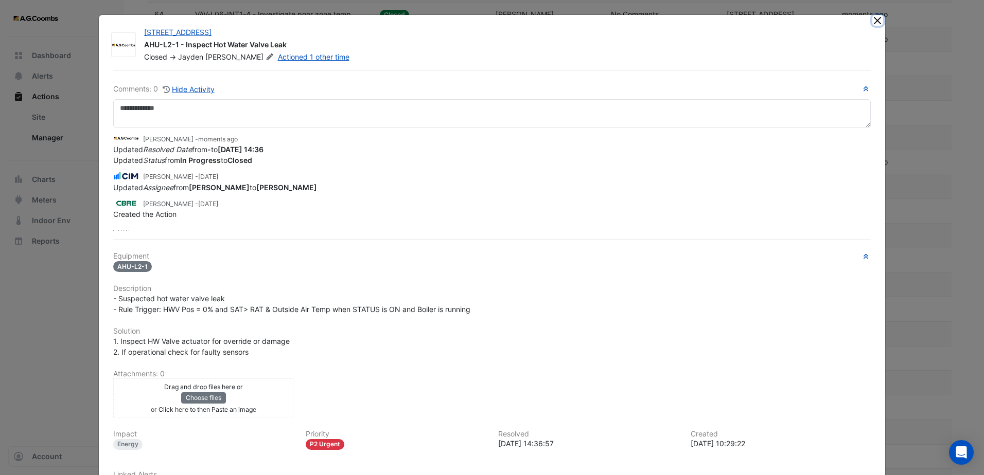
click at [875, 16] on button "Close" at bounding box center [877, 20] width 11 height 11
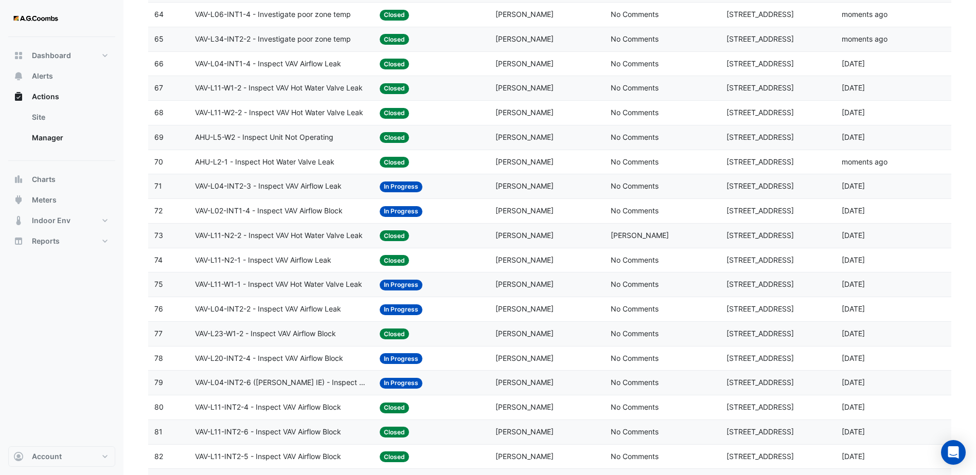
click at [342, 189] on span "VAV-L04-INT2-3 - Inspect VAV Airflow Leak" at bounding box center [268, 187] width 147 height 12
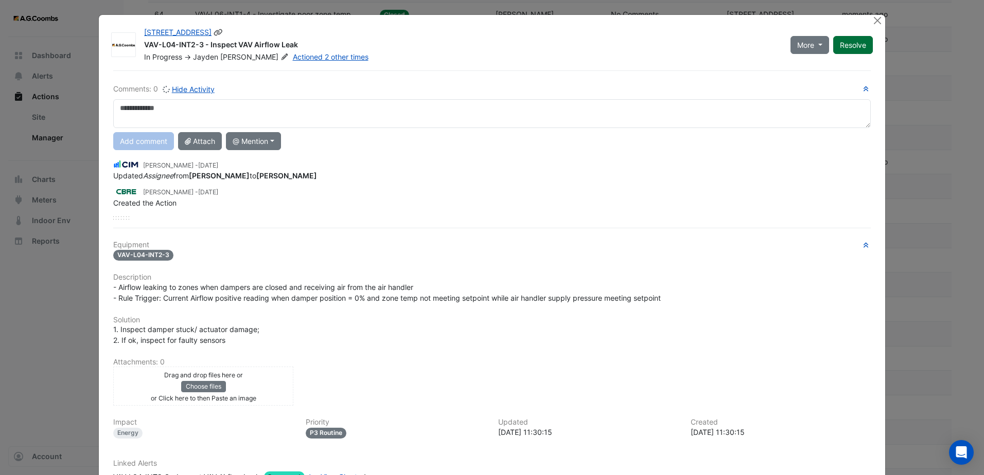
click at [840, 49] on button "Resolve" at bounding box center [853, 45] width 40 height 18
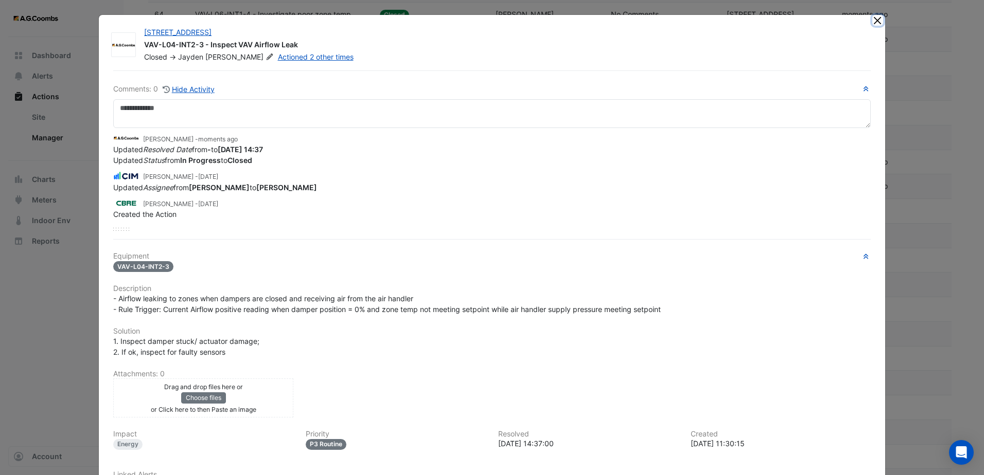
click at [874, 22] on button "Close" at bounding box center [877, 20] width 11 height 11
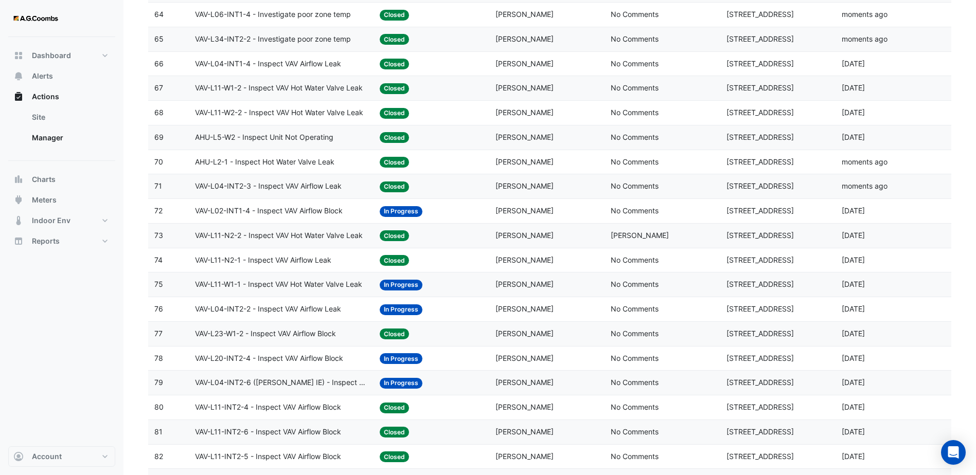
click at [326, 214] on span "VAV-L02-INT1-4 - Inspect VAV Airflow Block" at bounding box center [269, 211] width 148 height 12
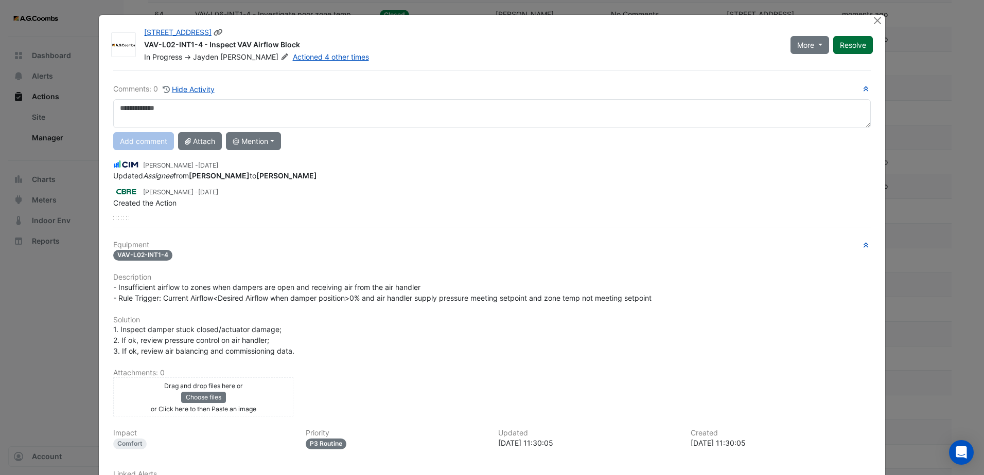
click at [852, 42] on button "Resolve" at bounding box center [853, 45] width 40 height 18
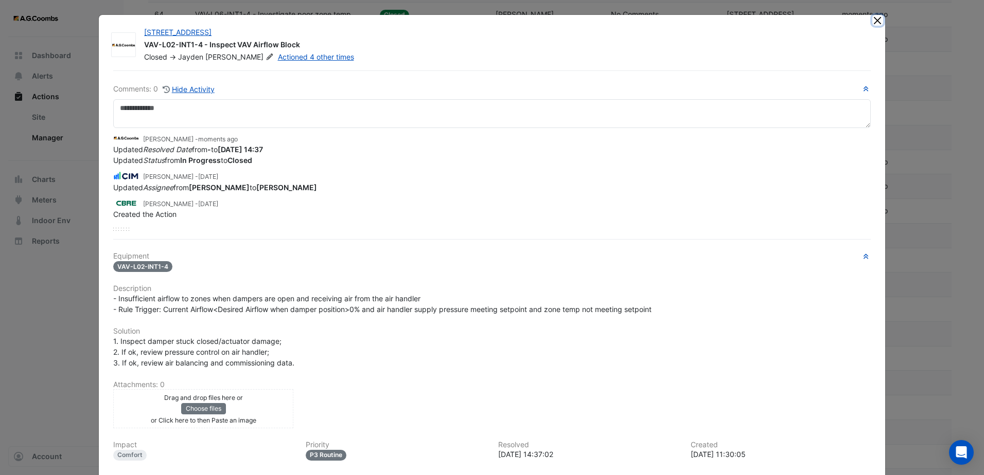
click at [873, 22] on button "Close" at bounding box center [877, 20] width 11 height 11
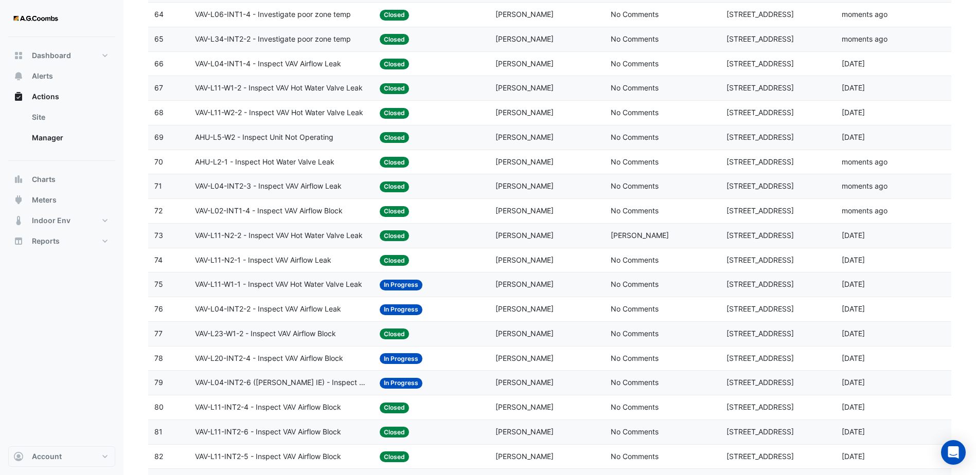
click at [352, 288] on span "VAV-L11-W1-1 - Inspect VAV Hot Water Valve Leak" at bounding box center [278, 285] width 167 height 12
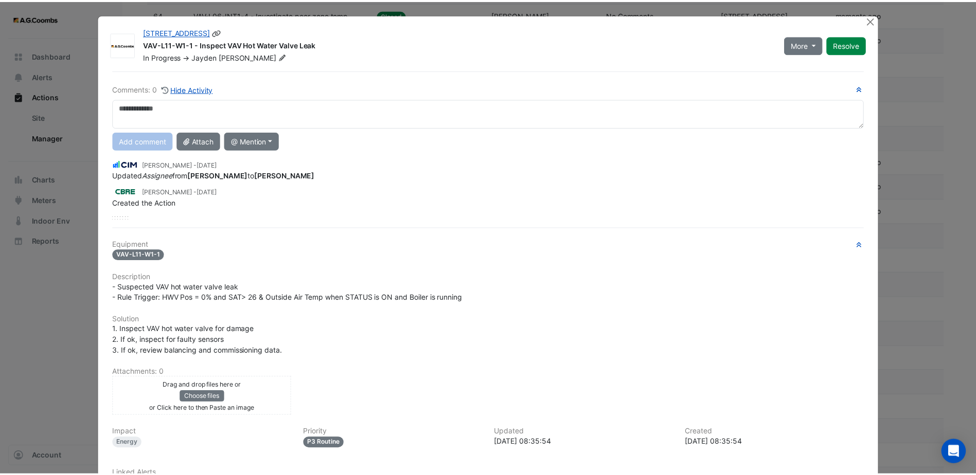
scroll to position [0, 0]
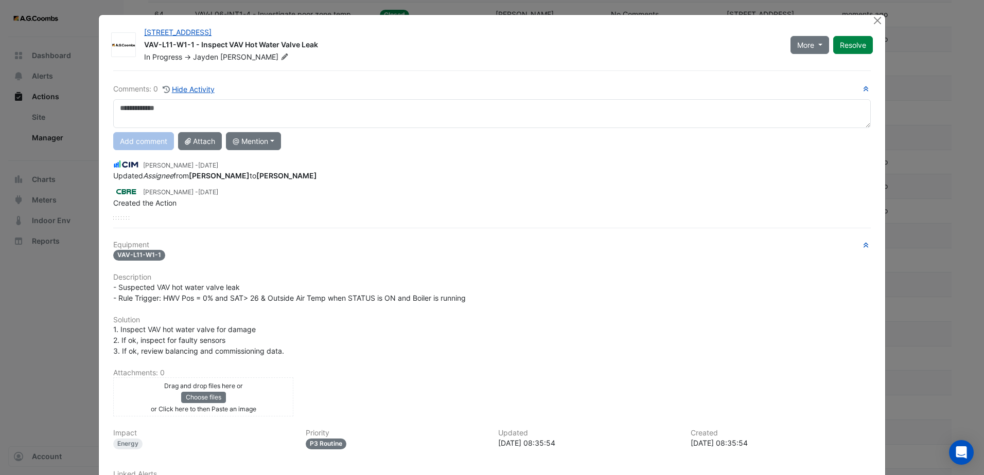
click at [866, 18] on div "130 Lonsdale Street VAV-L11-W1-1 - Inspect VAV Hot Water Valve Leak In Progress…" at bounding box center [492, 282] width 786 height 535
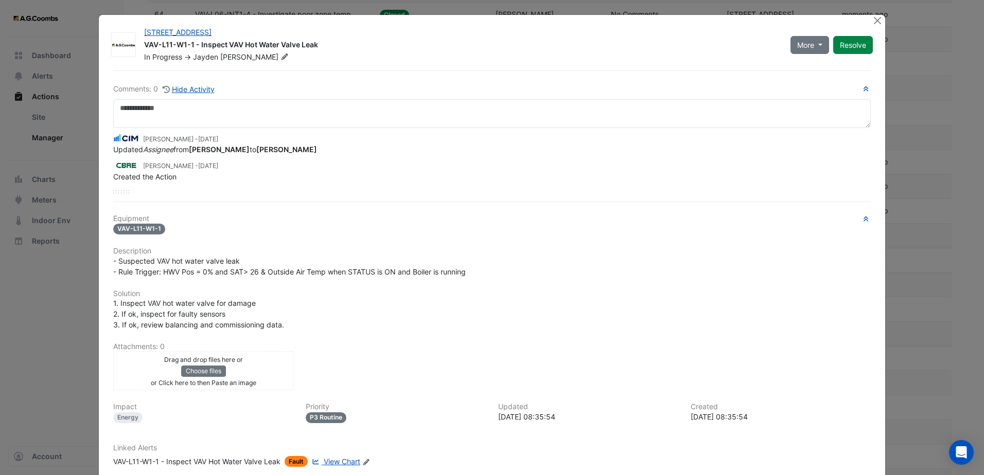
click at [880, 18] on div at bounding box center [878, 21] width 13 height 12
click at [875, 21] on button "Close" at bounding box center [877, 20] width 11 height 11
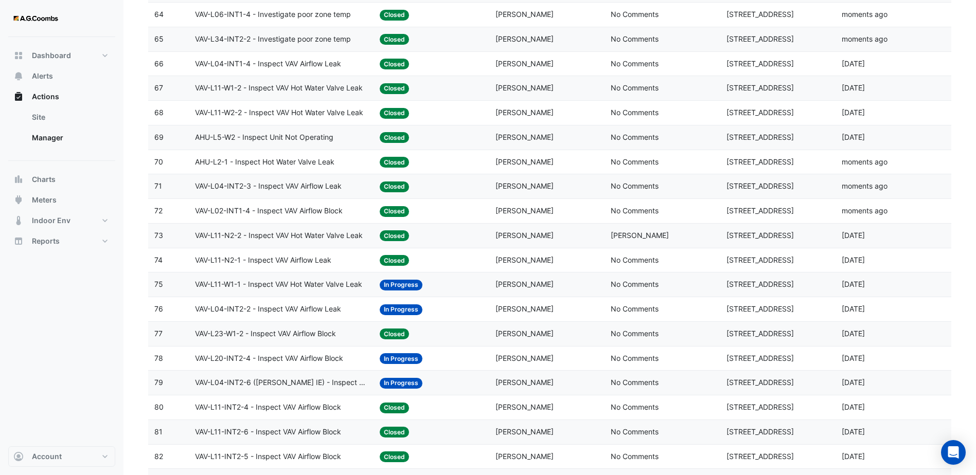
click at [304, 308] on span "VAV-L04-INT2-2 - Inspect VAV Airflow Leak" at bounding box center [268, 310] width 146 height 12
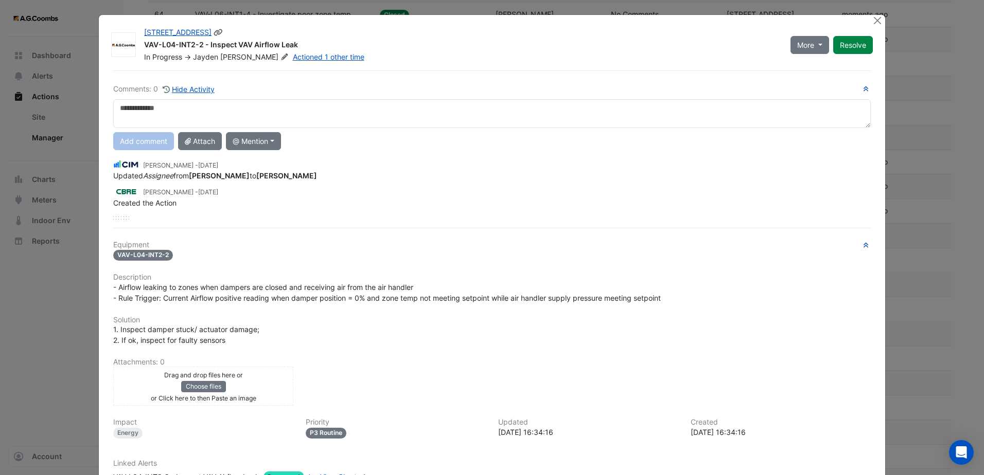
click at [838, 40] on button "Resolve" at bounding box center [853, 45] width 40 height 18
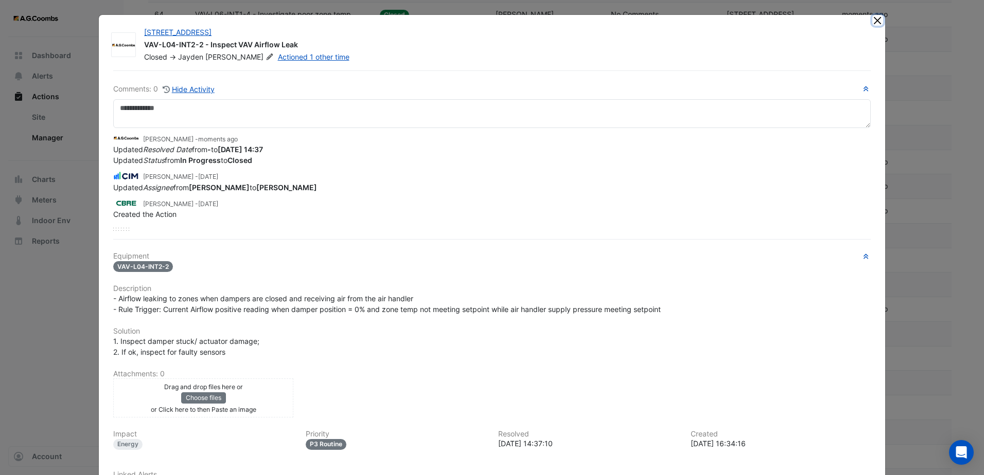
click at [874, 20] on button "Close" at bounding box center [877, 20] width 11 height 11
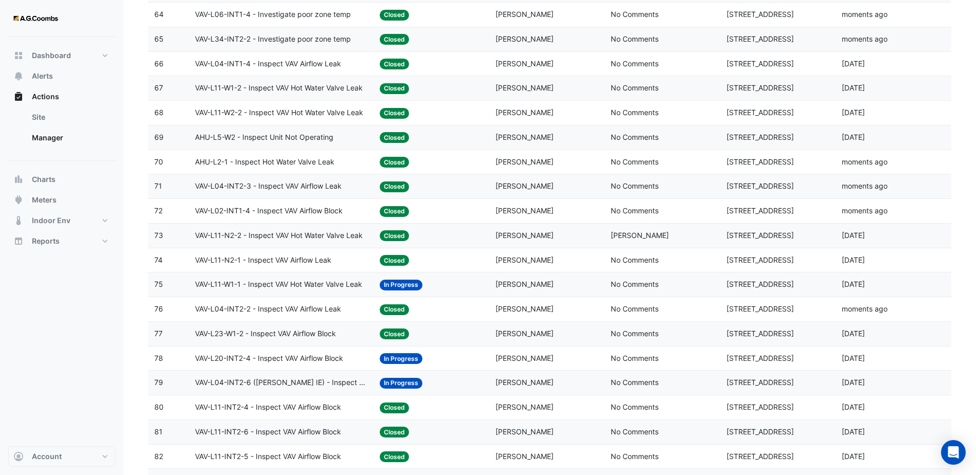
click at [309, 385] on span "VAV-L04-INT2-6 ([PERSON_NAME] IE) - Inspect VAV Airflow Block" at bounding box center [281, 383] width 172 height 12
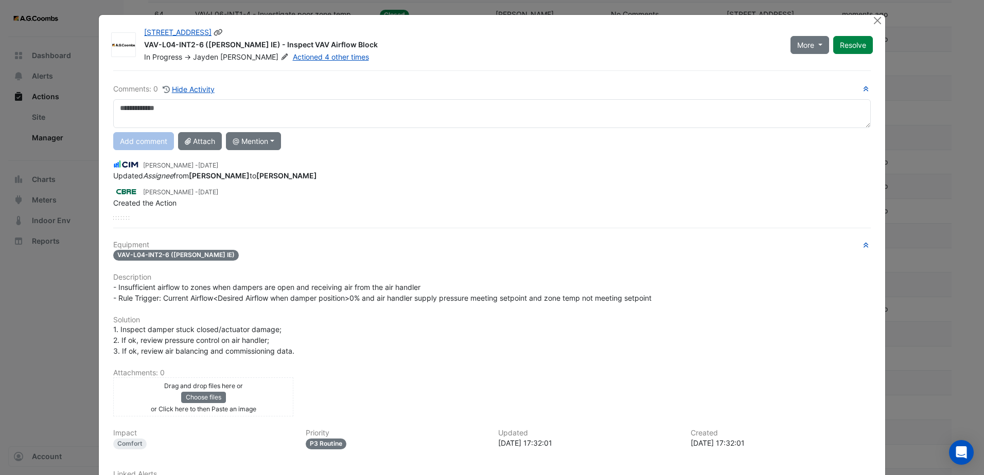
click at [827, 48] on div "More On Hold Not Doing Resolve" at bounding box center [831, 44] width 95 height 35
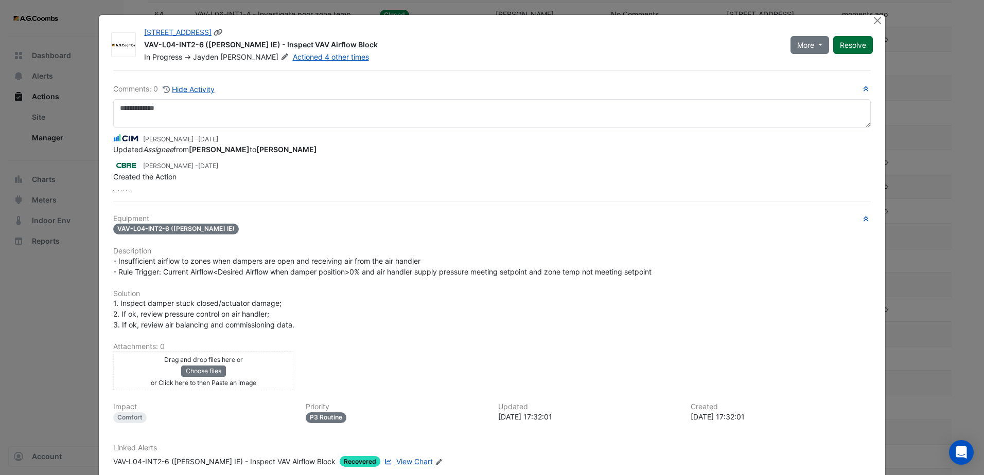
click at [839, 46] on button "Resolve" at bounding box center [853, 45] width 40 height 18
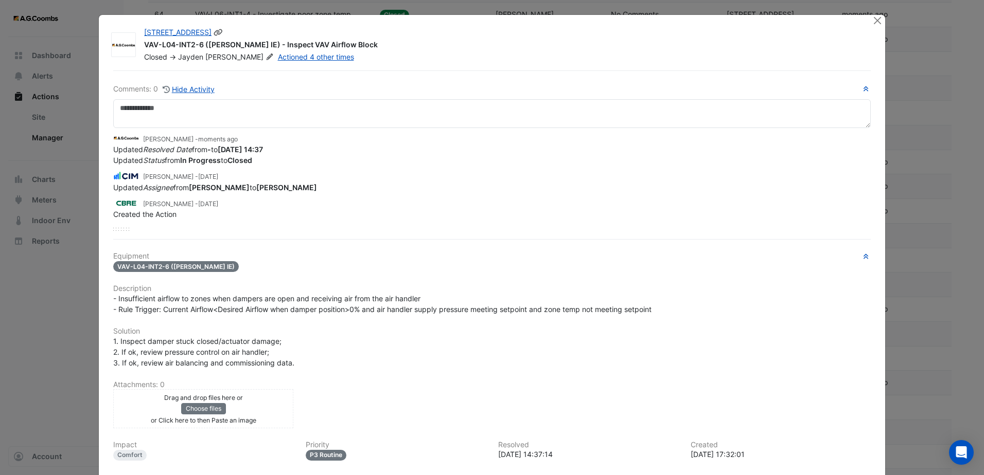
click at [872, 26] on div at bounding box center [878, 21] width 13 height 12
click at [876, 21] on button "Close" at bounding box center [877, 20] width 11 height 11
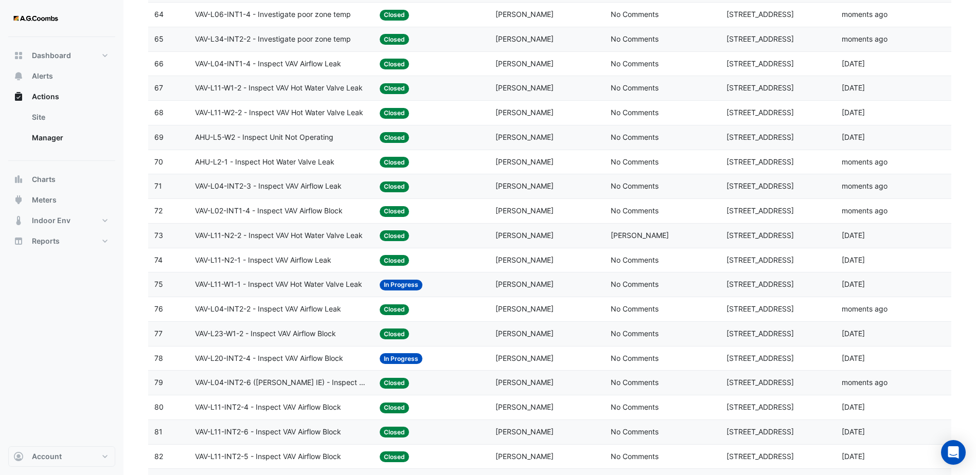
click at [343, 357] on span "VAV-L20-INT2-4 - Inspect VAV Airflow Block" at bounding box center [269, 359] width 148 height 12
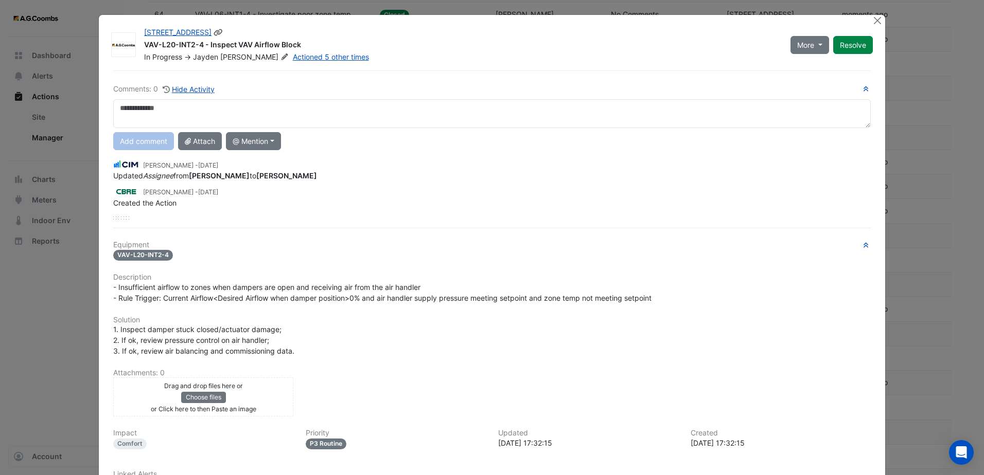
click at [844, 56] on div "More On Hold Not Doing Resolve" at bounding box center [831, 44] width 95 height 35
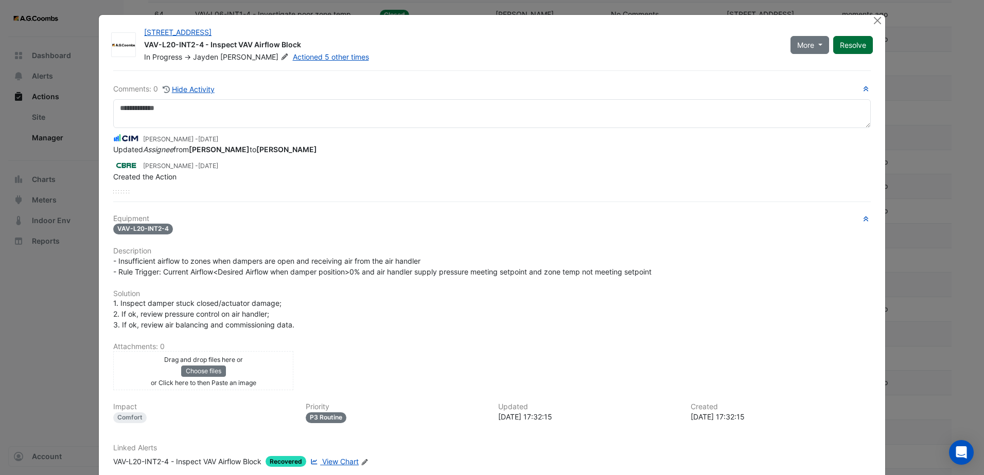
click at [854, 39] on button "Resolve" at bounding box center [853, 45] width 40 height 18
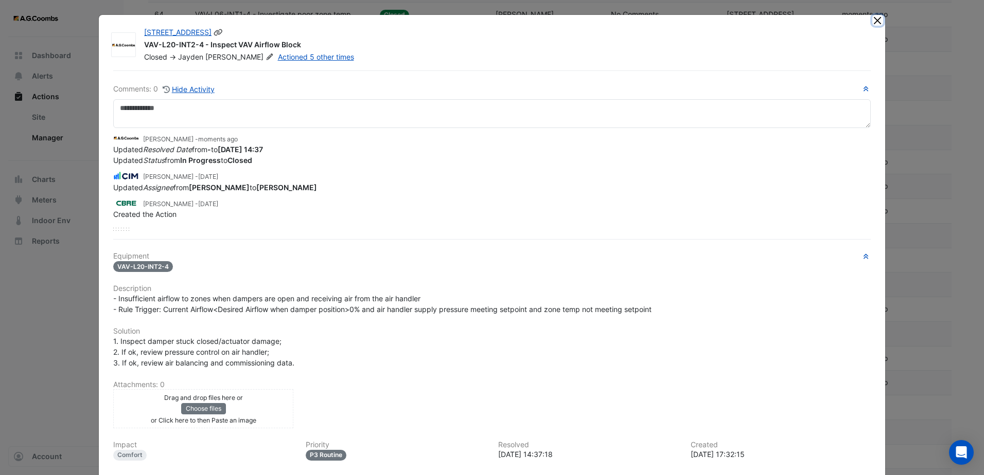
click at [874, 25] on button "Close" at bounding box center [877, 20] width 11 height 11
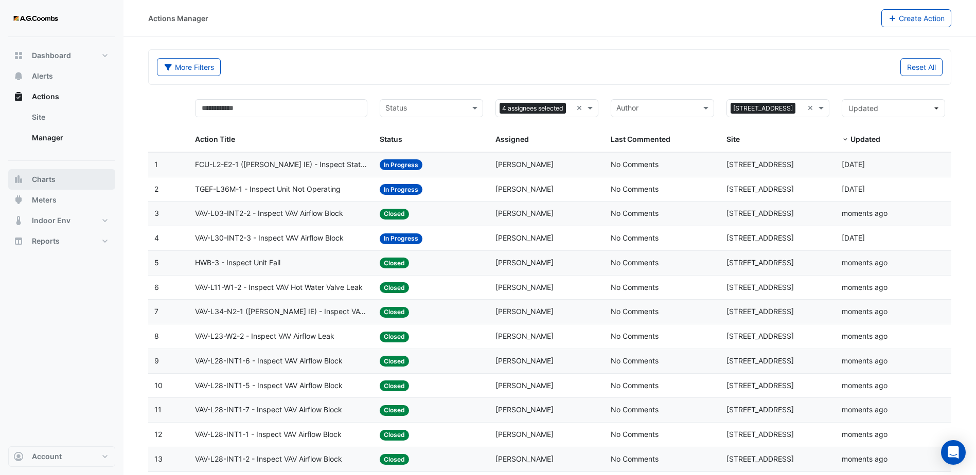
click at [62, 179] on button "Charts" at bounding box center [61, 179] width 107 height 21
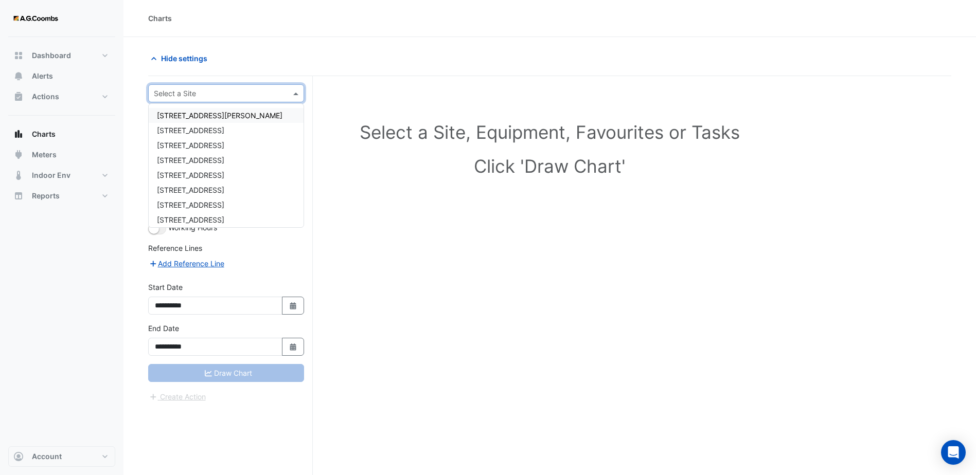
click at [224, 88] on input "text" at bounding box center [216, 93] width 124 height 11
click at [193, 205] on span "[STREET_ADDRESS]" at bounding box center [190, 205] width 67 height 9
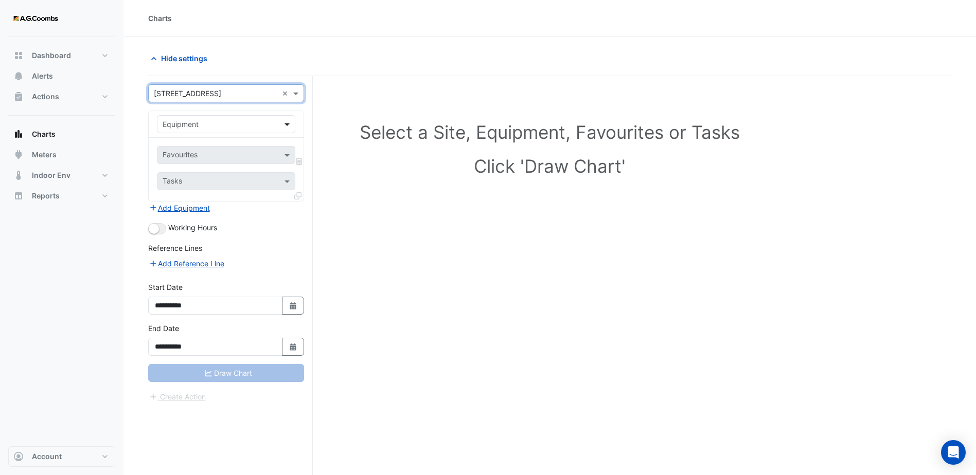
click at [286, 122] on span at bounding box center [288, 124] width 13 height 11
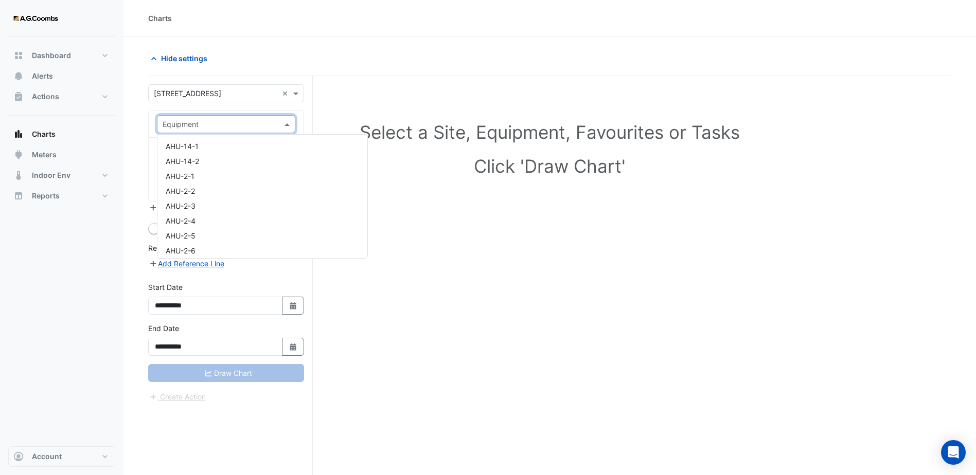
click at [220, 123] on input "text" at bounding box center [216, 124] width 106 height 11
type input "***"
click at [367, 138] on h1 "Select a Site, Equipment, Favourites or Tasks" at bounding box center [550, 132] width 758 height 22
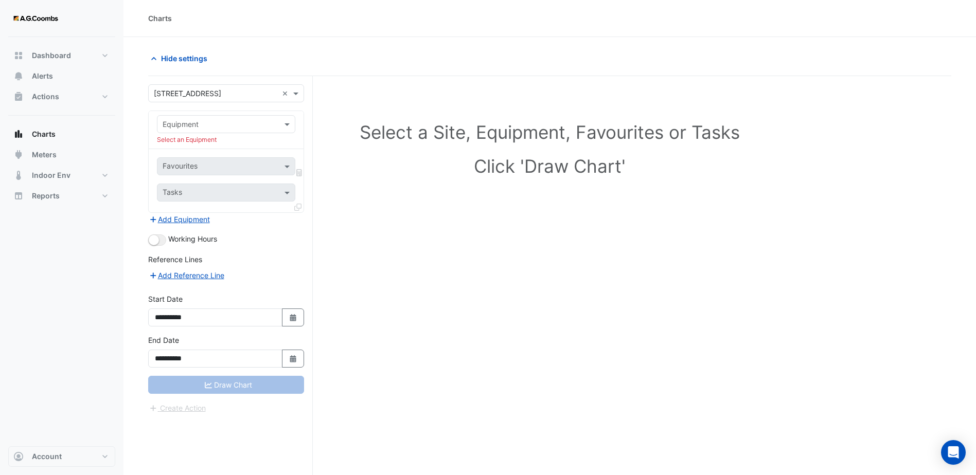
click at [223, 126] on input "text" at bounding box center [216, 124] width 106 height 11
type input "*"
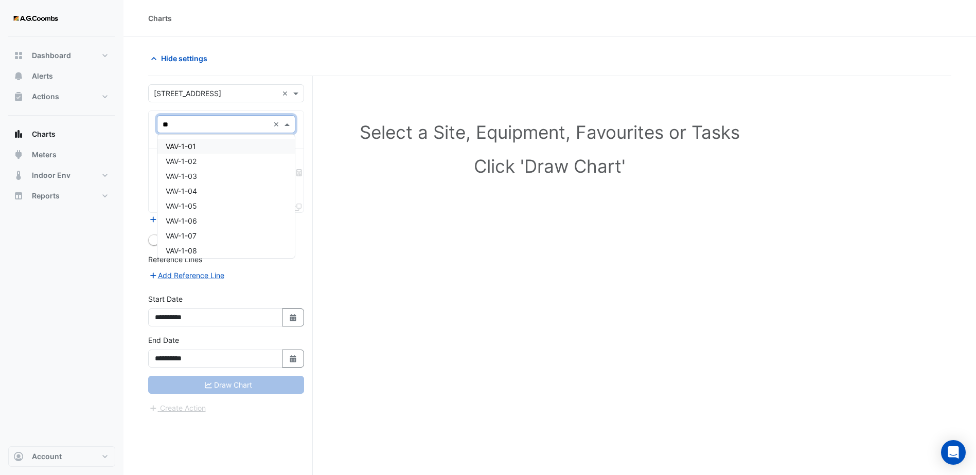
type input "***"
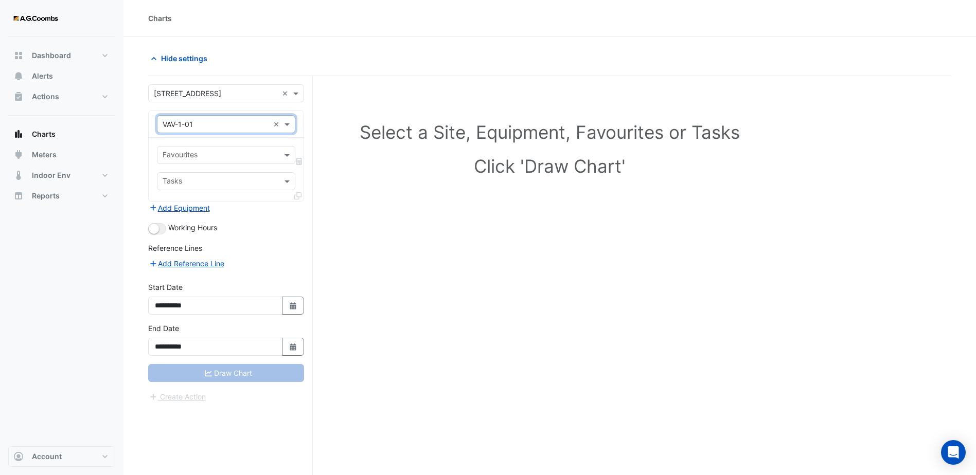
click at [250, 133] on div "Equipment × VAV-1-01 ×" at bounding box center [226, 124] width 155 height 27
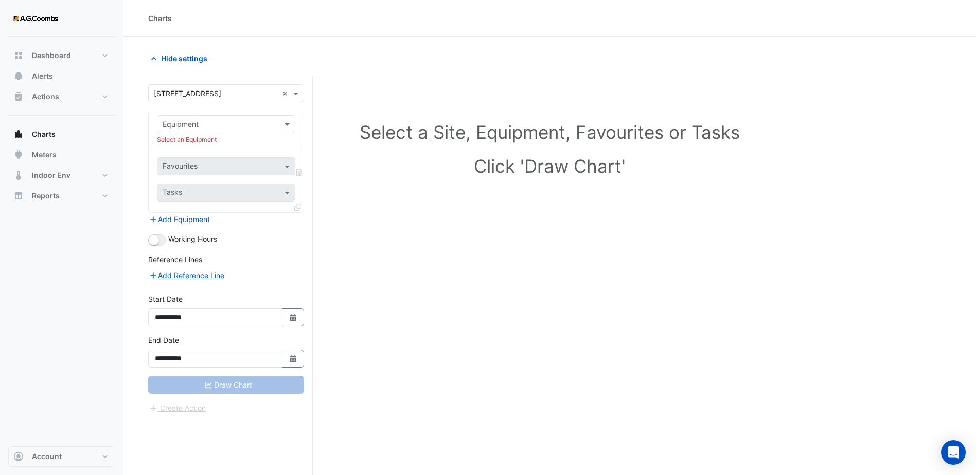
click at [301, 143] on div "Equipment Select an Equipment" at bounding box center [226, 130] width 155 height 38
click at [280, 169] on div "Favourites" at bounding box center [226, 166] width 138 height 18
click at [288, 166] on span at bounding box center [288, 166] width 13 height 11
drag, startPoint x: 288, startPoint y: 166, endPoint x: 289, endPoint y: 181, distance: 14.5
click at [288, 166] on span at bounding box center [288, 166] width 13 height 11
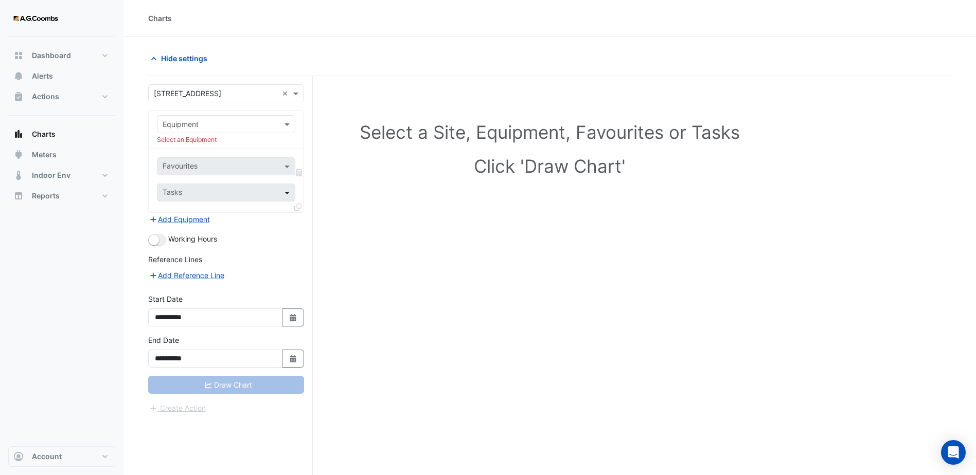
click at [289, 191] on span at bounding box center [288, 192] width 13 height 11
click at [289, 192] on span at bounding box center [288, 192] width 13 height 11
drag, startPoint x: 289, startPoint y: 192, endPoint x: 283, endPoint y: 202, distance: 10.9
click at [290, 192] on span at bounding box center [288, 192] width 13 height 11
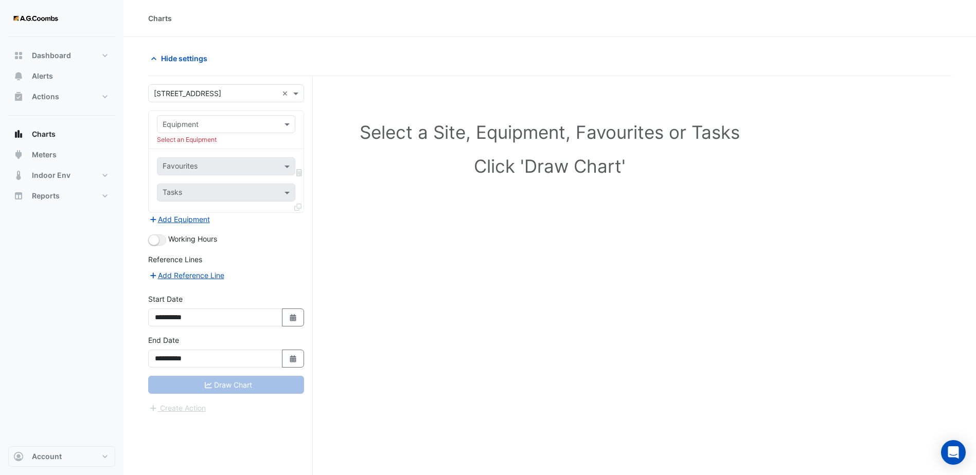
click at [323, 297] on div "Select a Site, Equipment, Favourites or Tasks Click 'Draw Chart'" at bounding box center [549, 295] width 803 height 438
click at [297, 171] on icon at bounding box center [299, 172] width 6 height 7
click at [287, 126] on span at bounding box center [288, 124] width 13 height 11
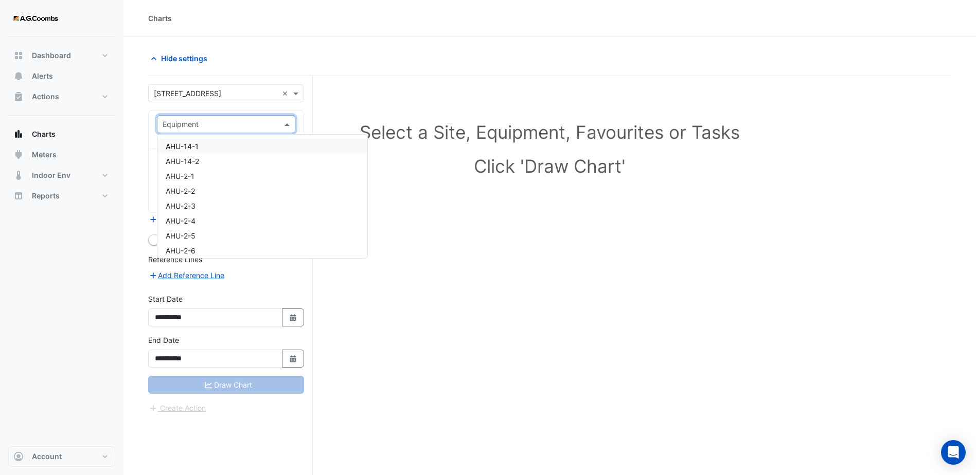
click at [287, 126] on span at bounding box center [288, 124] width 13 height 11
drag, startPoint x: 444, startPoint y: 319, endPoint x: 445, endPoint y: 339, distance: 19.0
click at [444, 324] on div "Select a Site, Equipment, Favourites or Tasks Click 'Draw Chart'" at bounding box center [549, 295] width 803 height 438
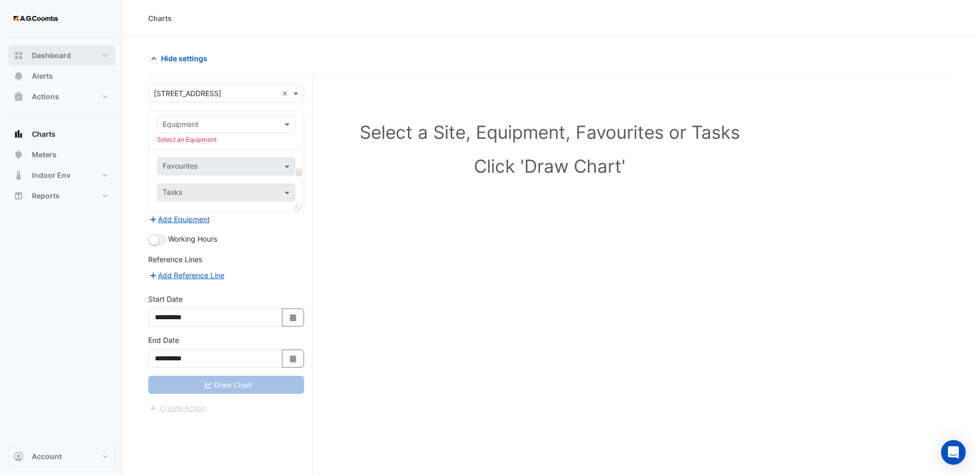
click at [104, 56] on button "Dashboard" at bounding box center [61, 55] width 107 height 21
select select "***"
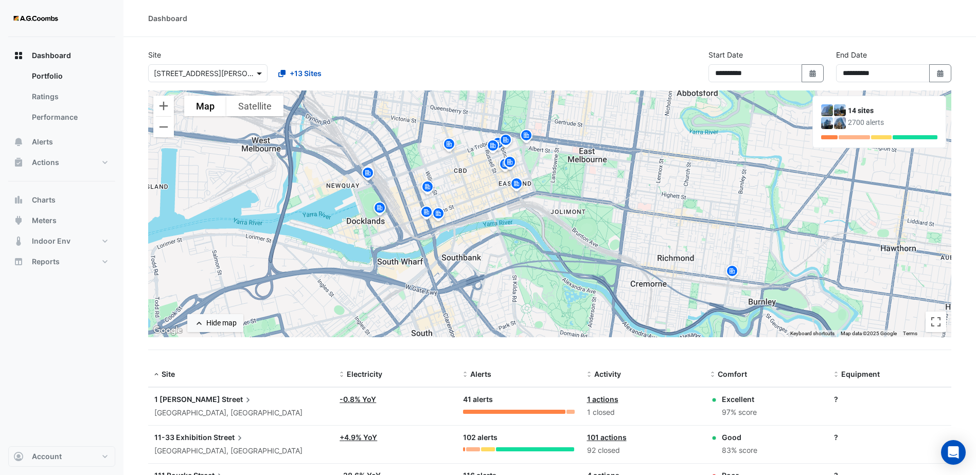
click at [261, 76] on span at bounding box center [260, 73] width 13 height 11
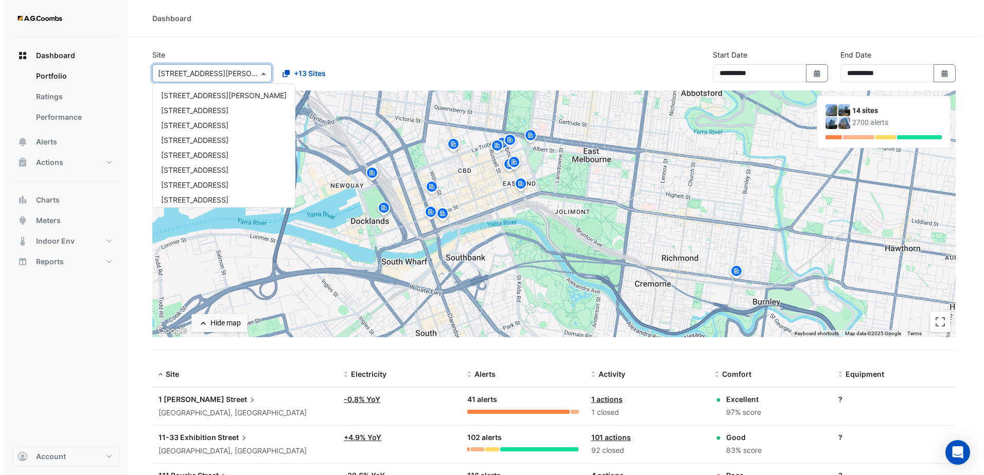
scroll to position [94, 0]
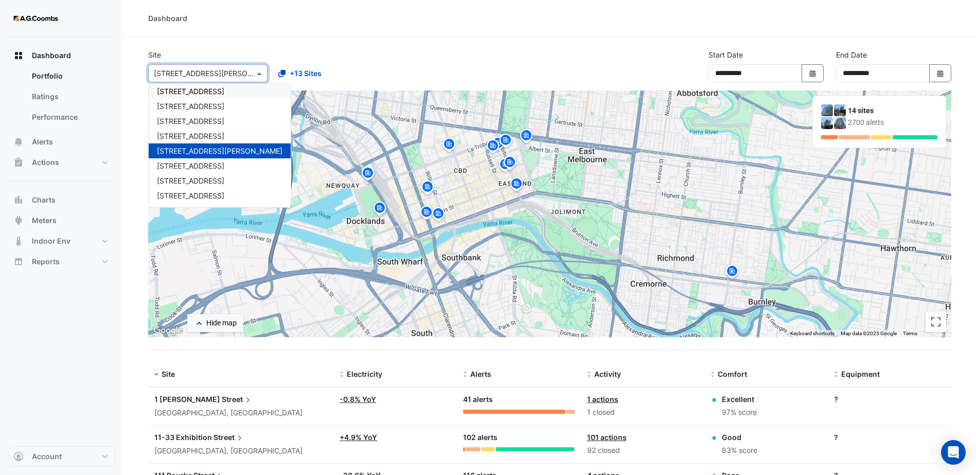
click at [205, 94] on span "[STREET_ADDRESS]" at bounding box center [190, 91] width 67 height 9
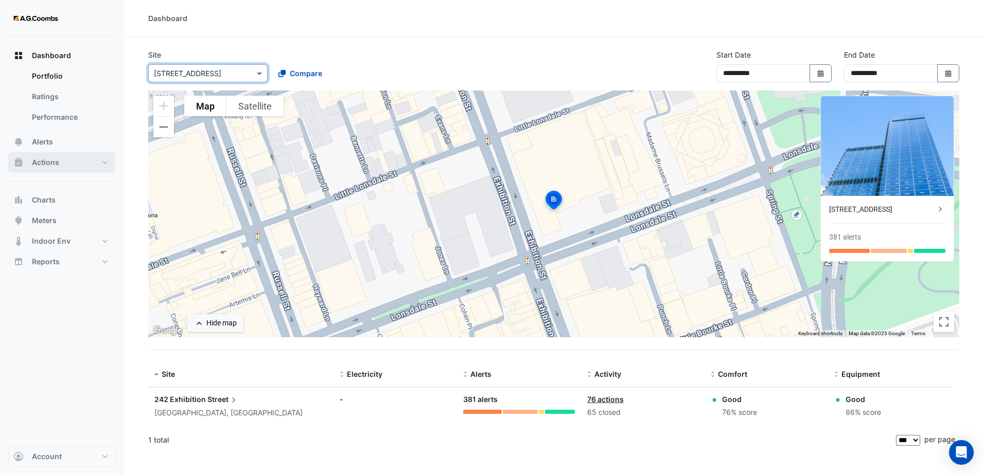
click at [106, 159] on button "Actions" at bounding box center [61, 162] width 107 height 21
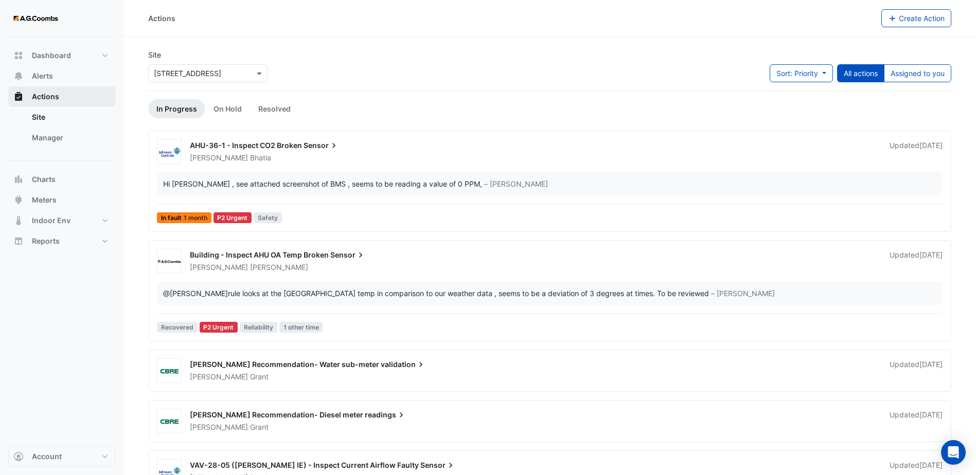
click at [56, 106] on button "Actions" at bounding box center [61, 96] width 107 height 21
click at [82, 218] on button "Indoor Env" at bounding box center [61, 220] width 107 height 21
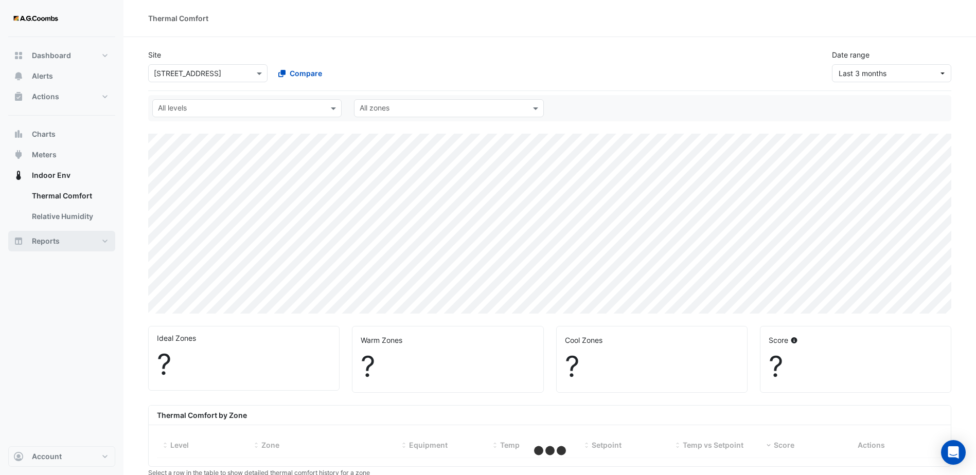
click at [90, 231] on button "Reports" at bounding box center [61, 241] width 107 height 21
select select "***"
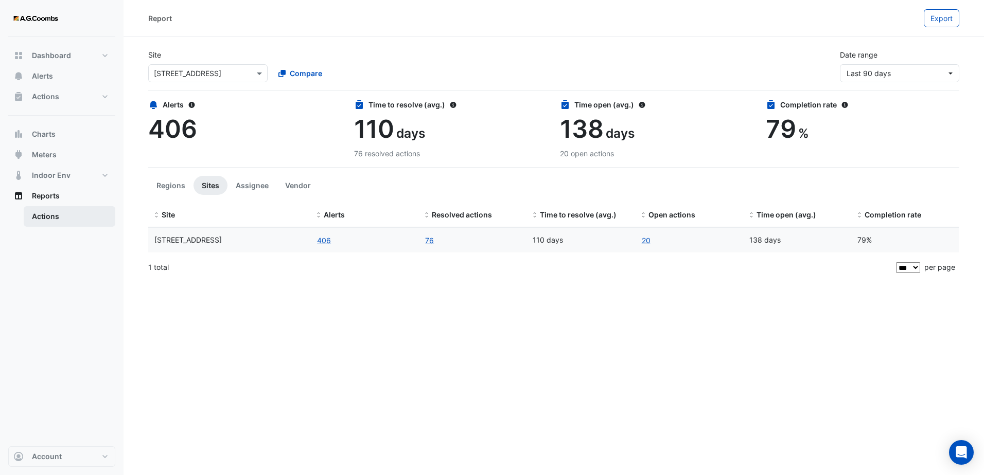
click at [86, 218] on link "Actions" at bounding box center [70, 216] width 92 height 21
click at [78, 195] on button "Reports" at bounding box center [61, 196] width 107 height 21
click at [75, 40] on div "Dashboard Portfolio Ratings Performance Alerts Actions Site Manager Charts" at bounding box center [61, 242] width 107 height 410
click at [74, 51] on button "Dashboard" at bounding box center [61, 55] width 107 height 21
select select "***"
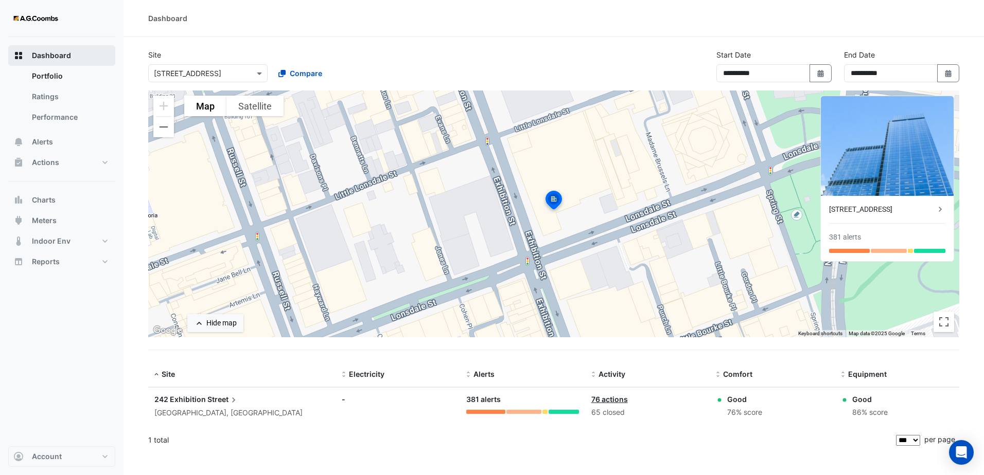
click at [74, 51] on button "Dashboard" at bounding box center [61, 55] width 107 height 21
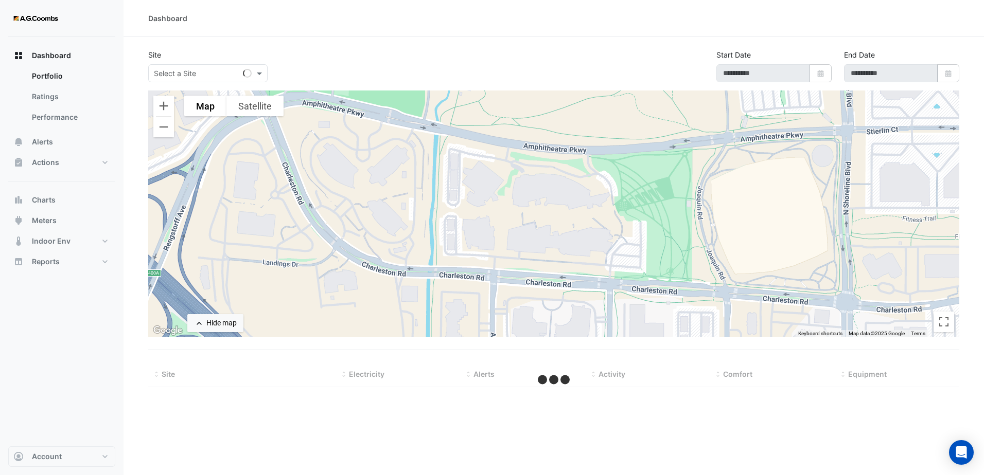
type input "**********"
select select "***"
